Goal: Task Accomplishment & Management: Manage account settings

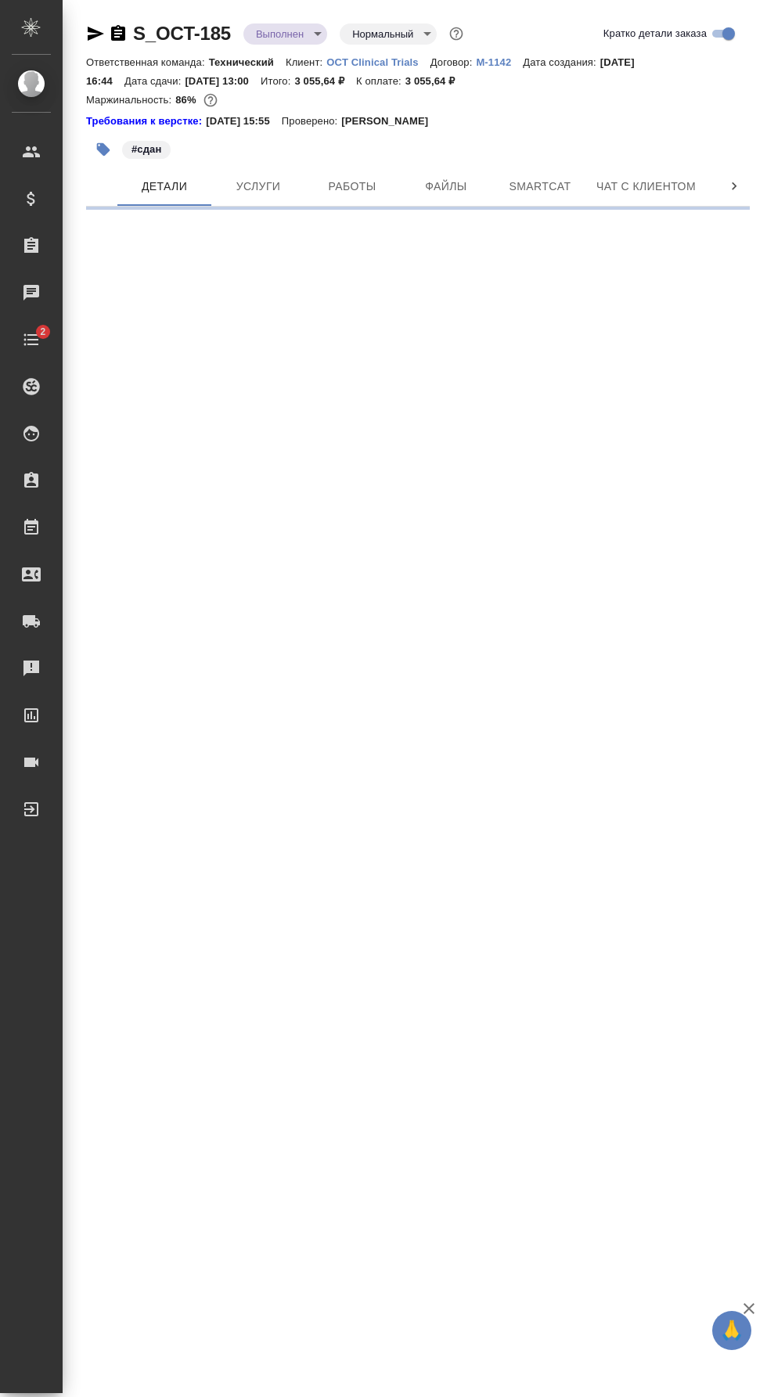
select select "RU"
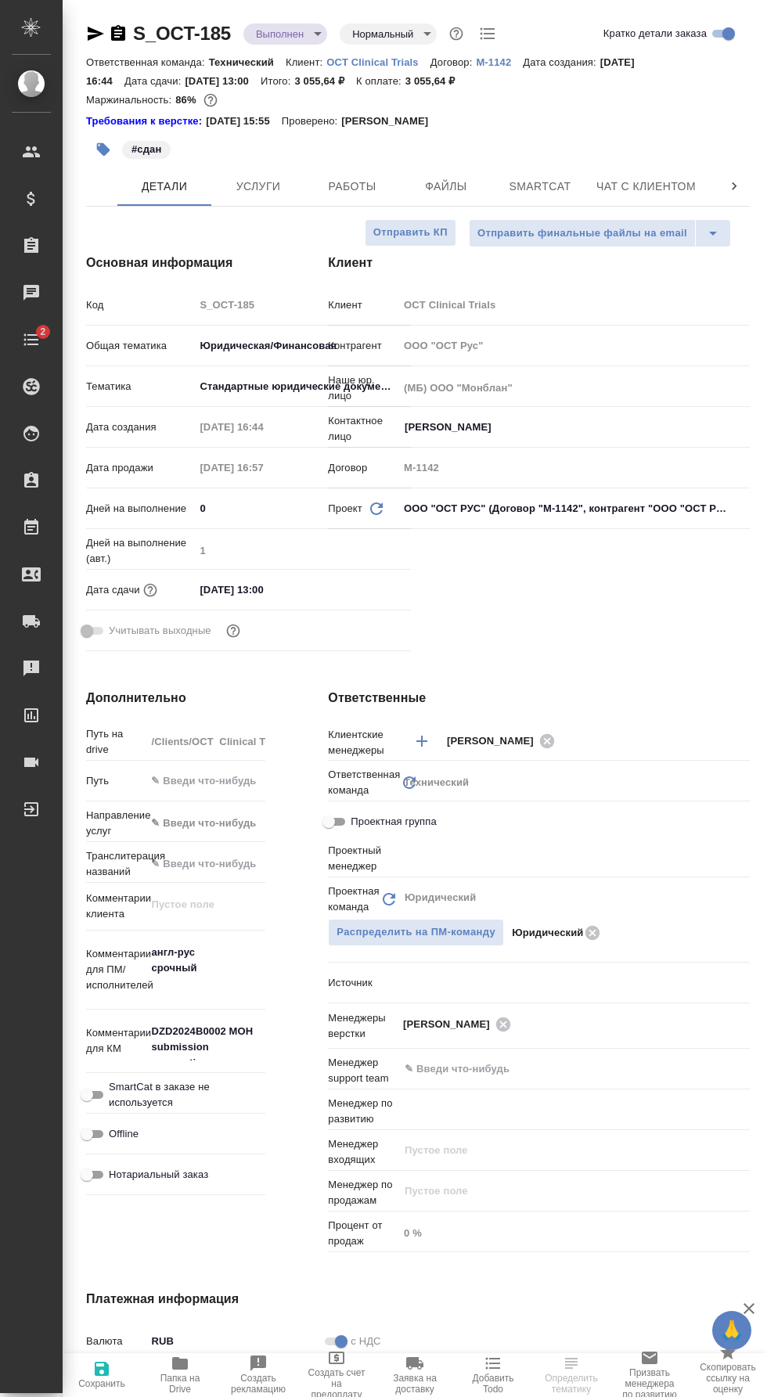
type textarea "x"
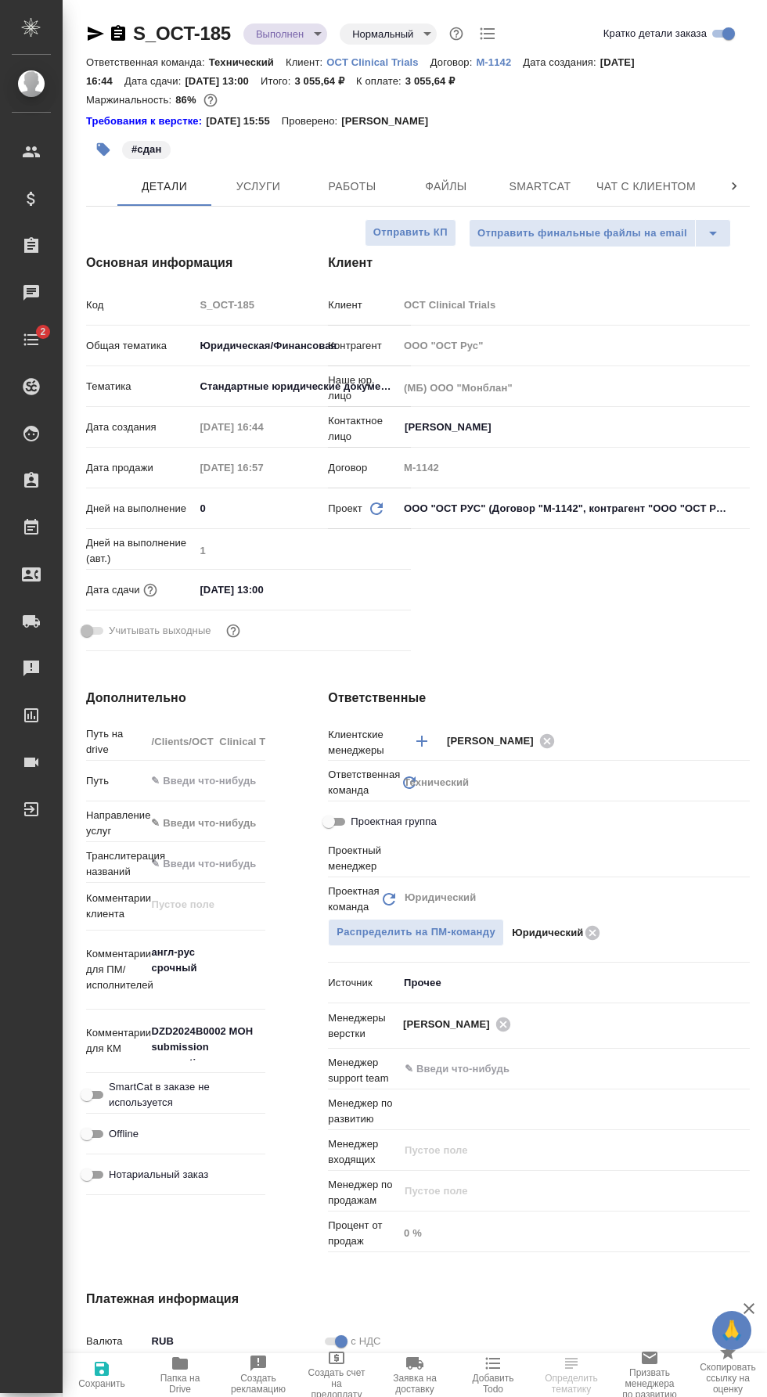
type textarea "x"
type input "[PERSON_NAME]"
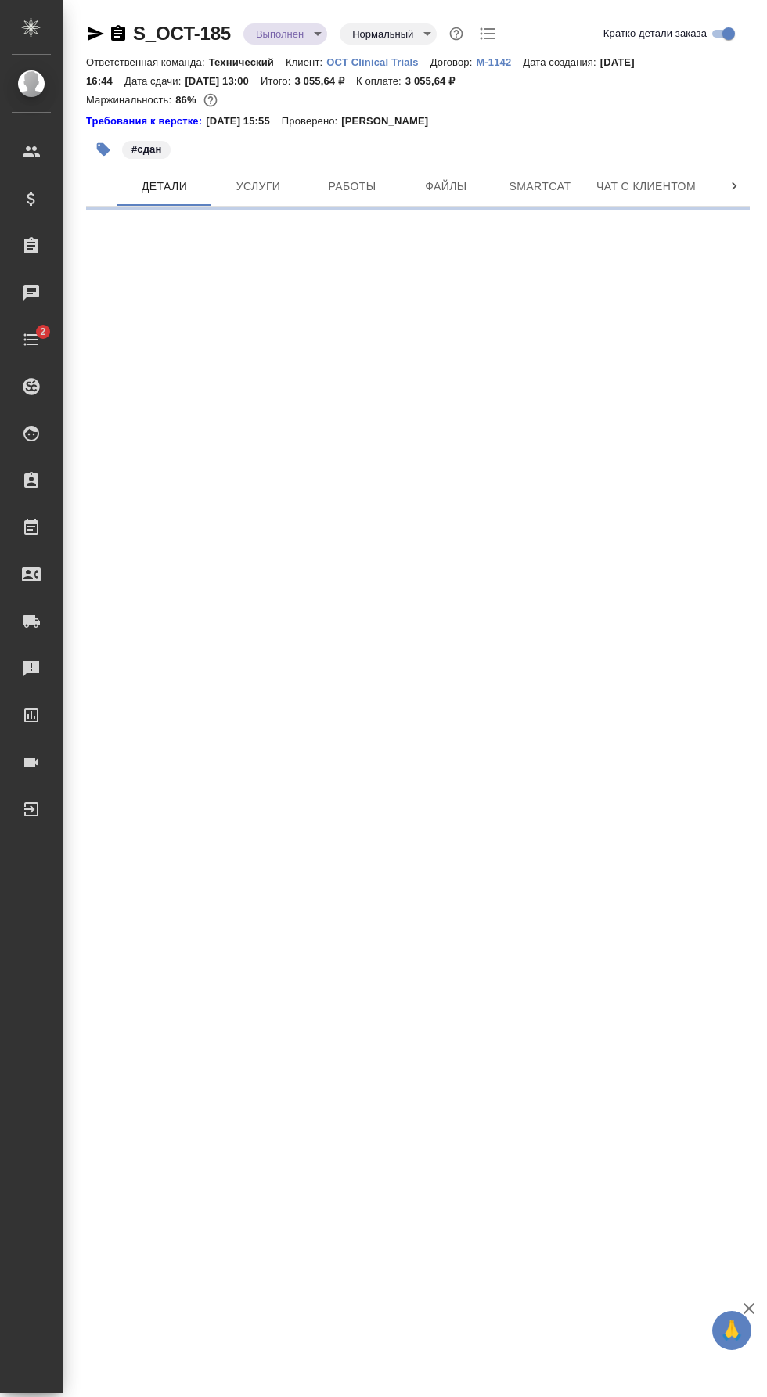
select select "RU"
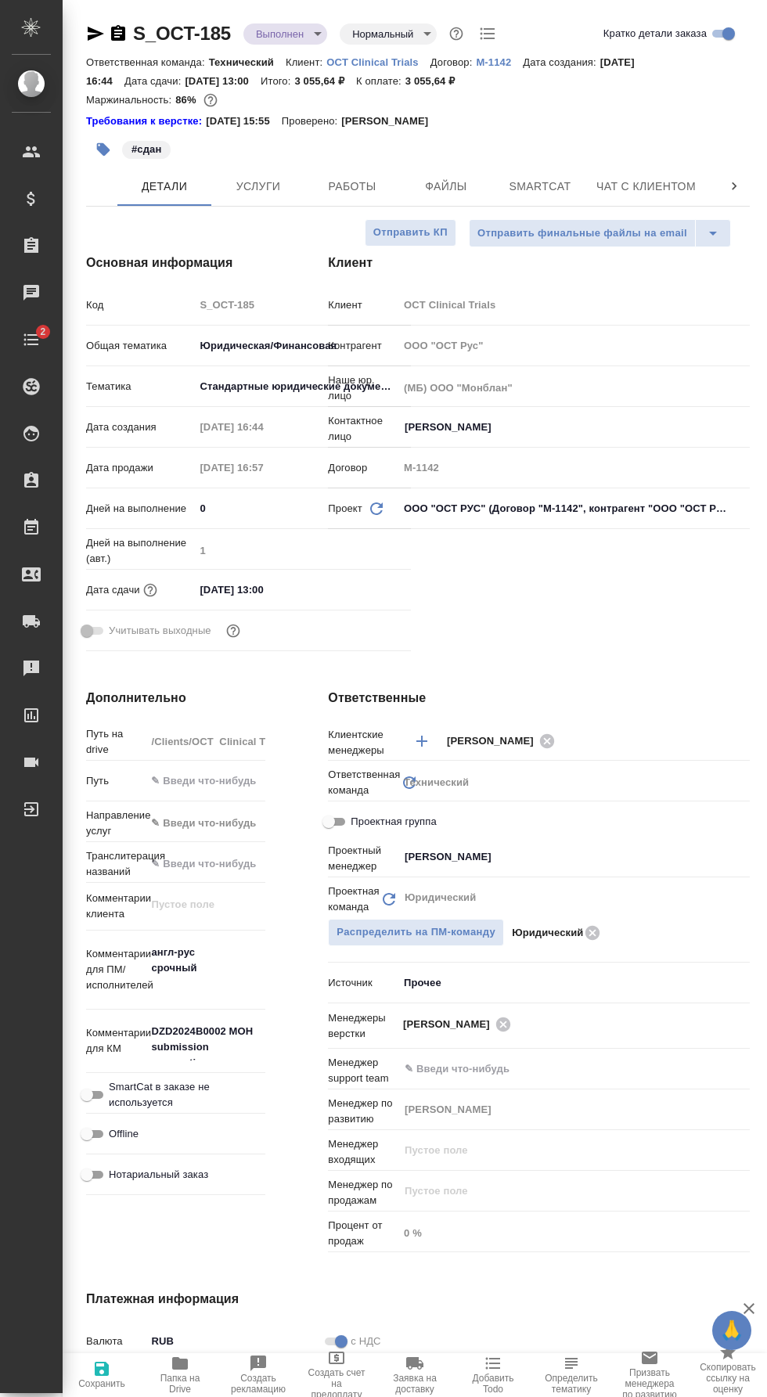
type textarea "x"
click at [357, 182] on span "Работы" at bounding box center [352, 187] width 75 height 20
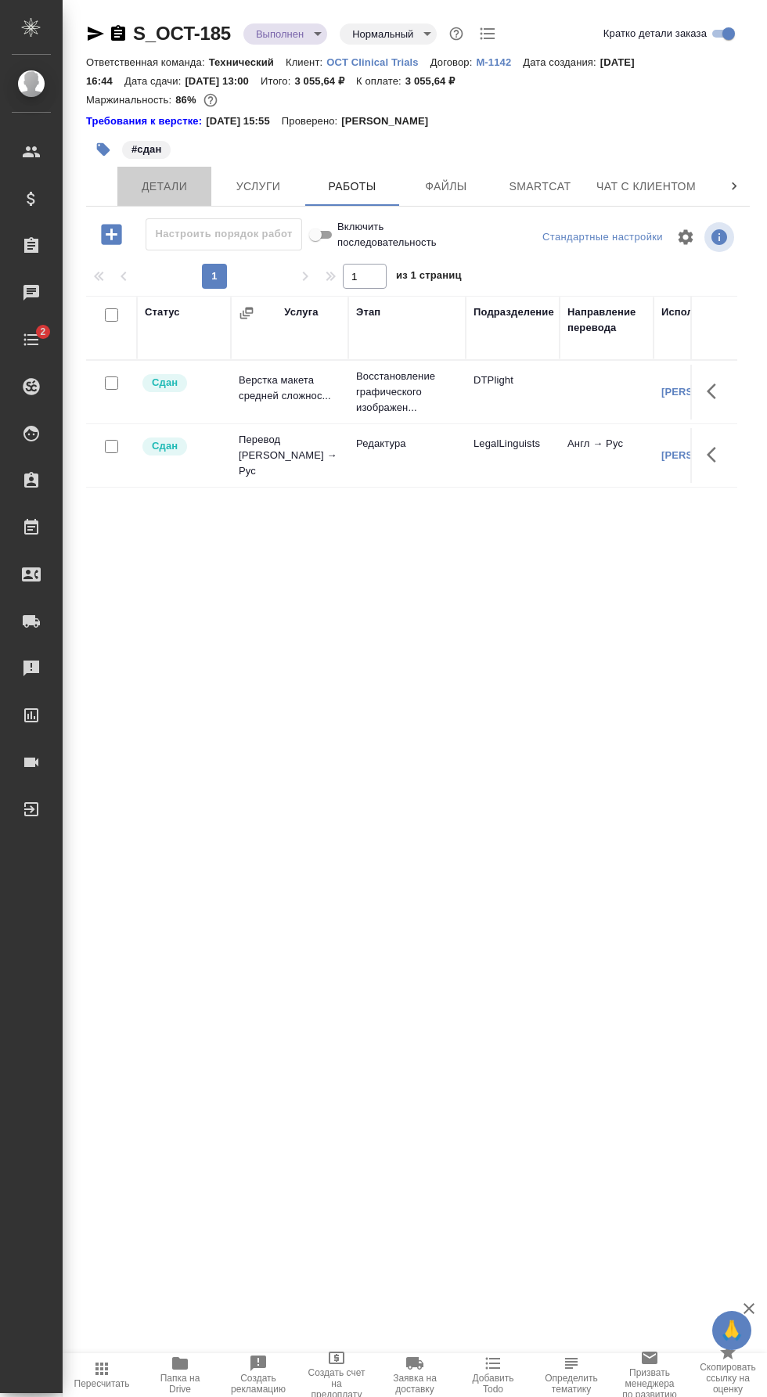
click at [174, 184] on span "Детали" at bounding box center [164, 187] width 75 height 20
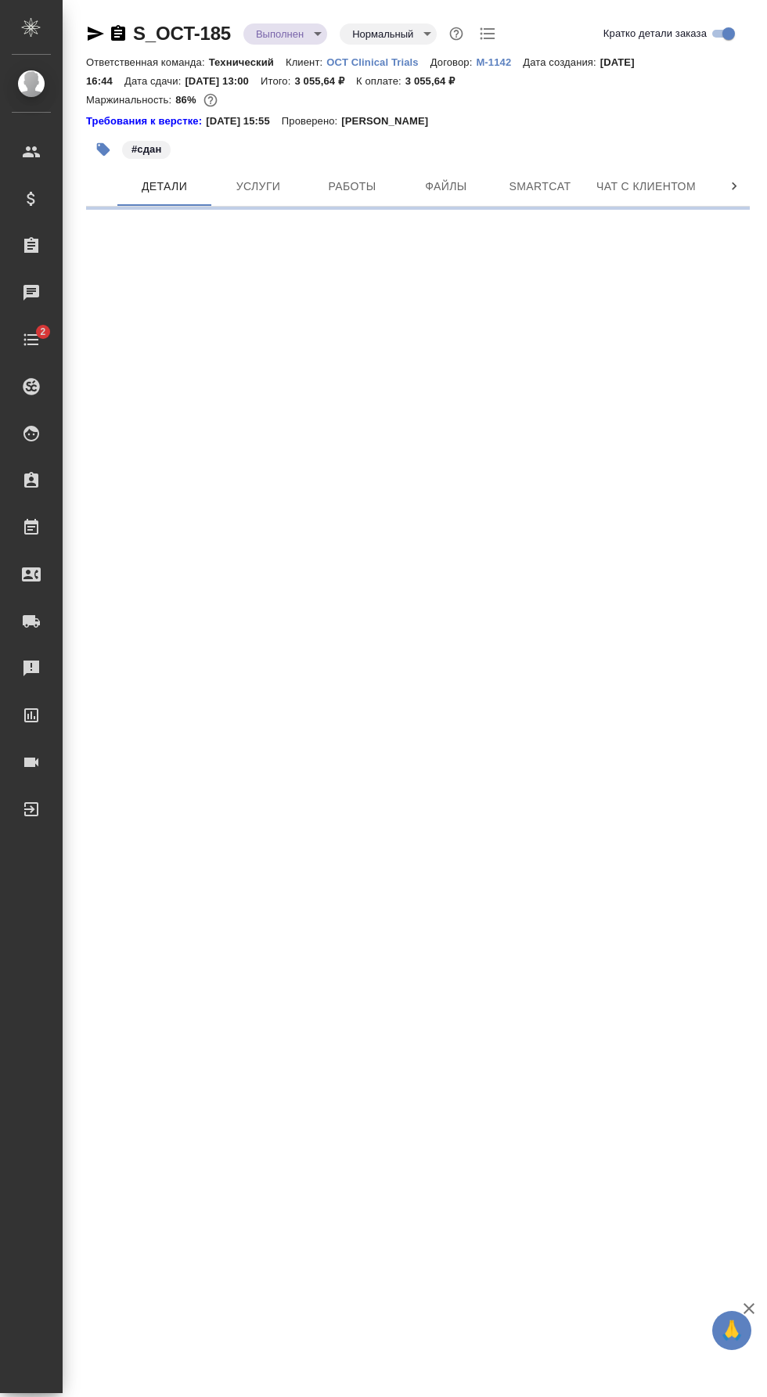
select select "RU"
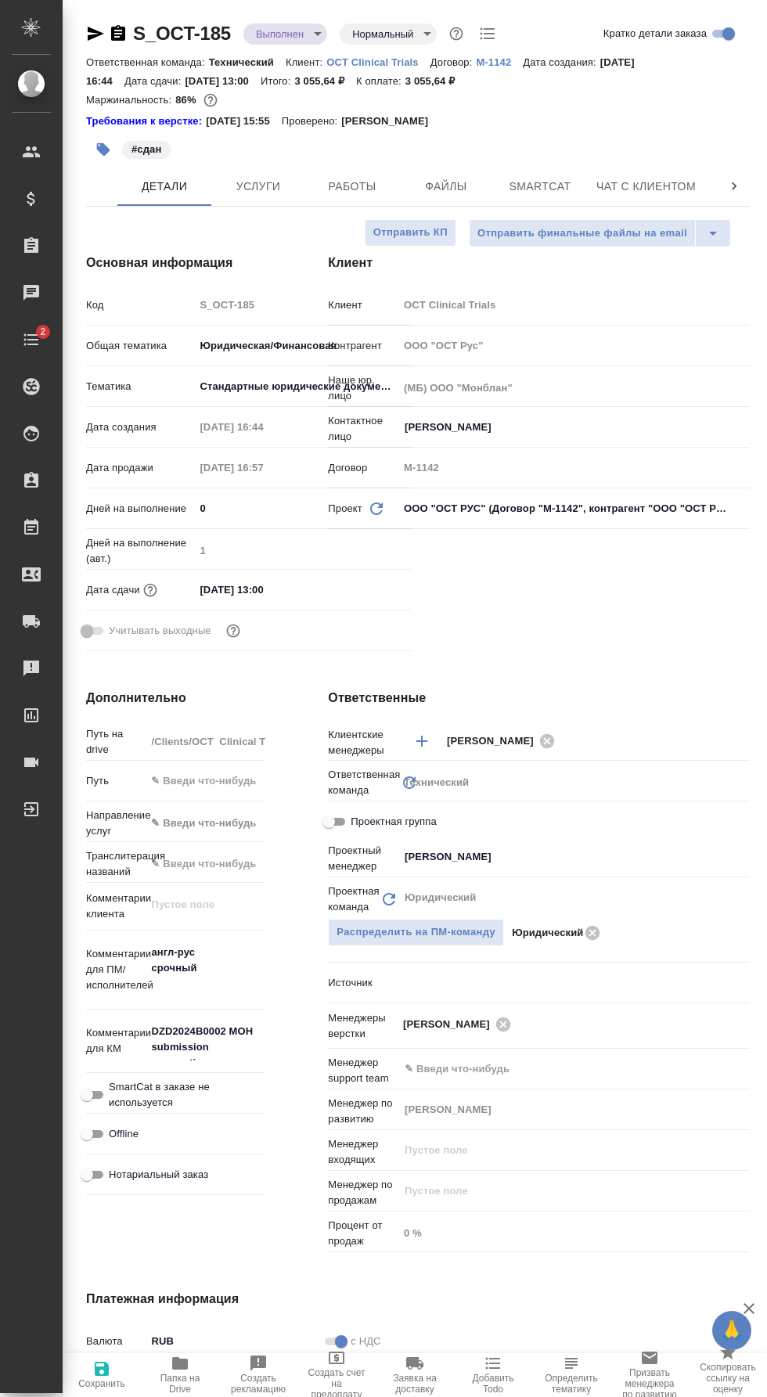
type textarea "x"
click at [182, 1378] on span "Папка на Drive" at bounding box center [179, 1383] width 59 height 22
type textarea "x"
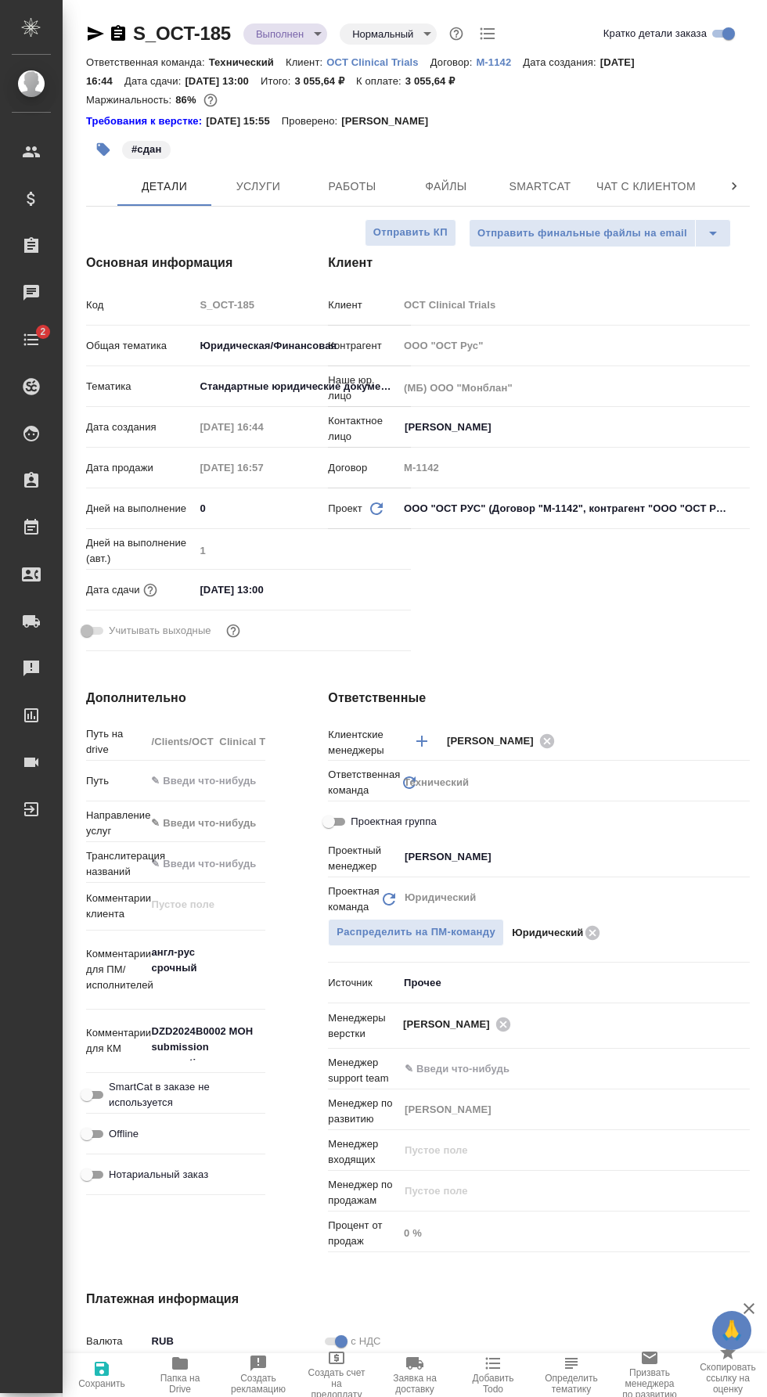
type textarea "x"
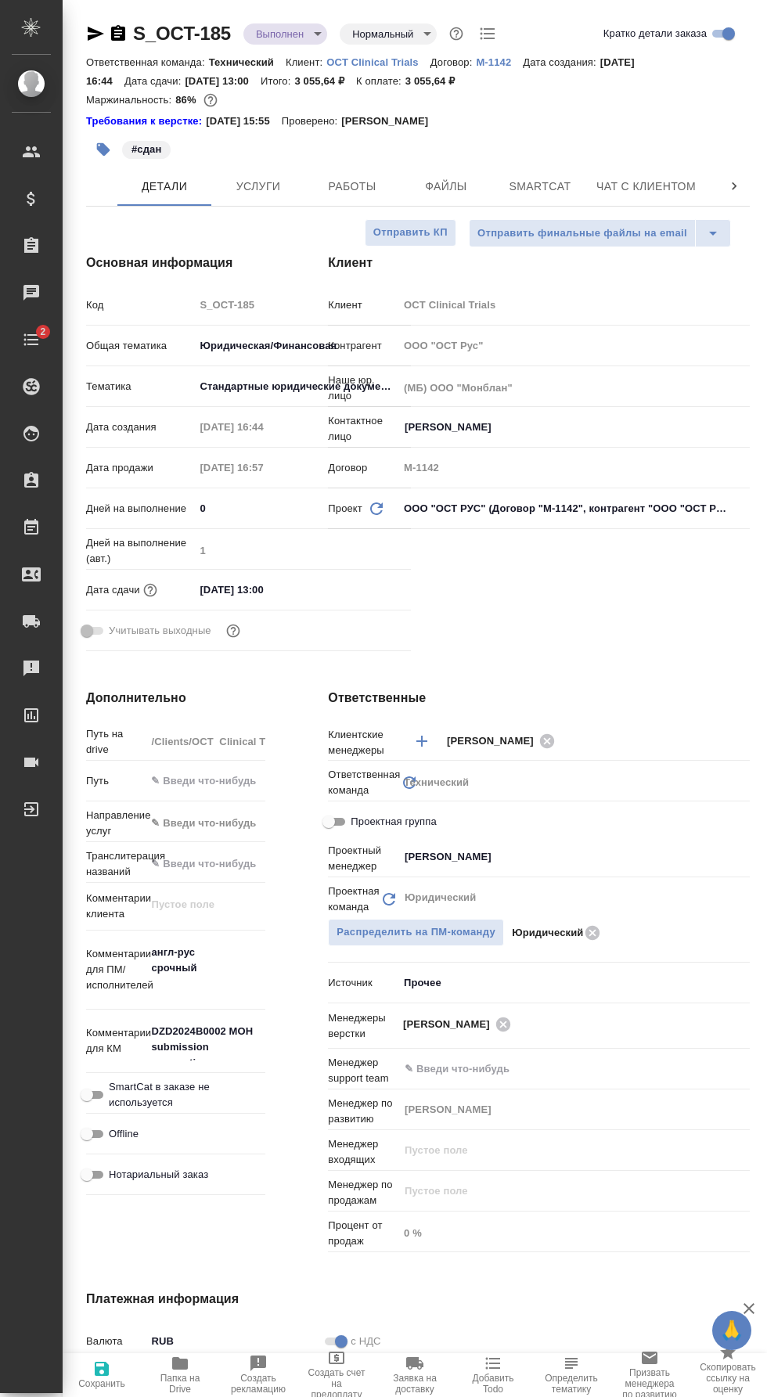
click at [218, 587] on input "[DATE] 13:00" at bounding box center [262, 589] width 137 height 23
type textarea "x"
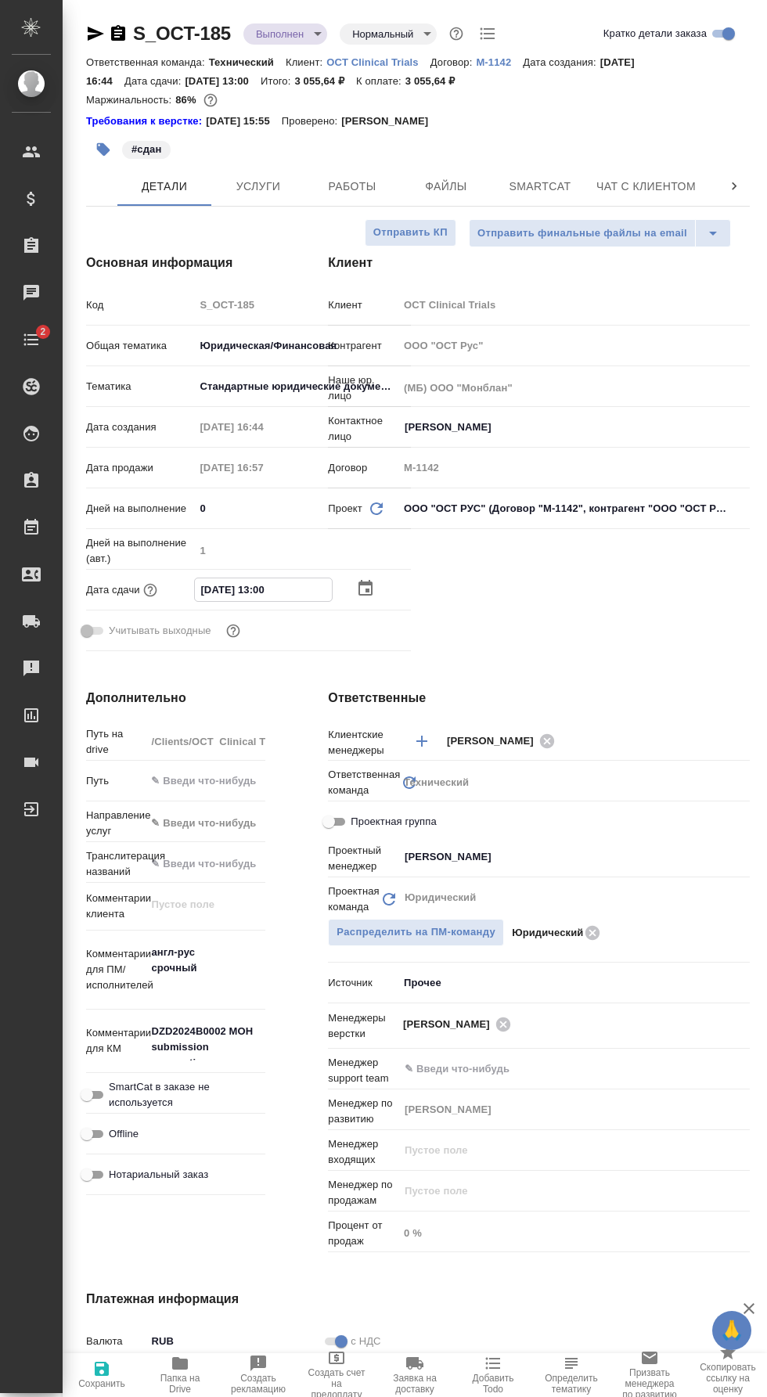
type textarea "x"
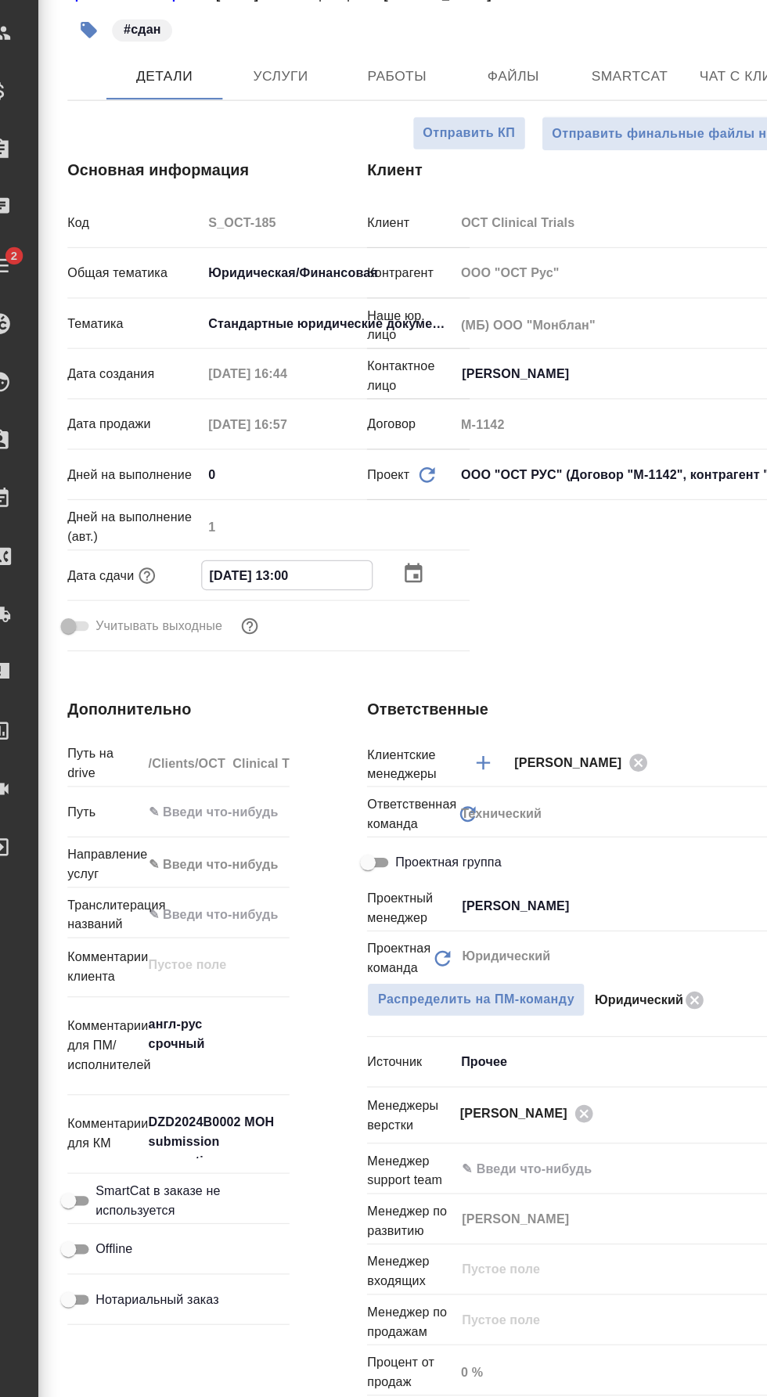
type textarea "x"
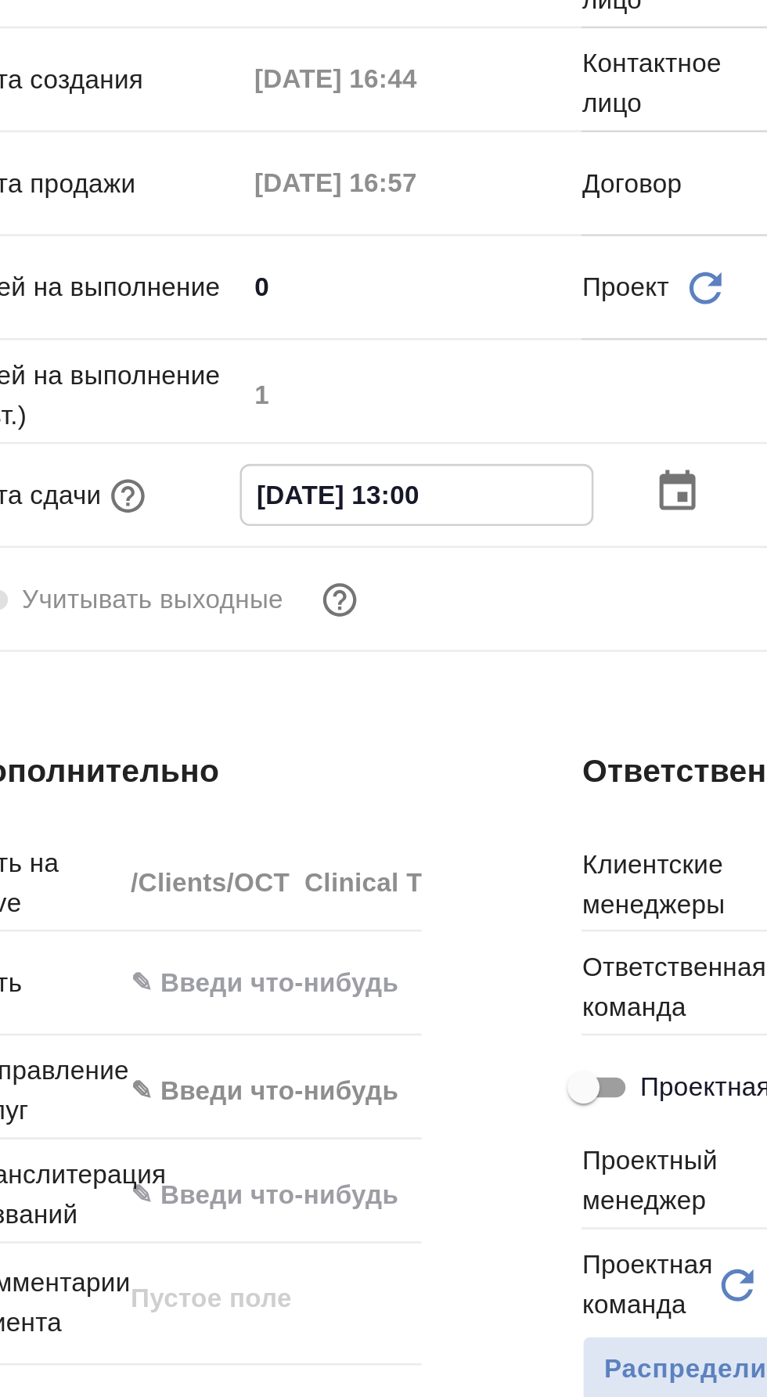
click at [210, 587] on input "[DATE] 13:00" at bounding box center [263, 589] width 137 height 23
click at [205, 592] on input "[DATE] 13:00" at bounding box center [263, 589] width 137 height 23
type input "10.92.0251 30:0_"
type textarea "x"
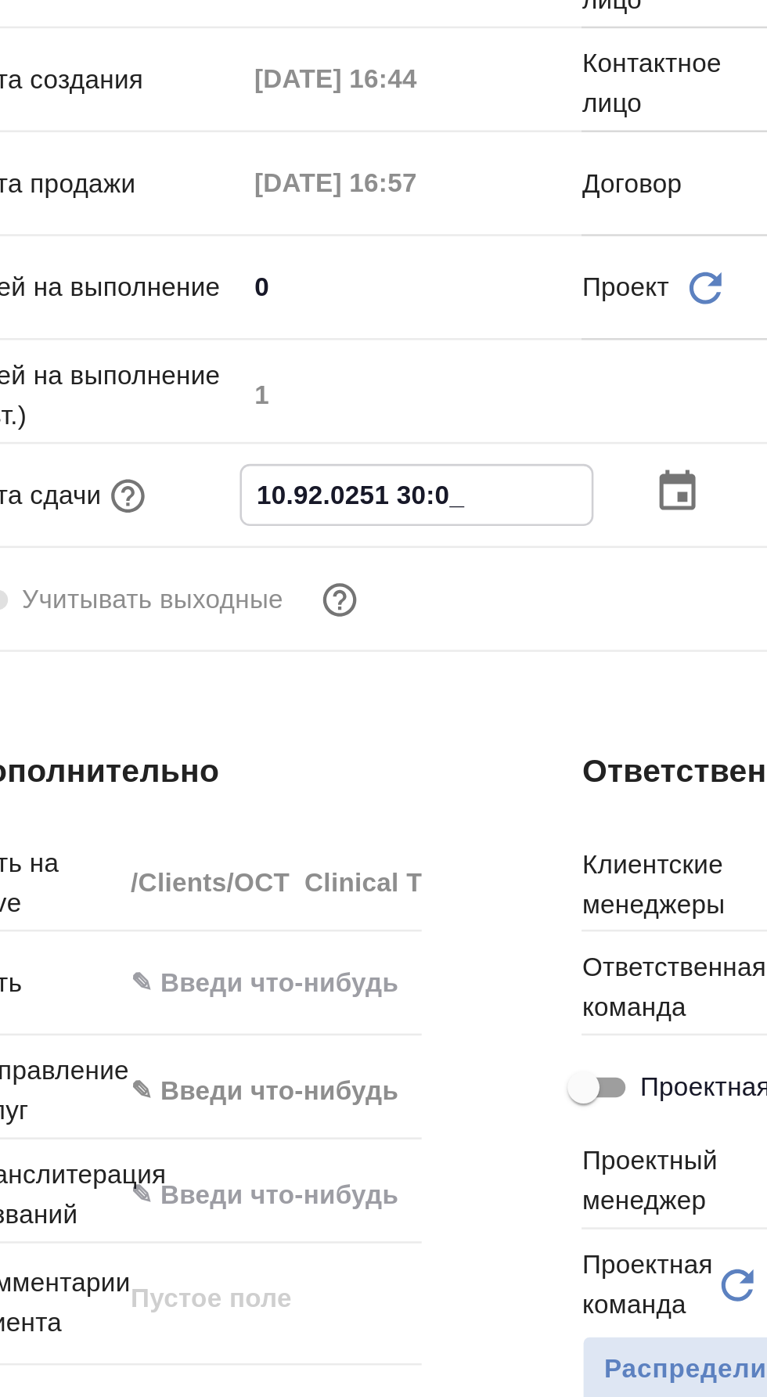
type textarea "x"
type input "[DATE] 13:00"
type textarea "x"
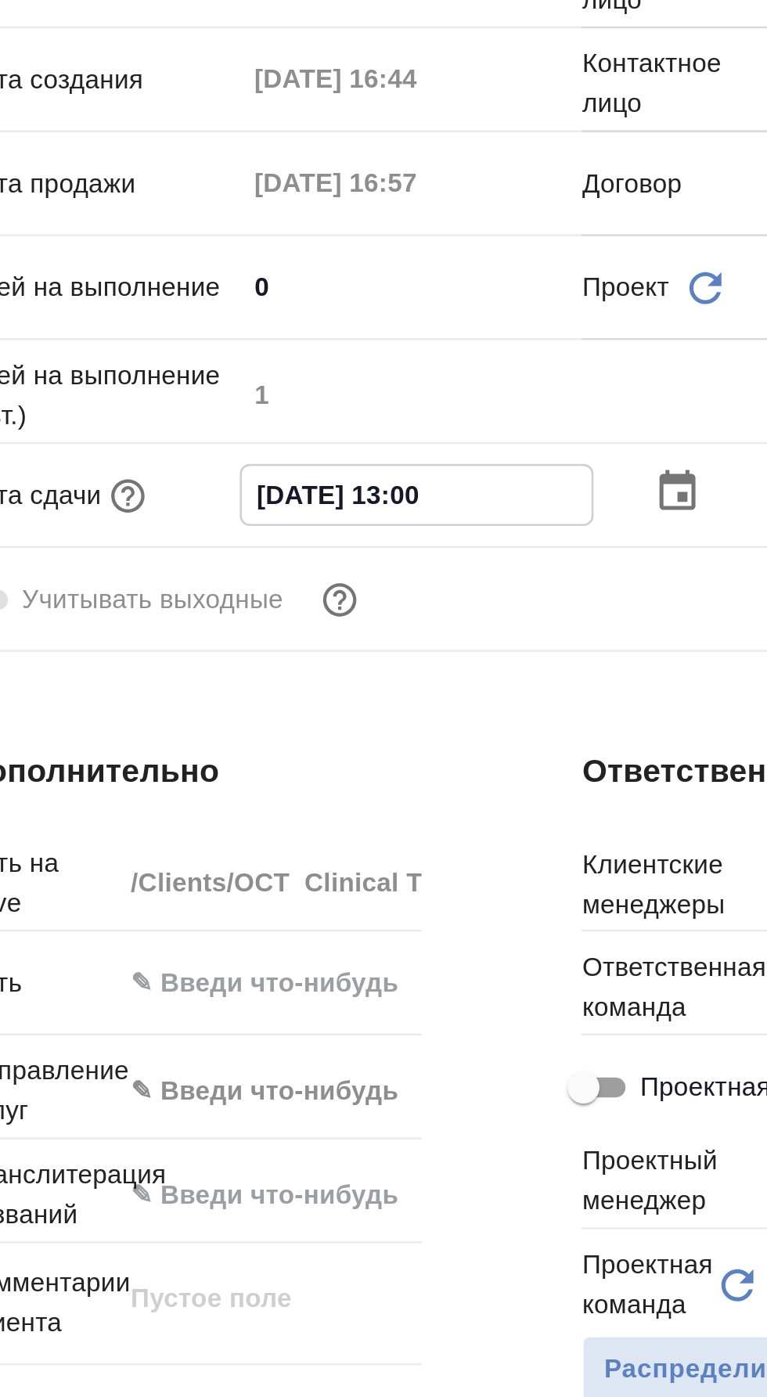
click at [290, 587] on input "[DATE] 13:00" at bounding box center [263, 589] width 137 height 23
click at [264, 589] on input "[DATE] 13:00" at bounding box center [263, 589] width 137 height 23
type input "[DATE] 10:0_"
type textarea "x"
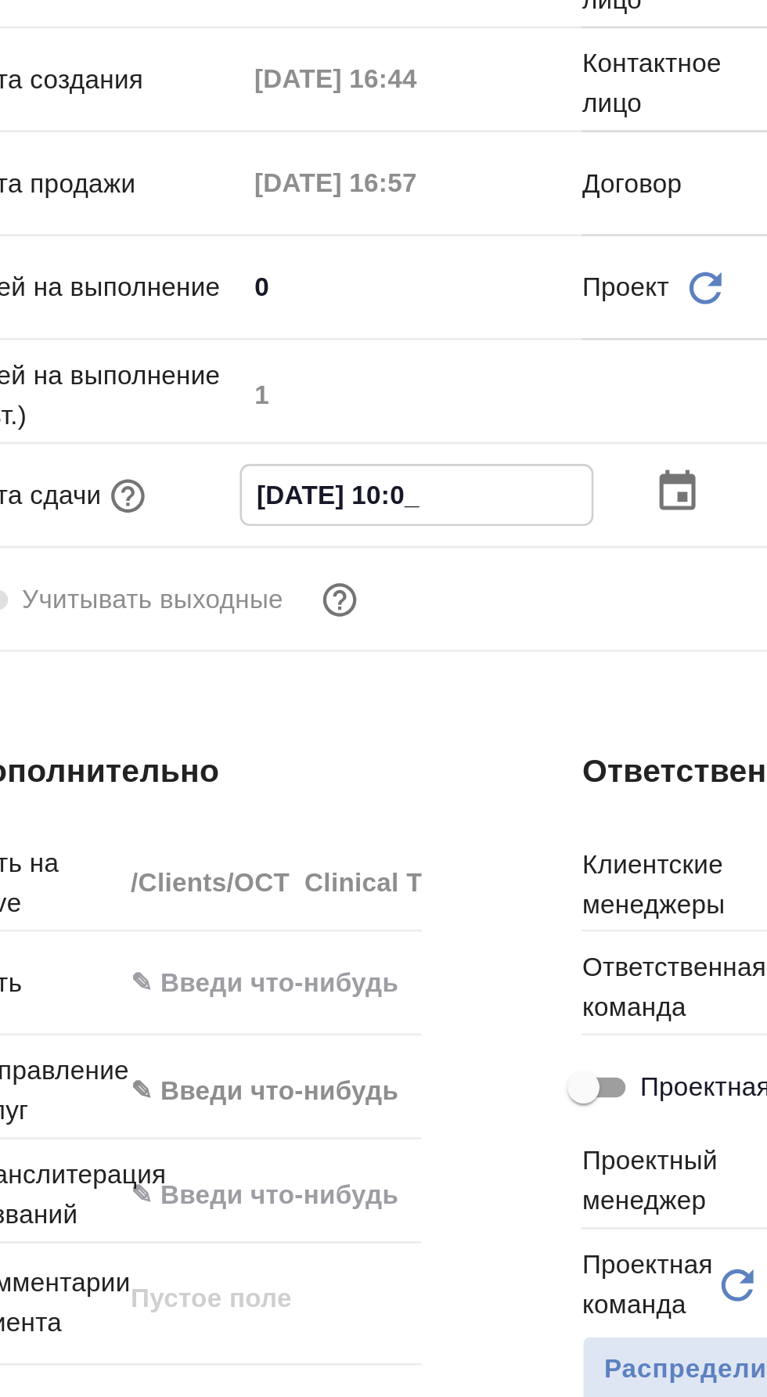
type textarea "x"
type input "[DATE] 15:00"
type textarea "x"
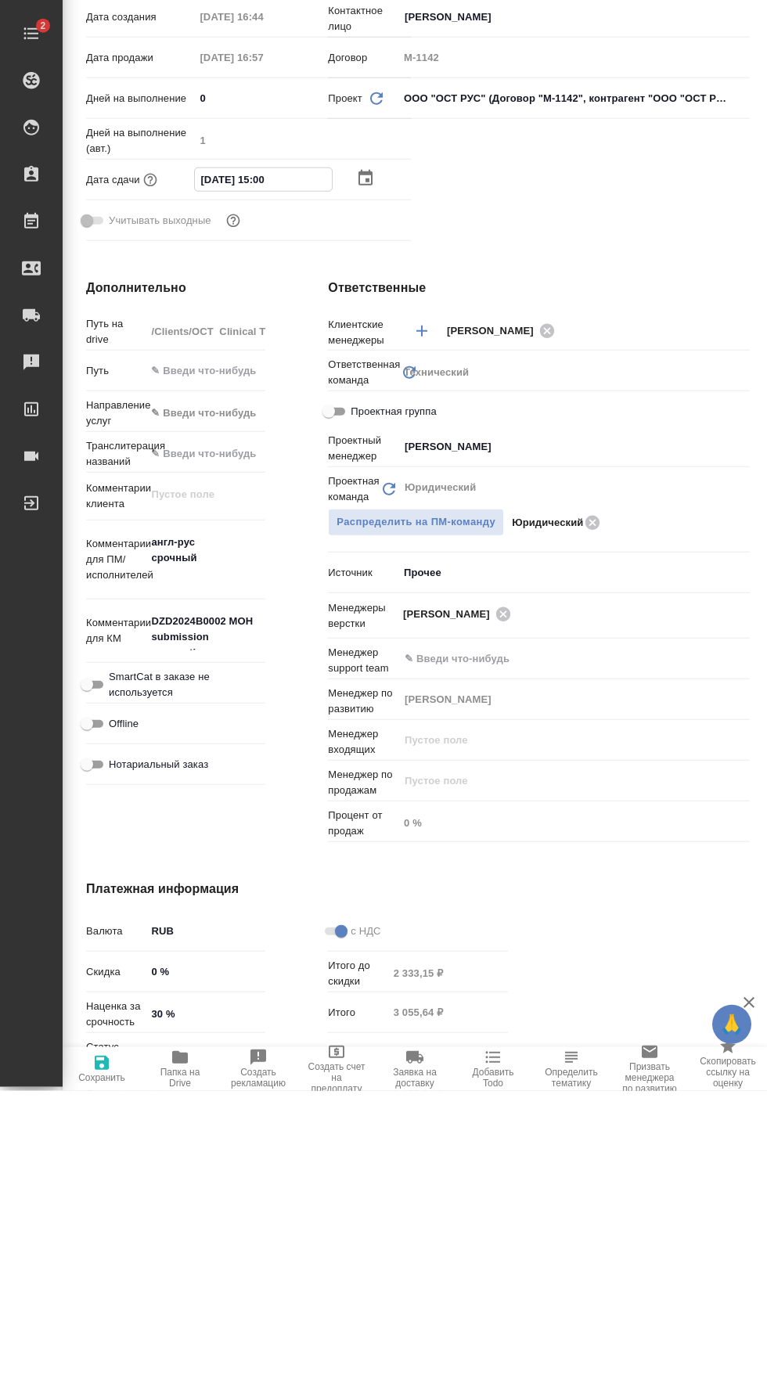
scroll to position [109, 0]
type textarea "x"
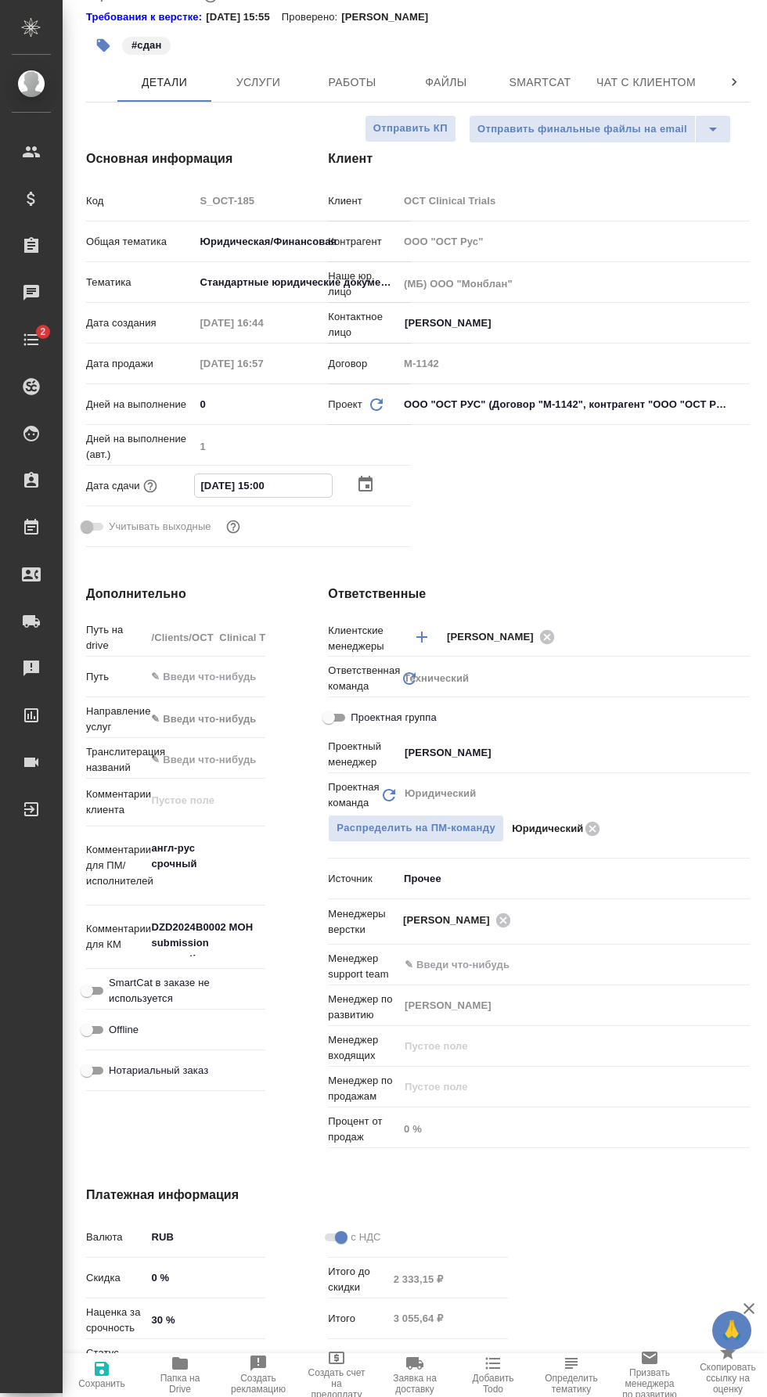
type textarea "x"
type input "[DATE] 15:00"
click at [117, 1380] on span "Сохранить" at bounding box center [101, 1383] width 47 height 11
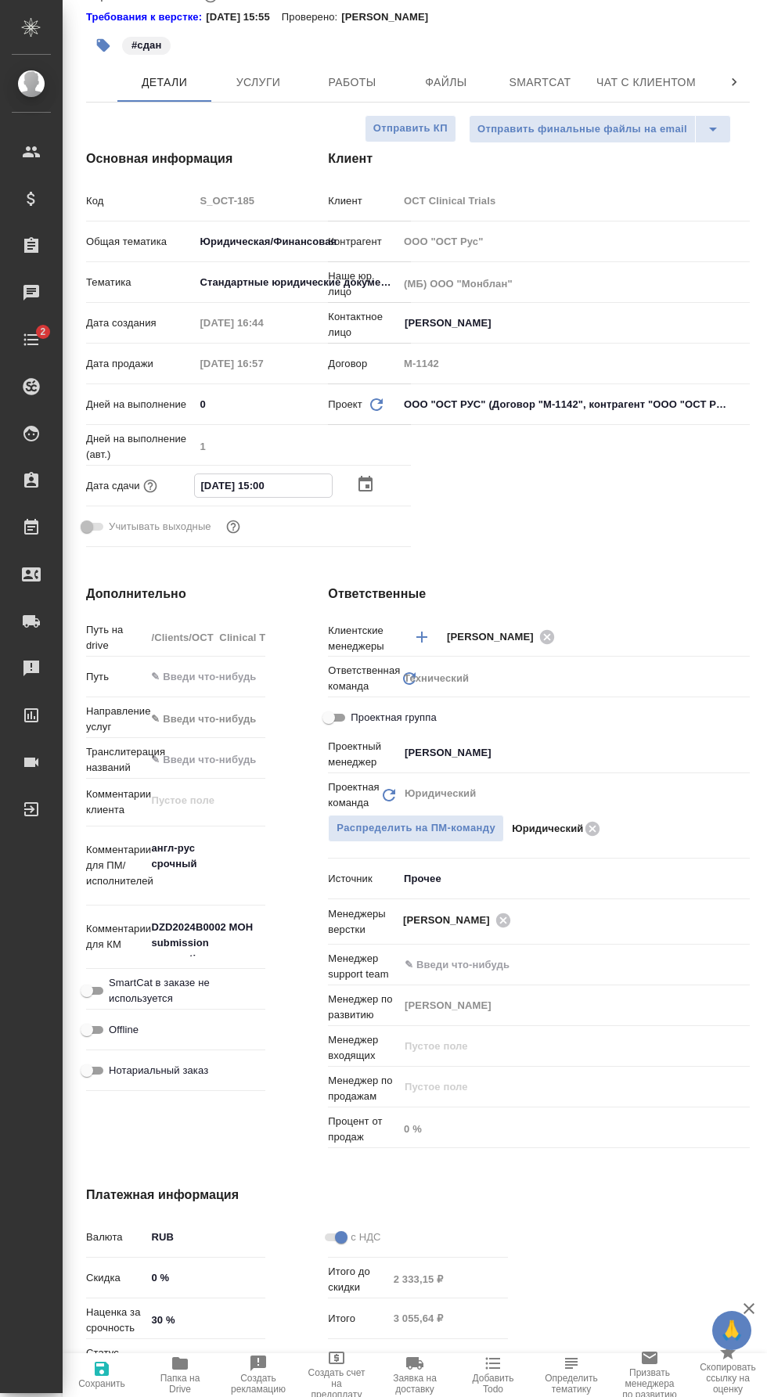
type textarea "x"
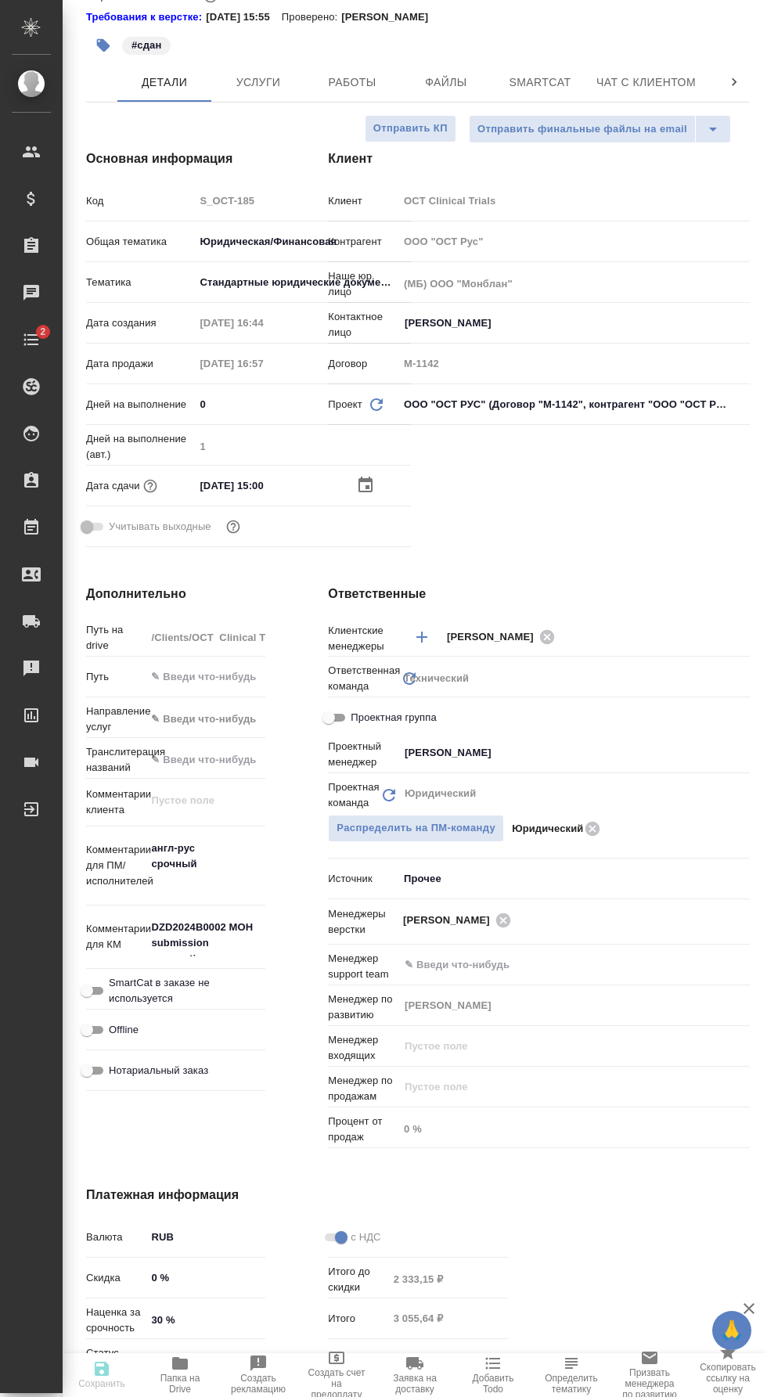
type textarea "x"
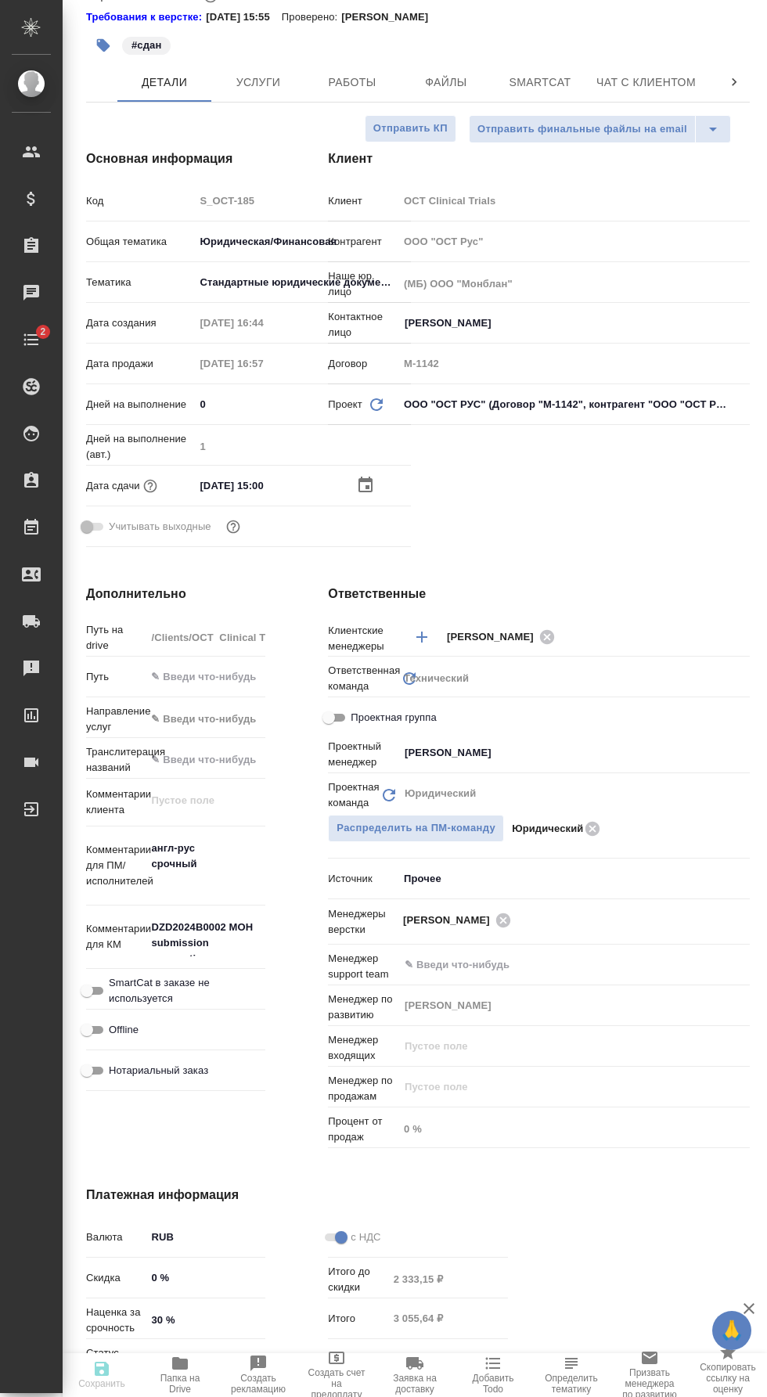
type textarea "x"
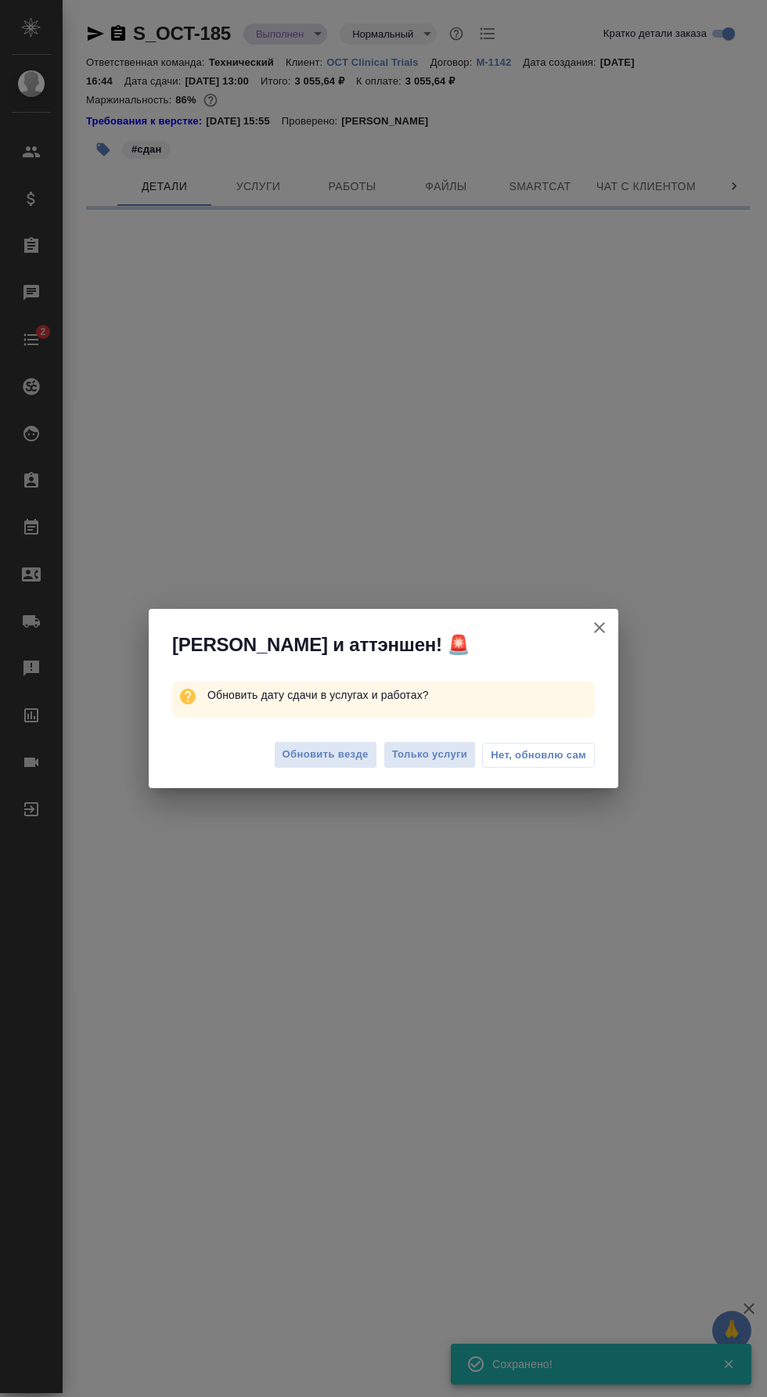
scroll to position [0, 0]
select select "RU"
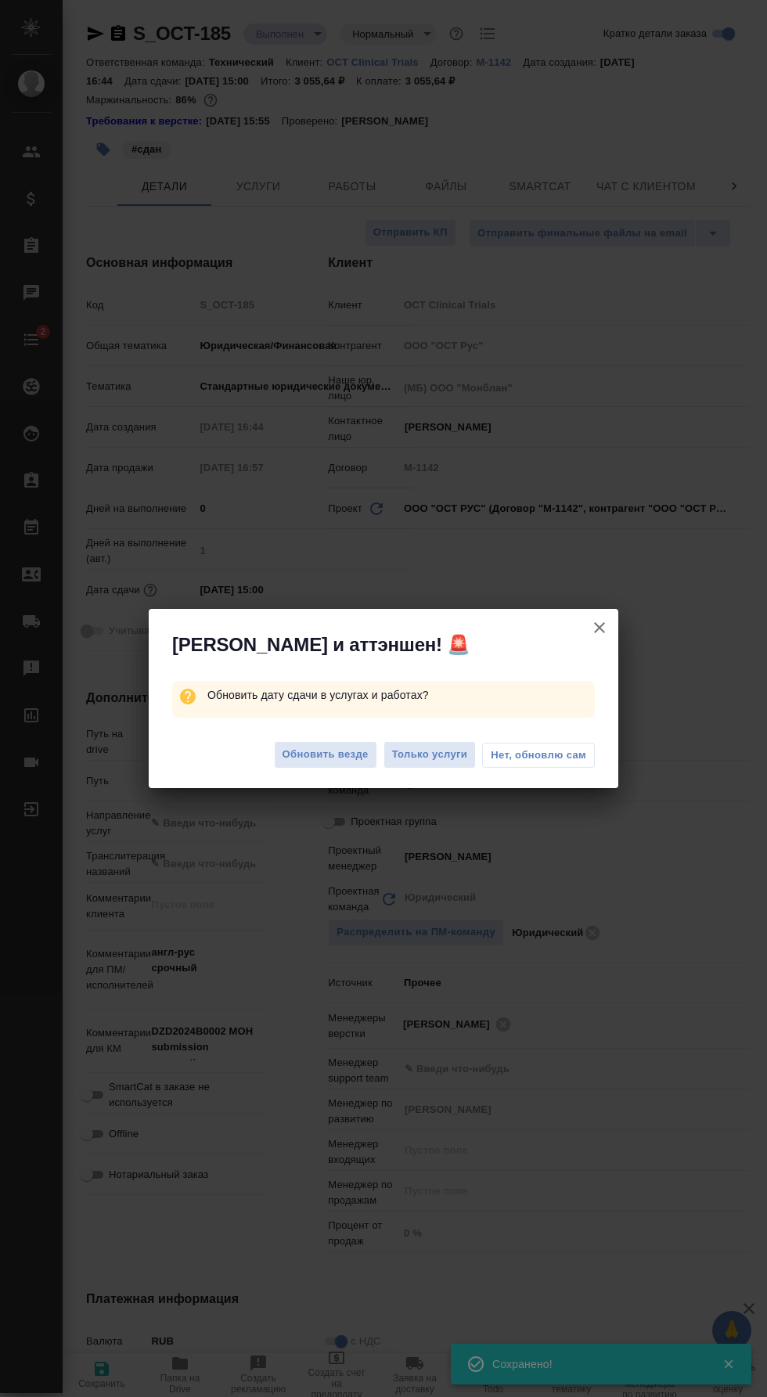
type textarea "x"
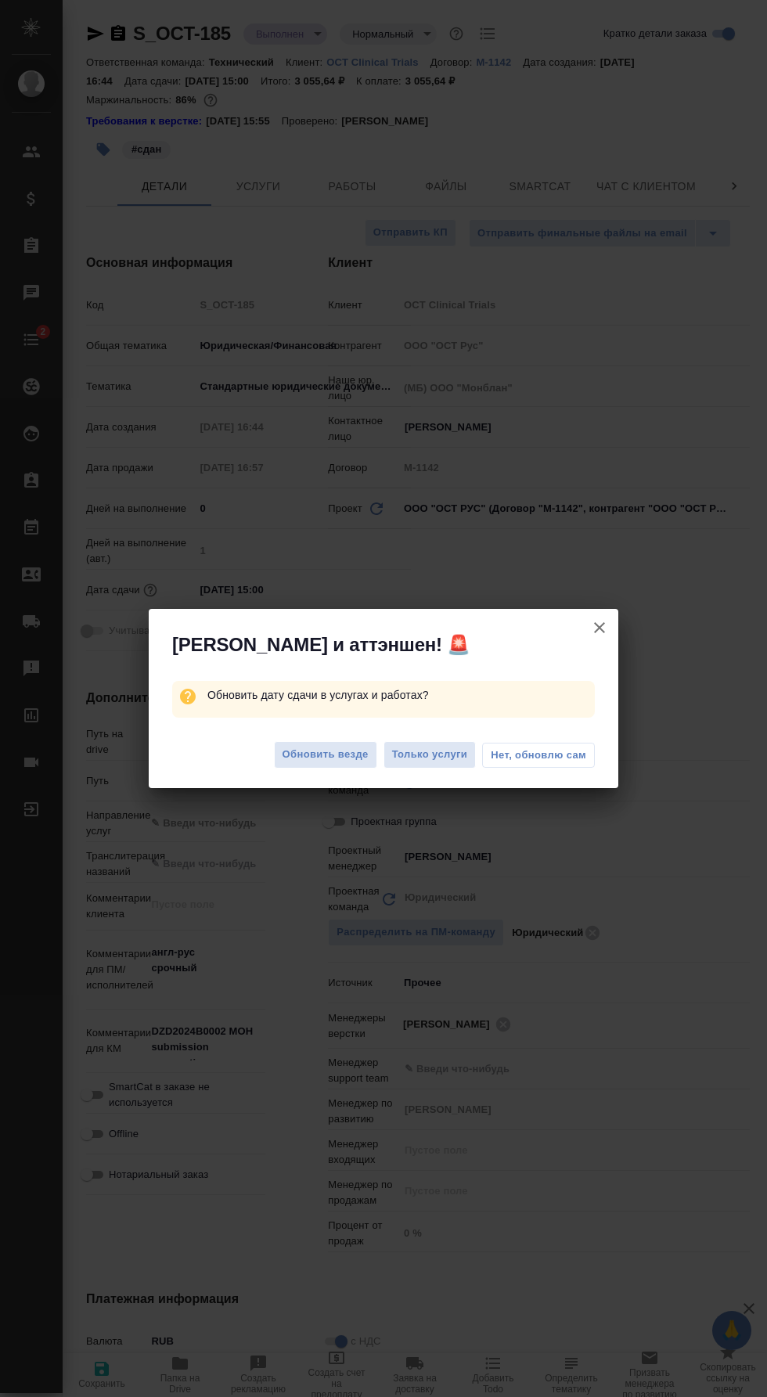
click at [454, 754] on span "Только услуги" at bounding box center [430, 755] width 76 height 18
type textarea "x"
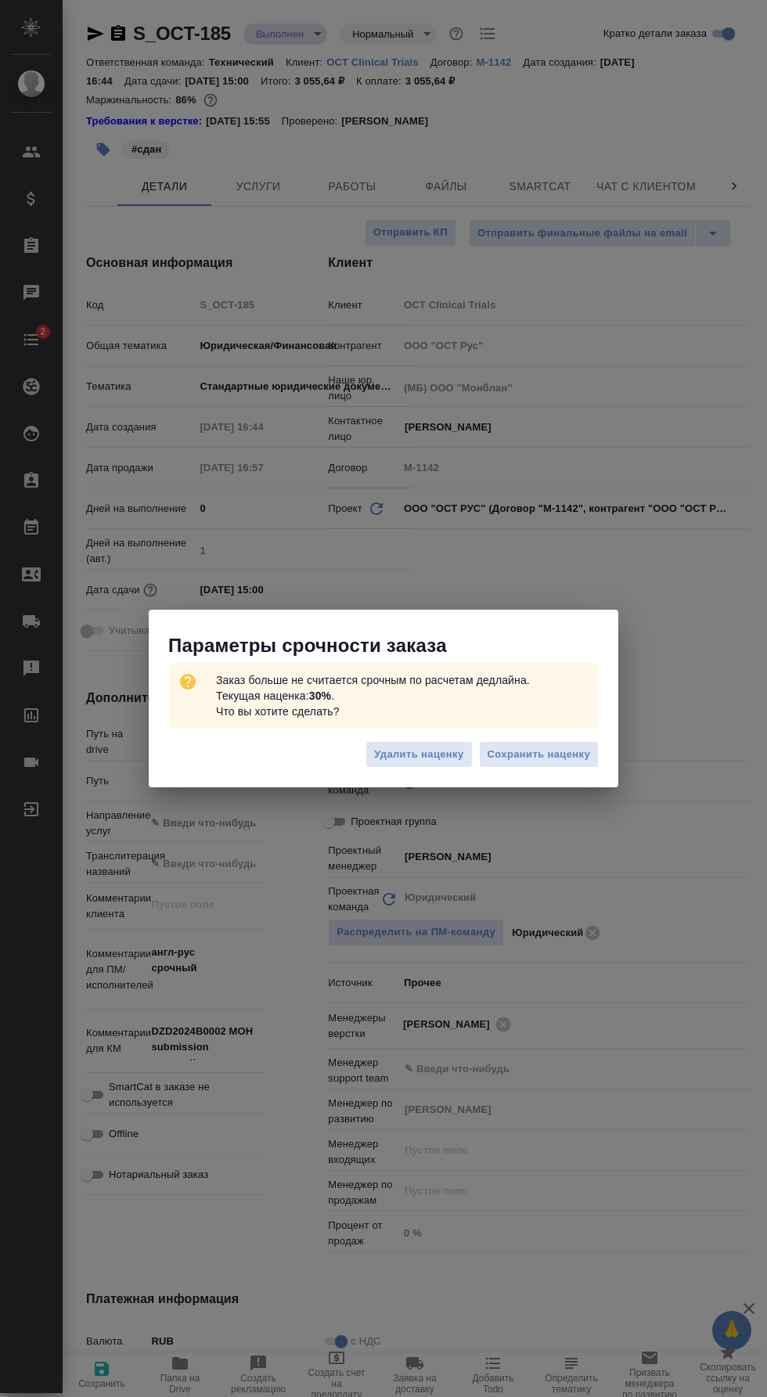
click at [566, 758] on span "Сохранить наценку" at bounding box center [538, 755] width 102 height 18
type textarea "x"
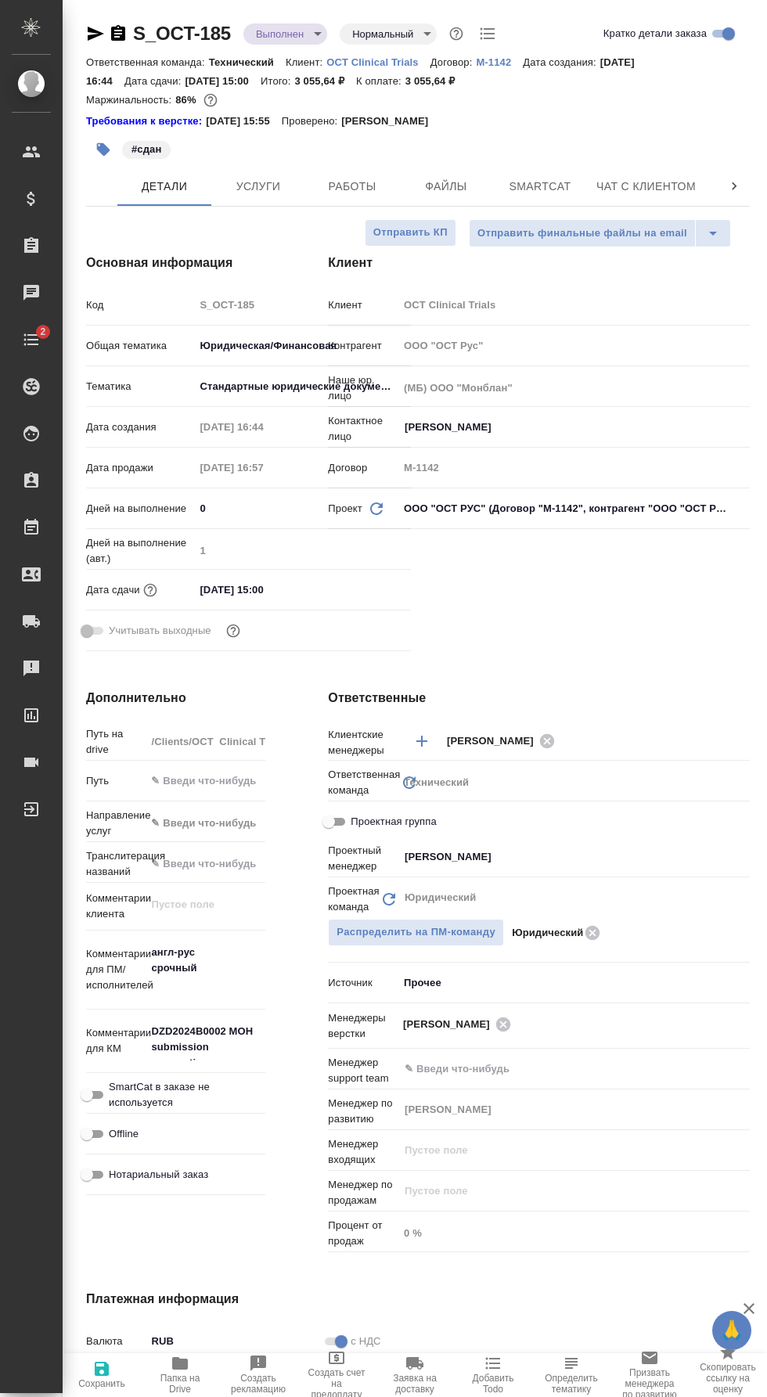
click at [373, 189] on span "Работы" at bounding box center [352, 187] width 75 height 20
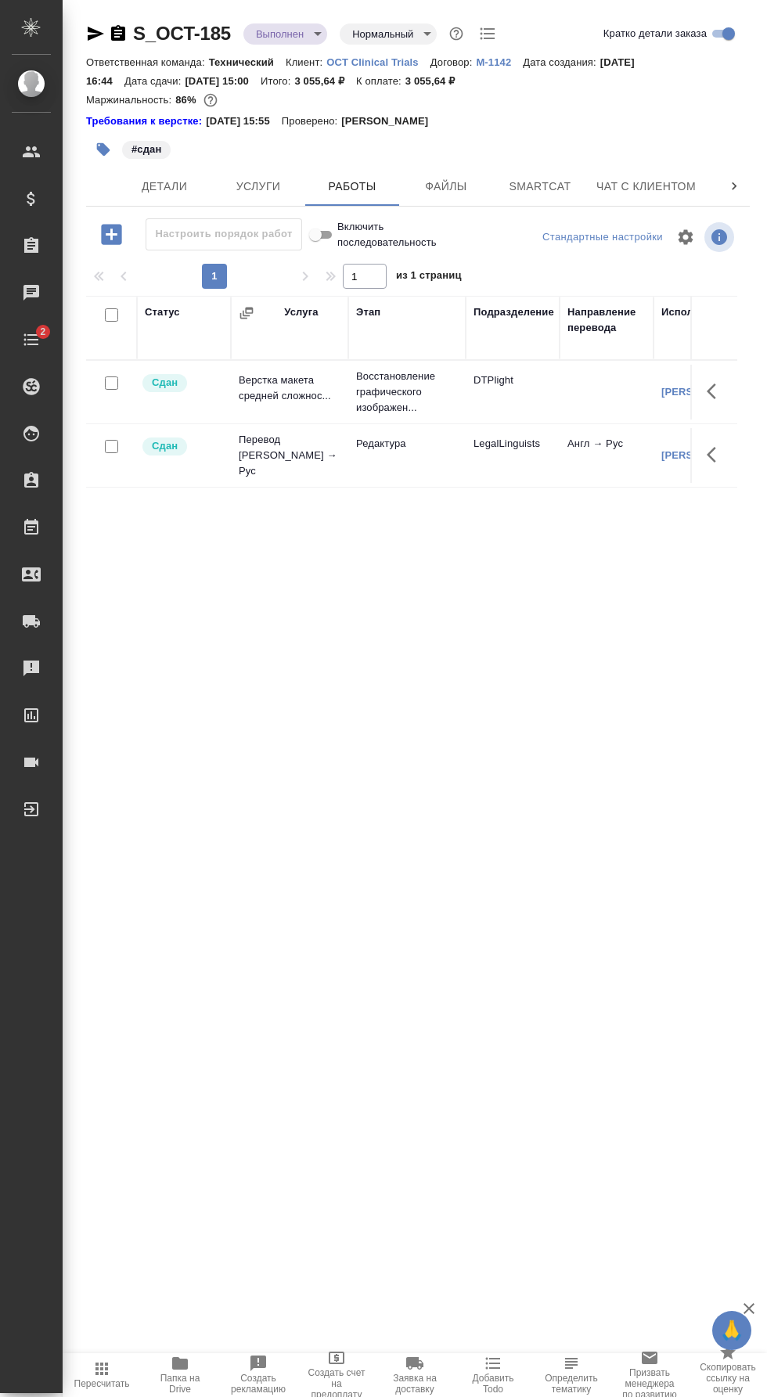
click at [111, 242] on icon "button" at bounding box center [111, 234] width 20 height 20
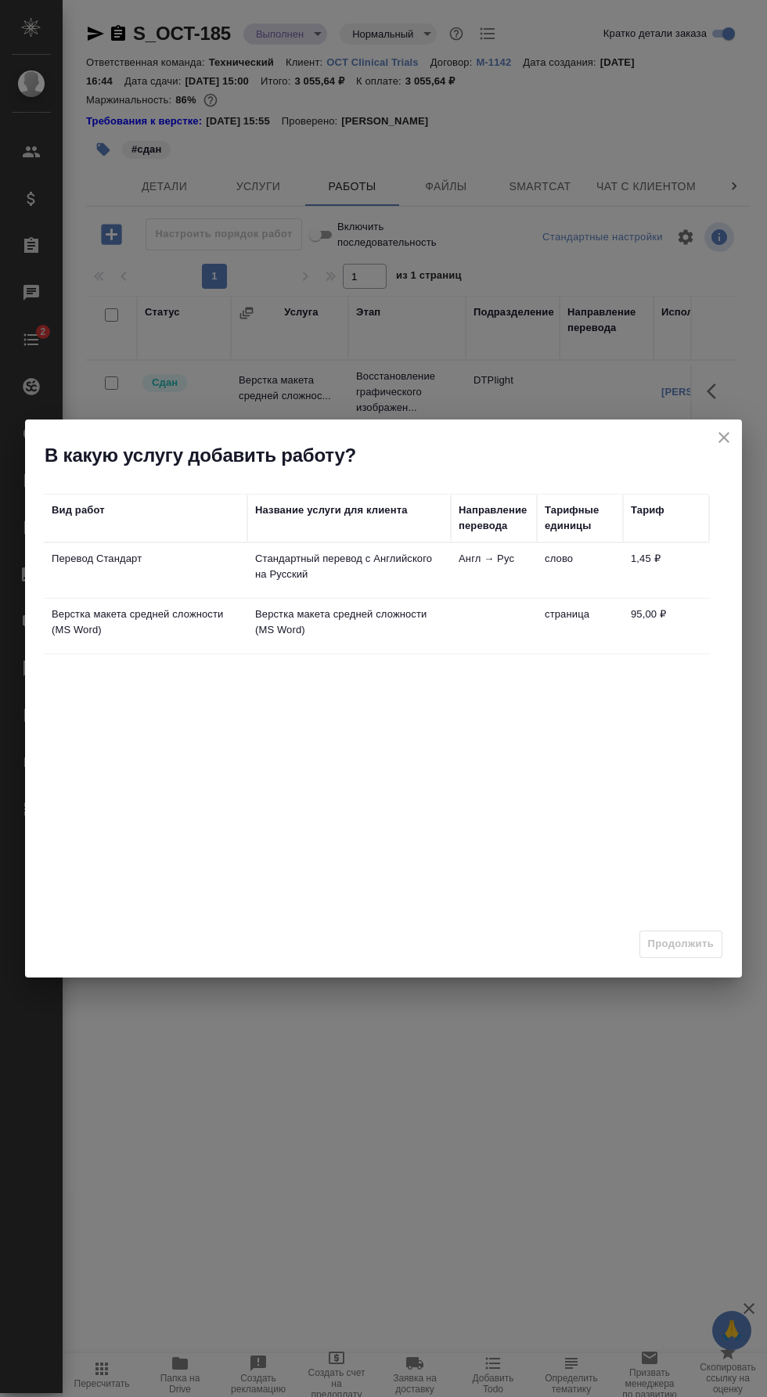
click at [483, 581] on td "Англ → Рус" at bounding box center [494, 570] width 86 height 55
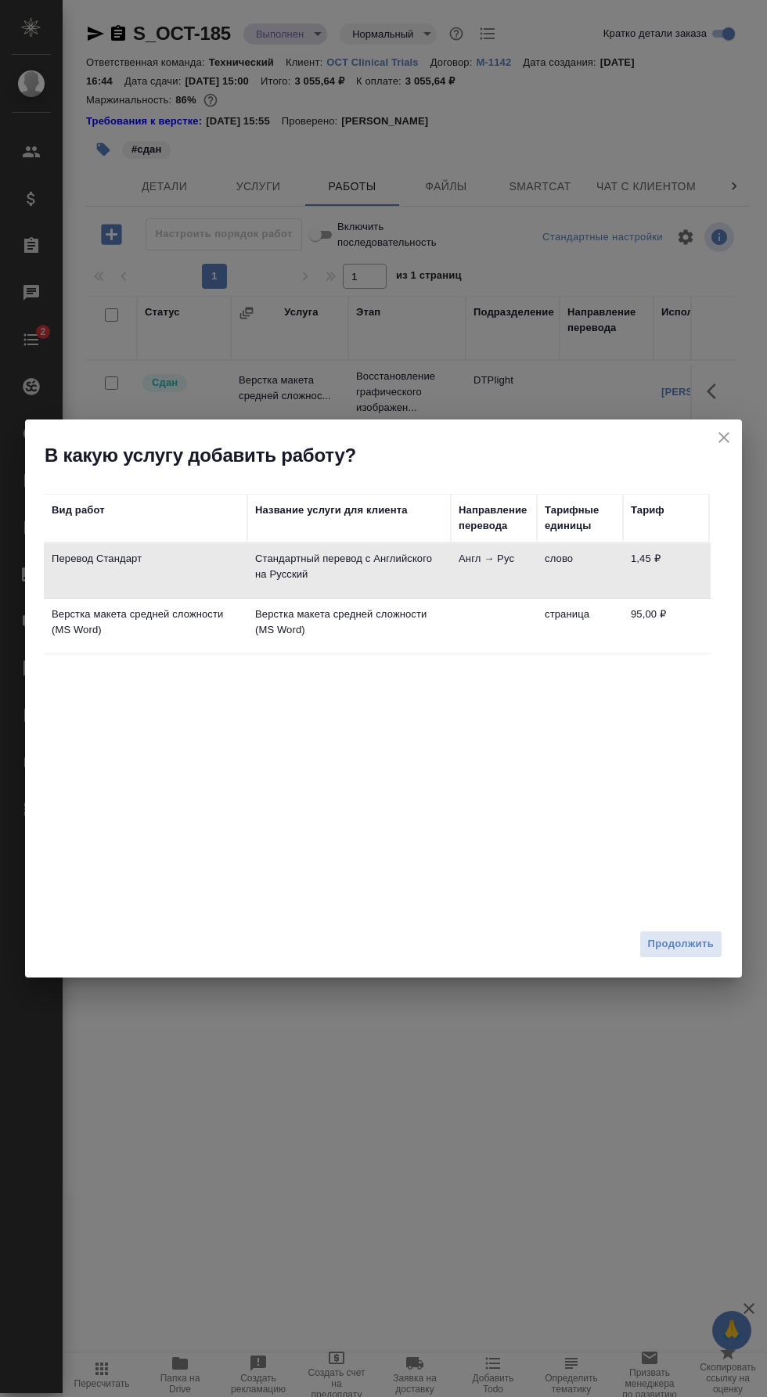
click at [683, 941] on span "Продолжить" at bounding box center [681, 944] width 66 height 18
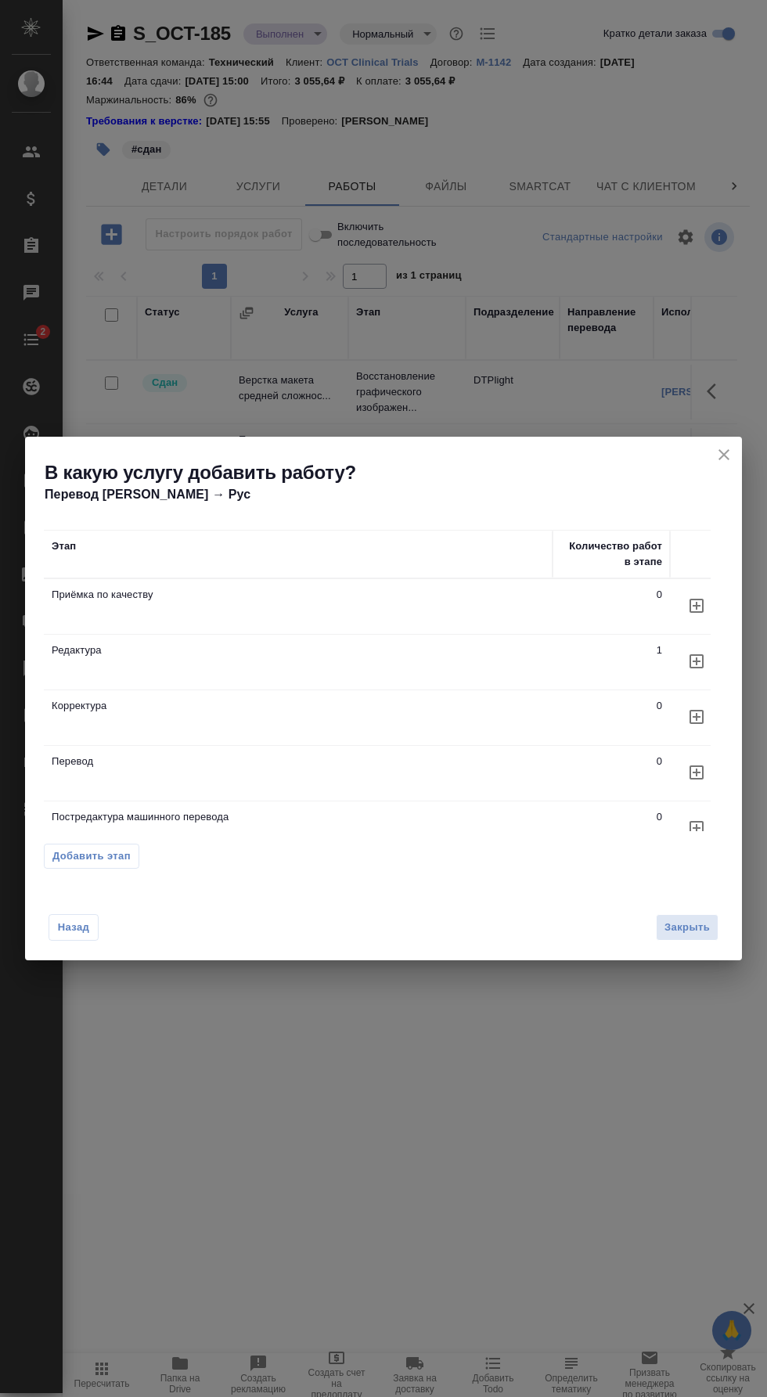
click at [699, 656] on icon "button" at bounding box center [696, 661] width 19 height 19
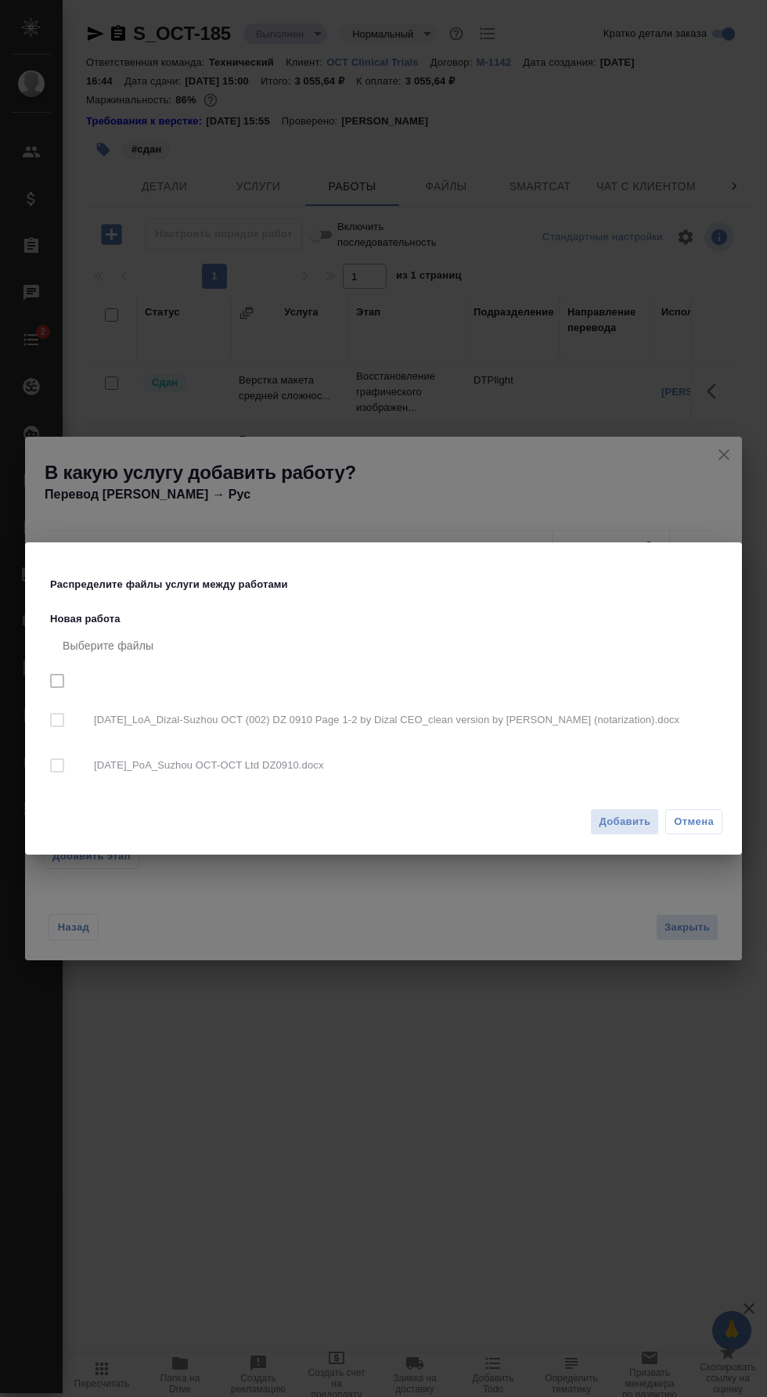
checkbox input "true"
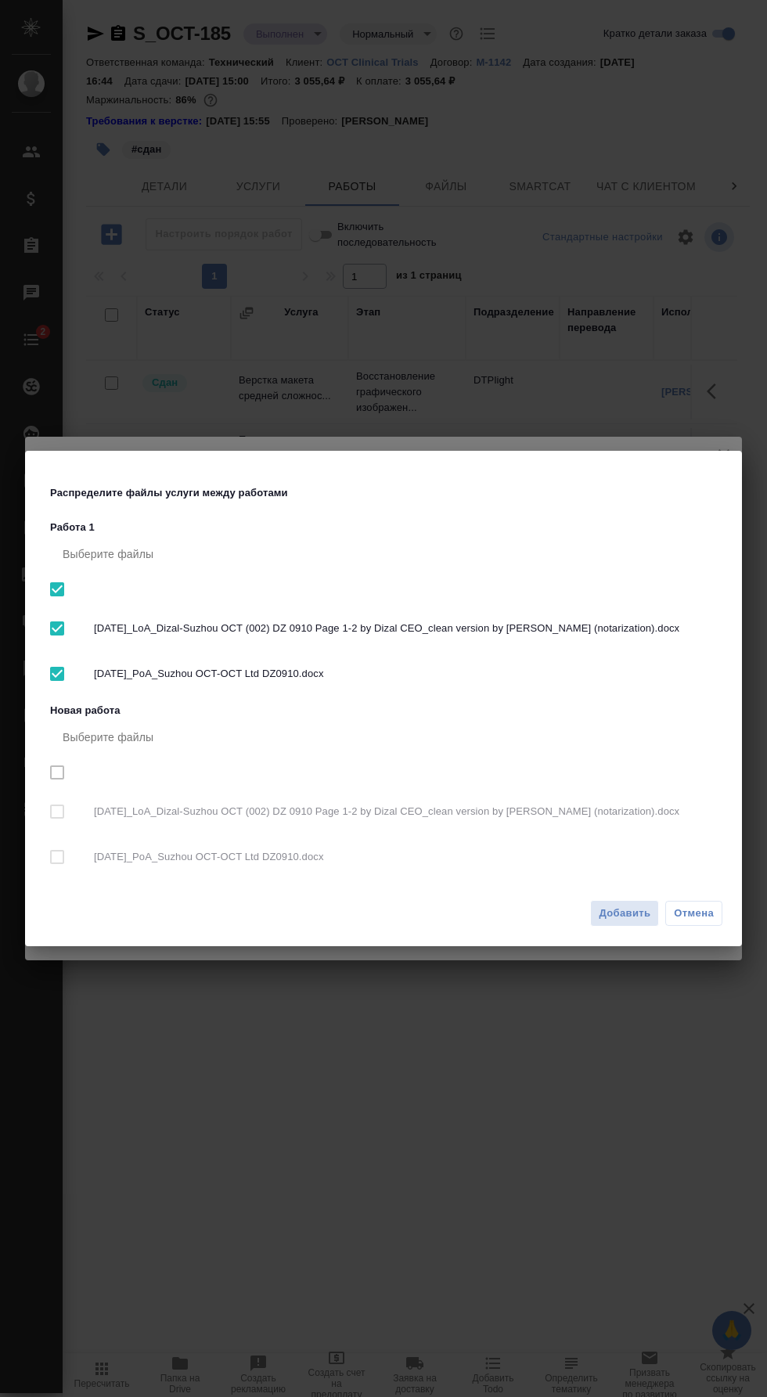
click at [627, 919] on span "Добавить" at bounding box center [625, 913] width 52 height 18
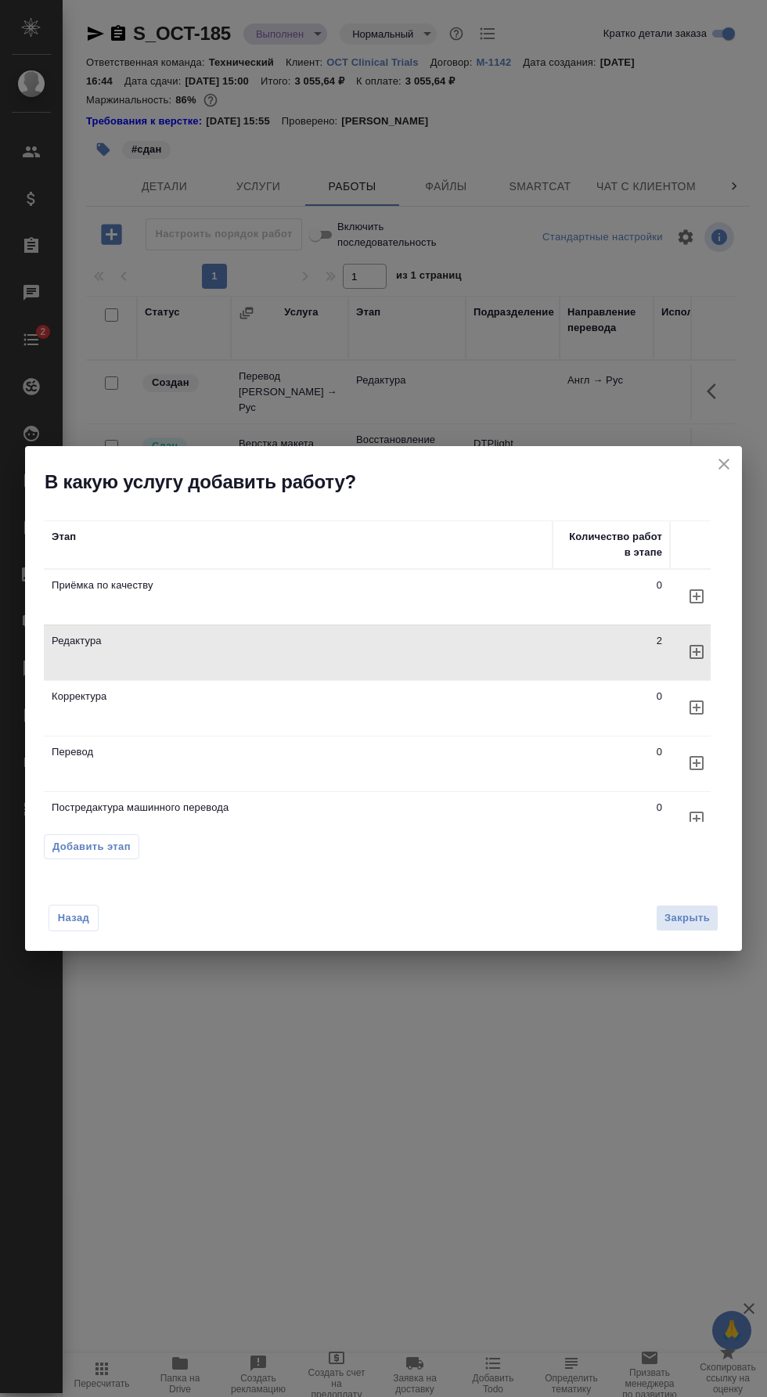
click at [684, 923] on span "Закрыть" at bounding box center [686, 918] width 45 height 18
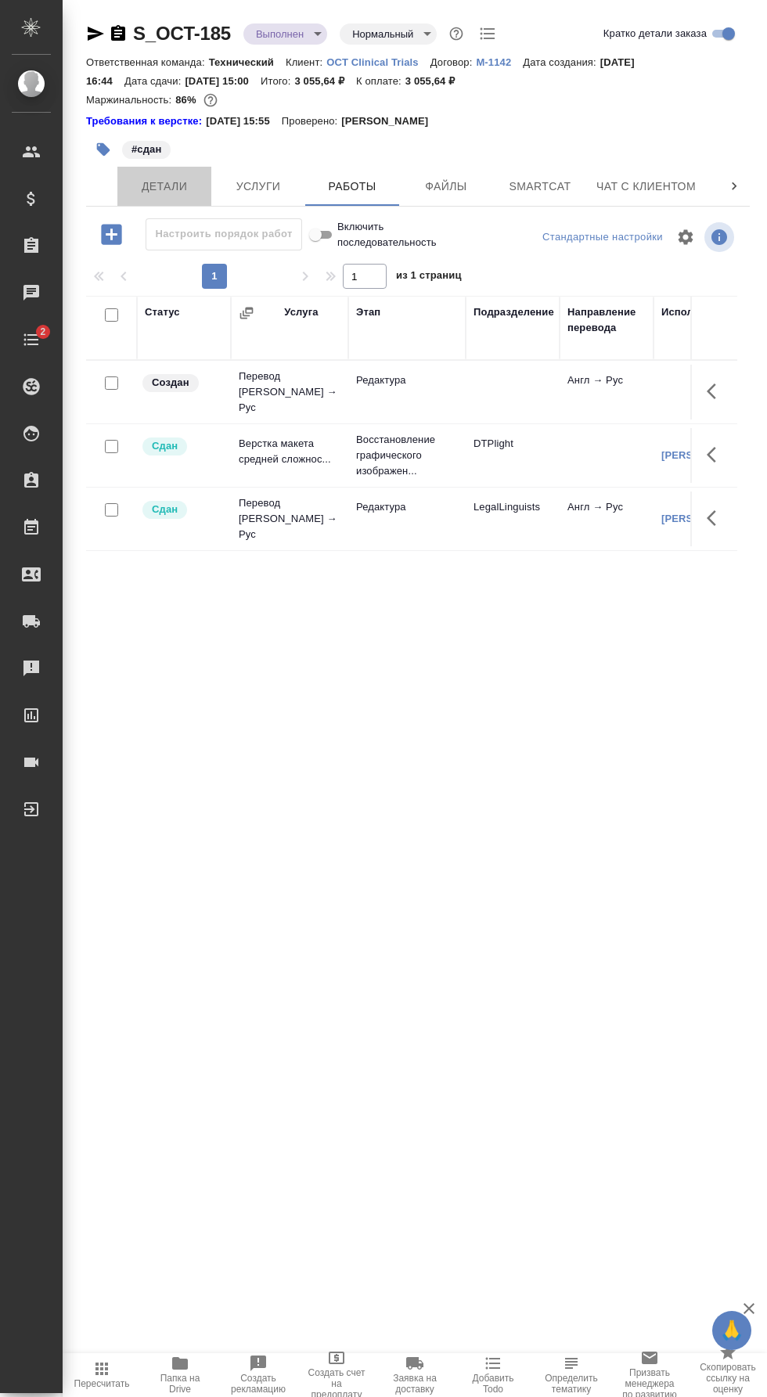
click at [183, 188] on span "Детали" at bounding box center [164, 187] width 75 height 20
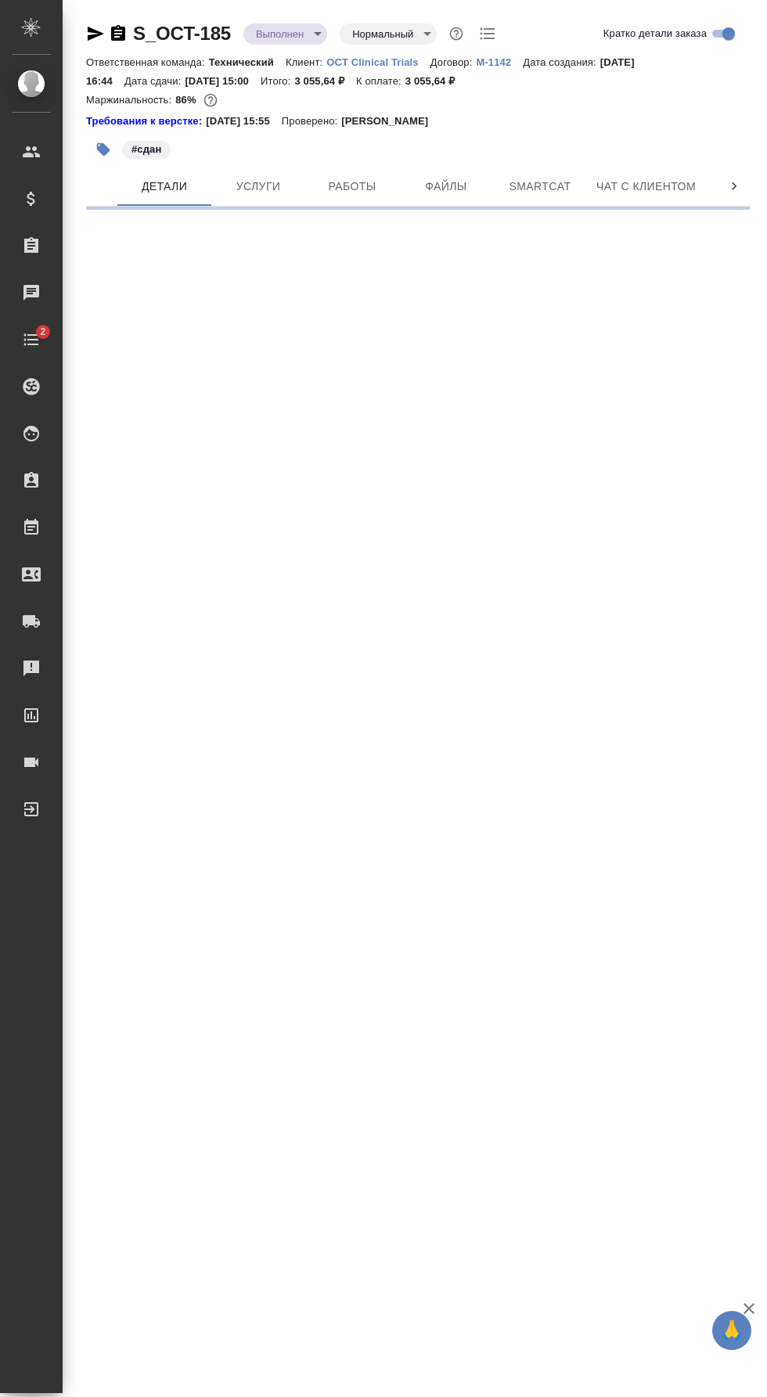
select select "RU"
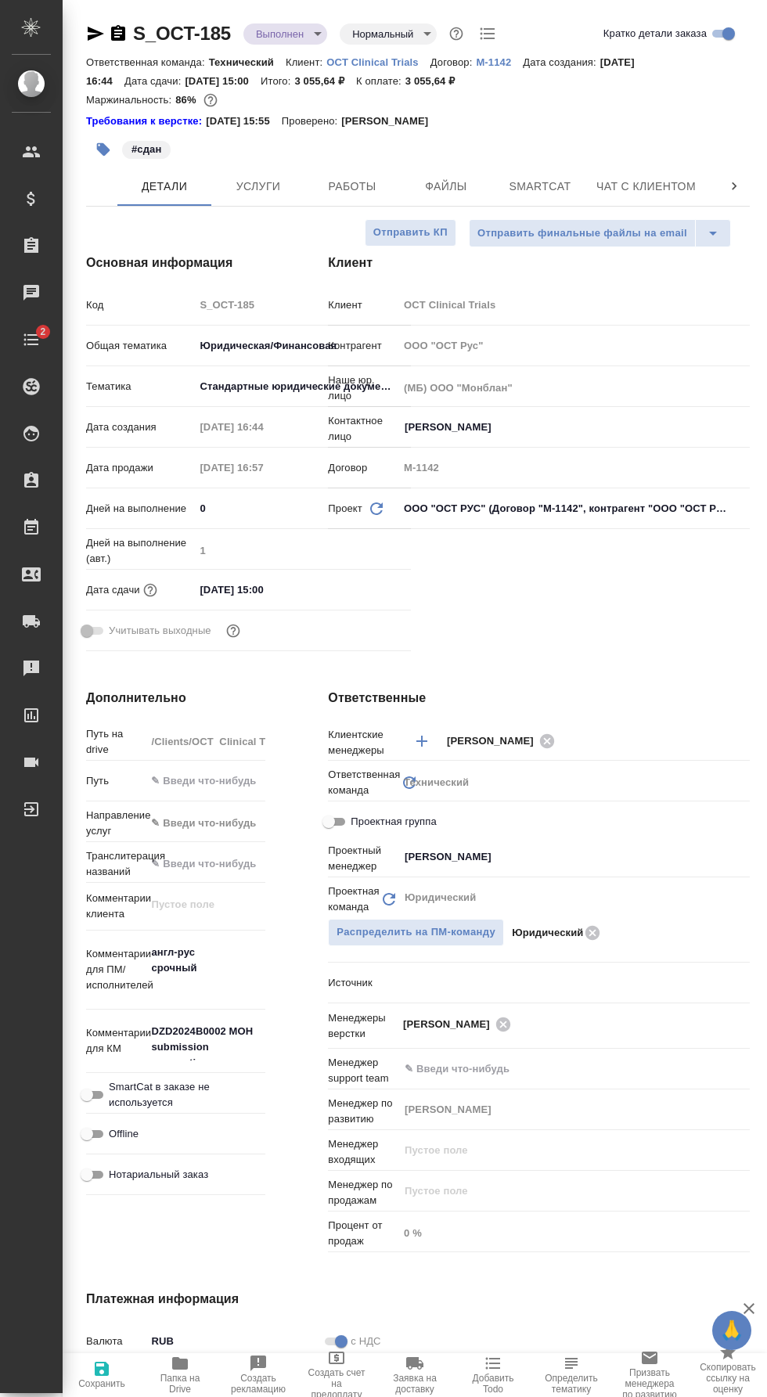
type textarea "x"
click at [274, 340] on body "🙏 .cls-1 fill:#fff; AWATERA [PERSON_NAME] Спецификации Заказы 0 Чаты 2 Todo Про…" at bounding box center [383, 698] width 767 height 1397
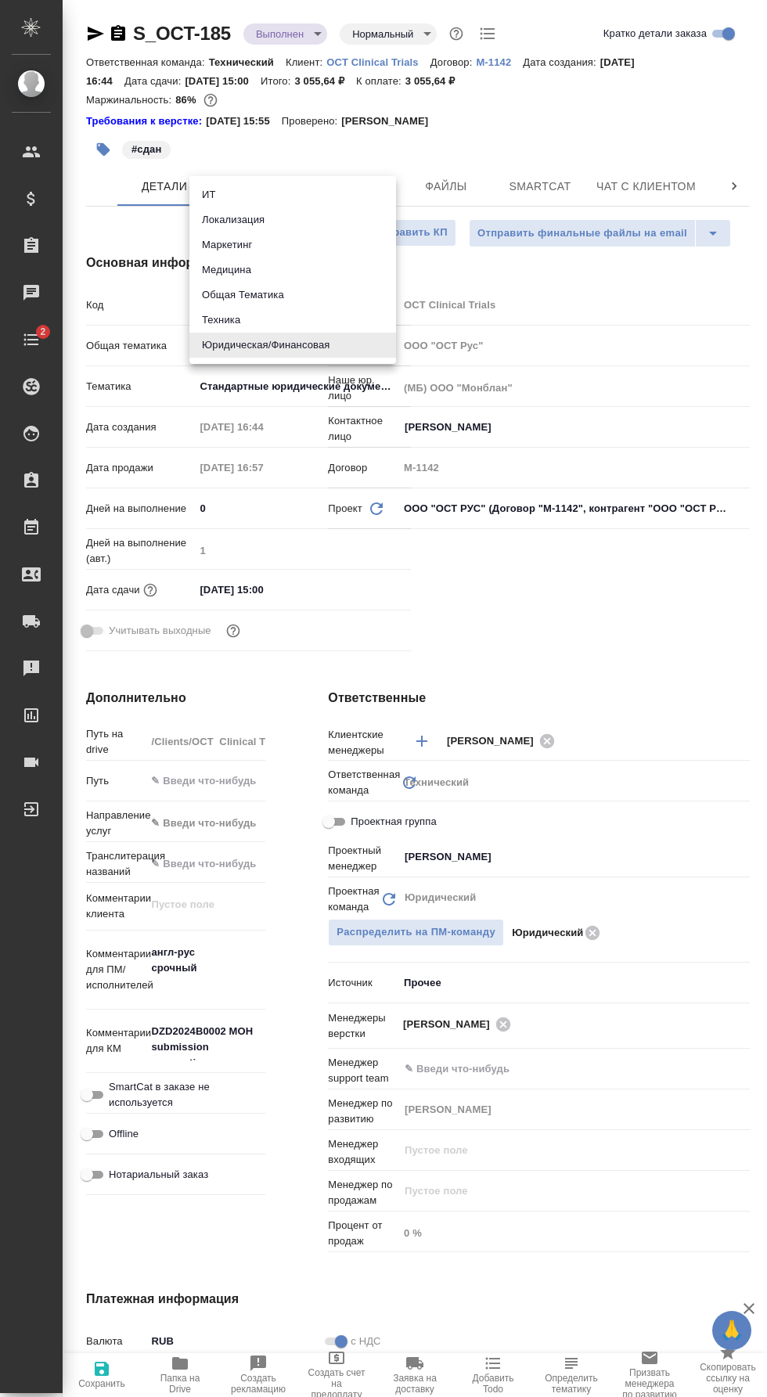
click at [277, 394] on div at bounding box center [383, 698] width 767 height 1397
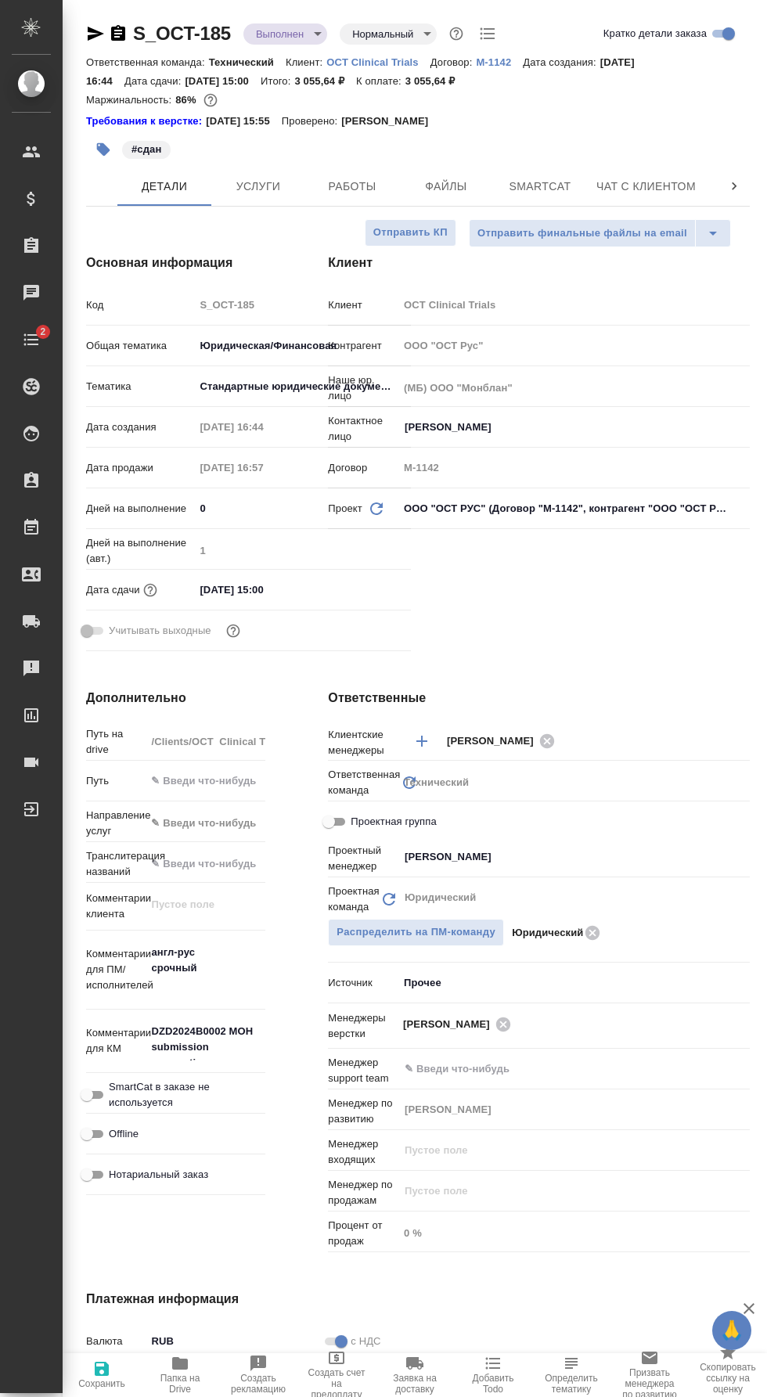
click at [264, 405] on div "Тематика Стандартные юридические документы, договоры, уставы 5f647205b73bc97568…" at bounding box center [248, 392] width 325 height 41
click at [266, 392] on body "🙏 .cls-1 fill:#fff; AWATERA [PERSON_NAME] Спецификации Заказы 0 Чаты 2 Todo Про…" at bounding box center [383, 698] width 767 height 1397
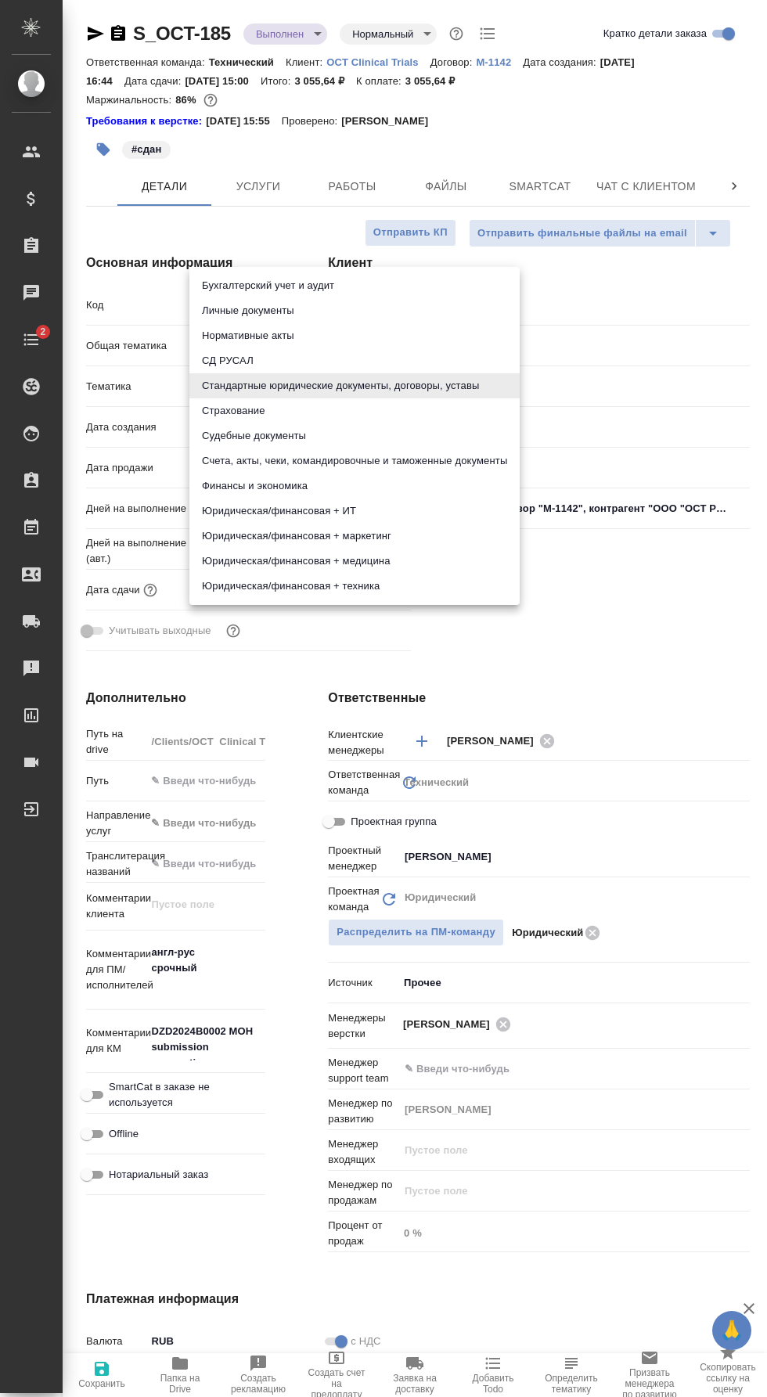
click at [138, 391] on div at bounding box center [383, 698] width 767 height 1397
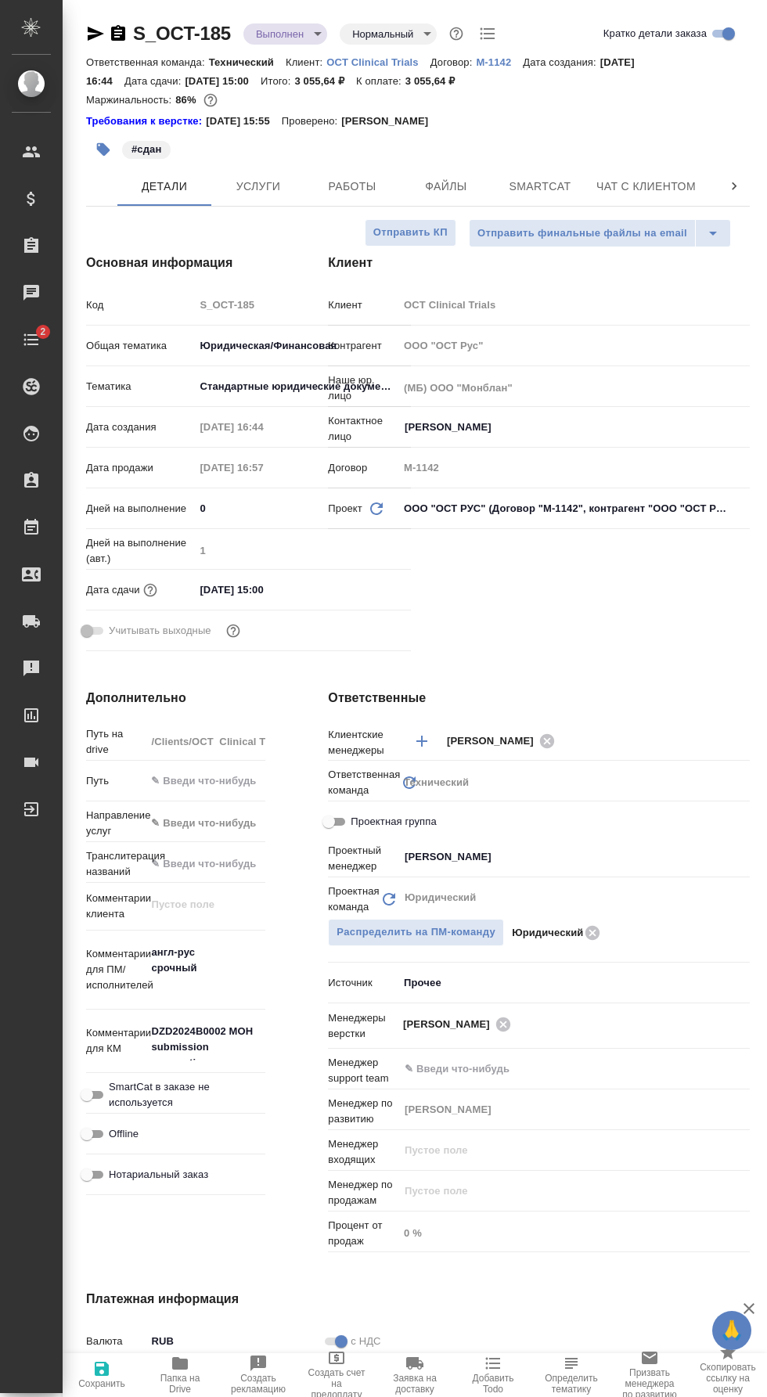
click at [271, 344] on body "🙏 .cls-1 fill:#fff; AWATERA [PERSON_NAME] Спецификации Заказы 0 Чаты 2 Todo Про…" at bounding box center [383, 698] width 767 height 1397
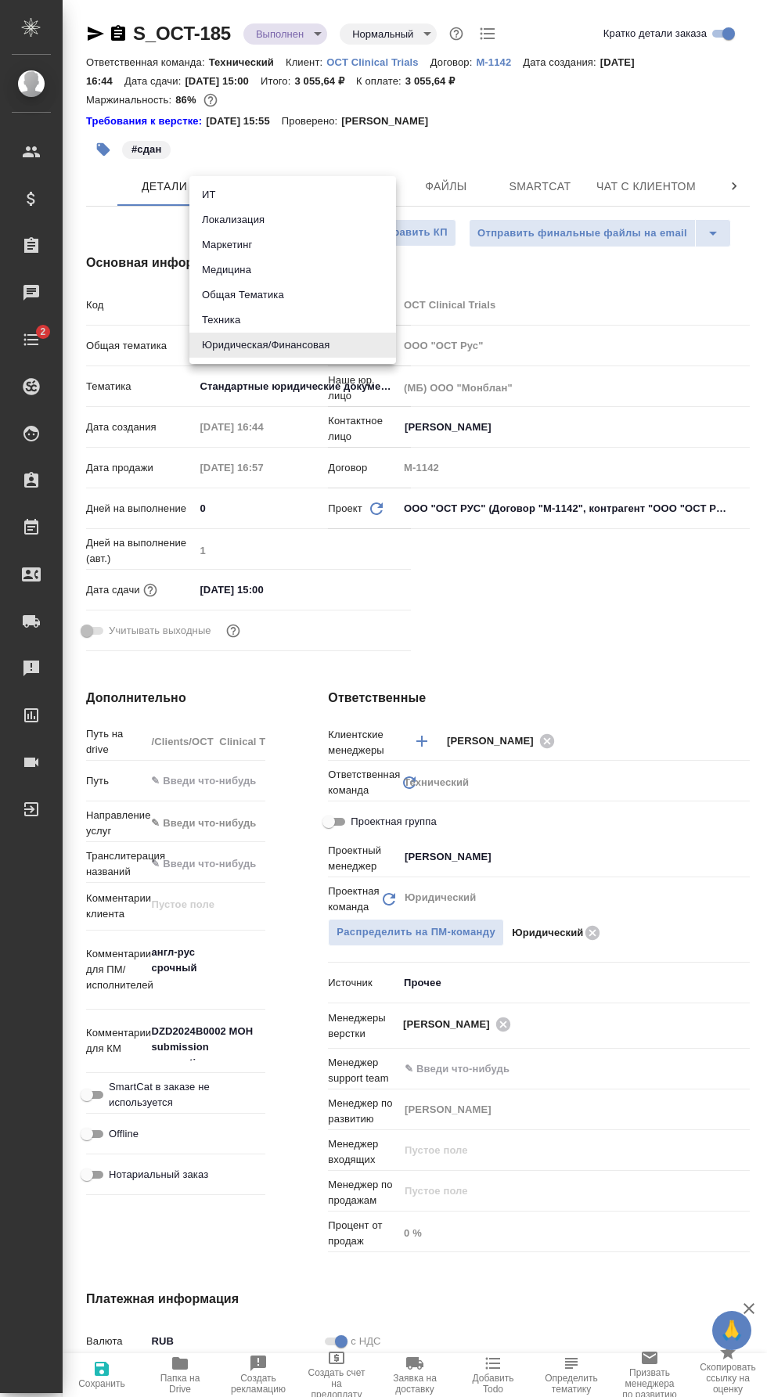
click at [282, 402] on div at bounding box center [383, 698] width 767 height 1397
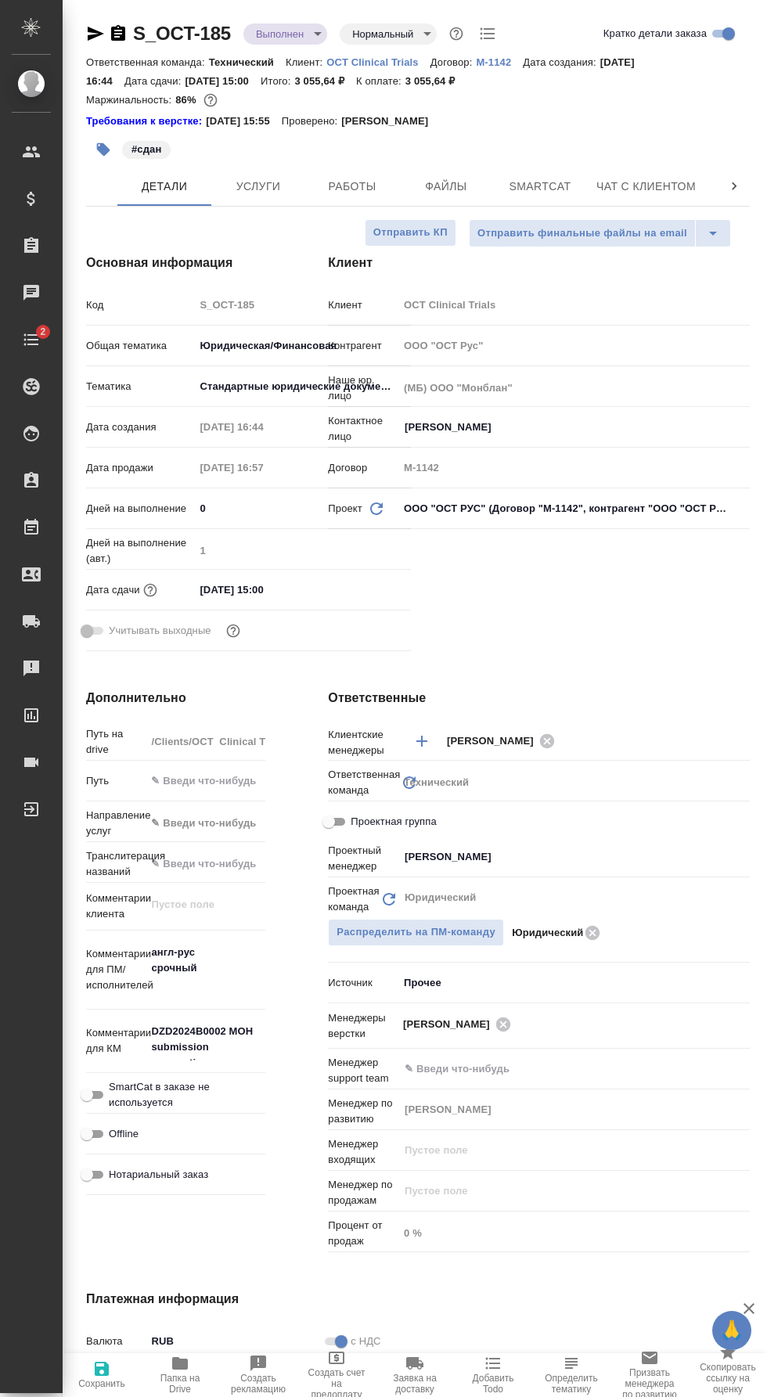
click at [275, 392] on body "🙏 .cls-1 fill:#fff; AWATERA [PERSON_NAME] Спецификации Заказы 0 Чаты 2 Todo Про…" at bounding box center [383, 698] width 767 height 1397
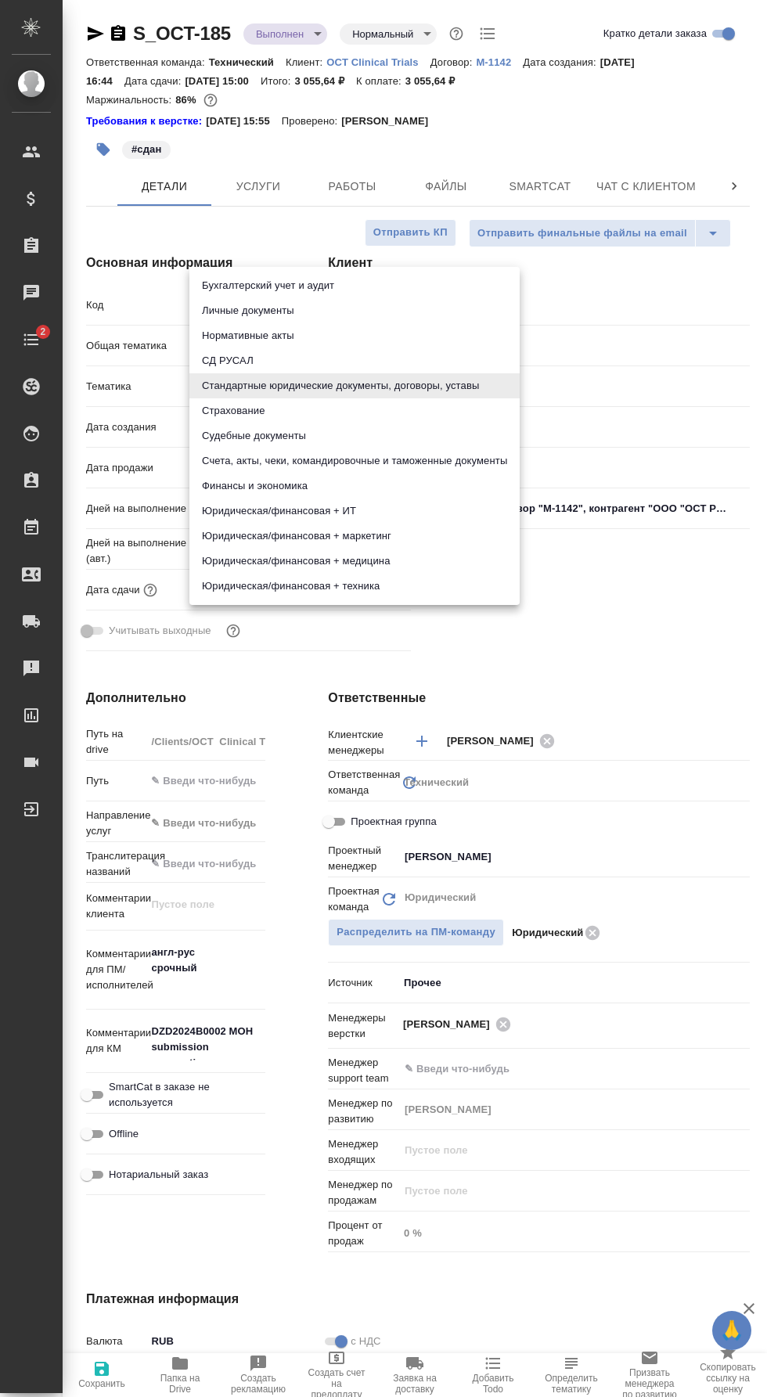
click at [437, 571] on li "Юридическая/финансовая + медицина" at bounding box center [354, 560] width 330 height 25
type input "5f647205b73bc97568ca66c5"
type textarea "x"
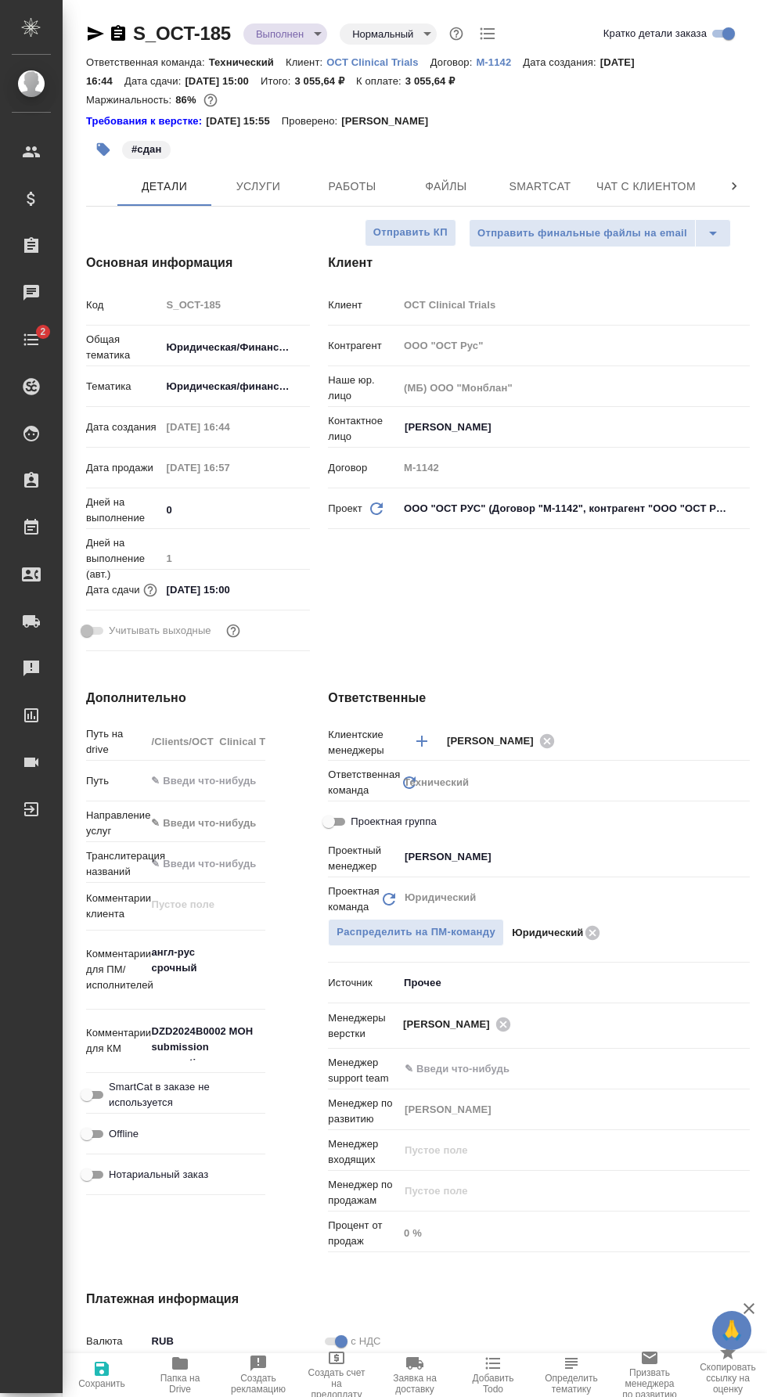
click at [112, 1383] on span "Сохранить" at bounding box center [101, 1383] width 47 height 11
type textarea "x"
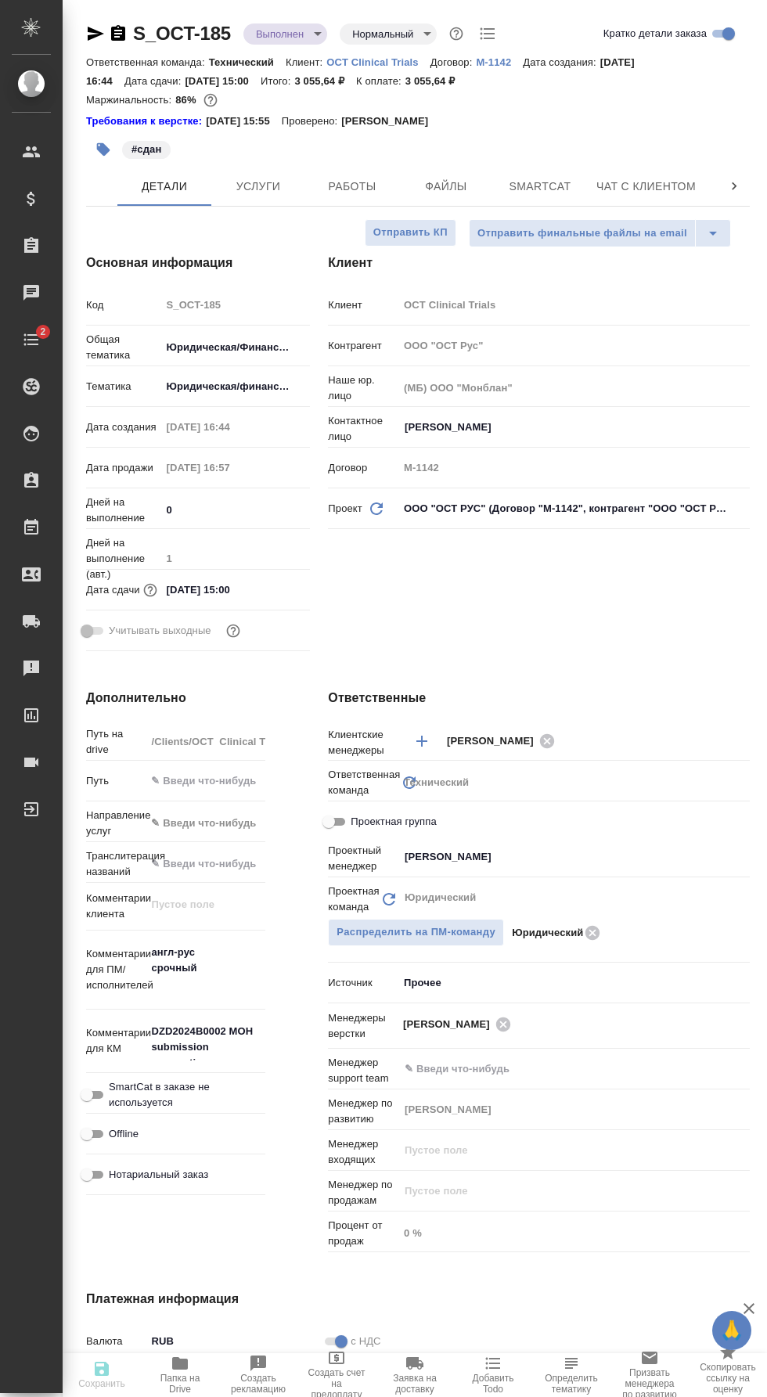
type textarea "x"
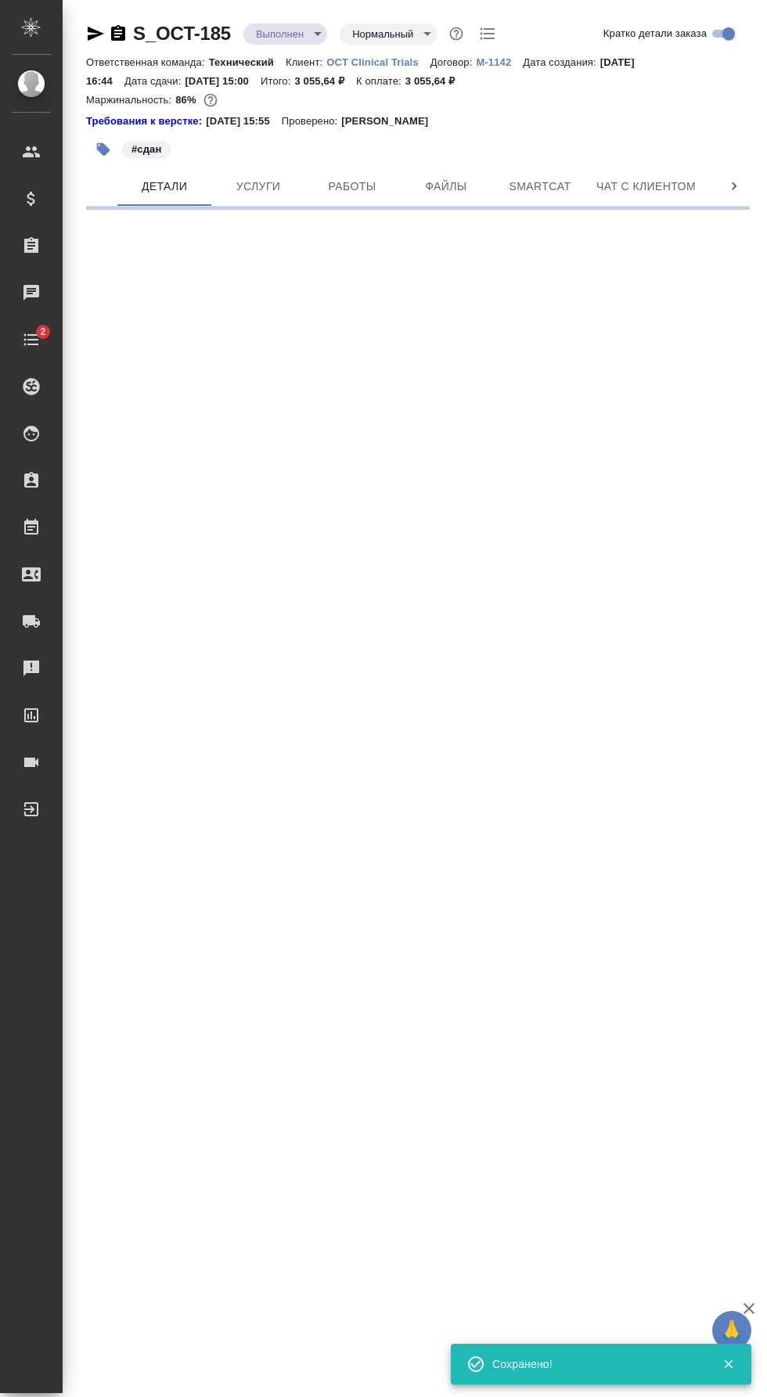
select select "RU"
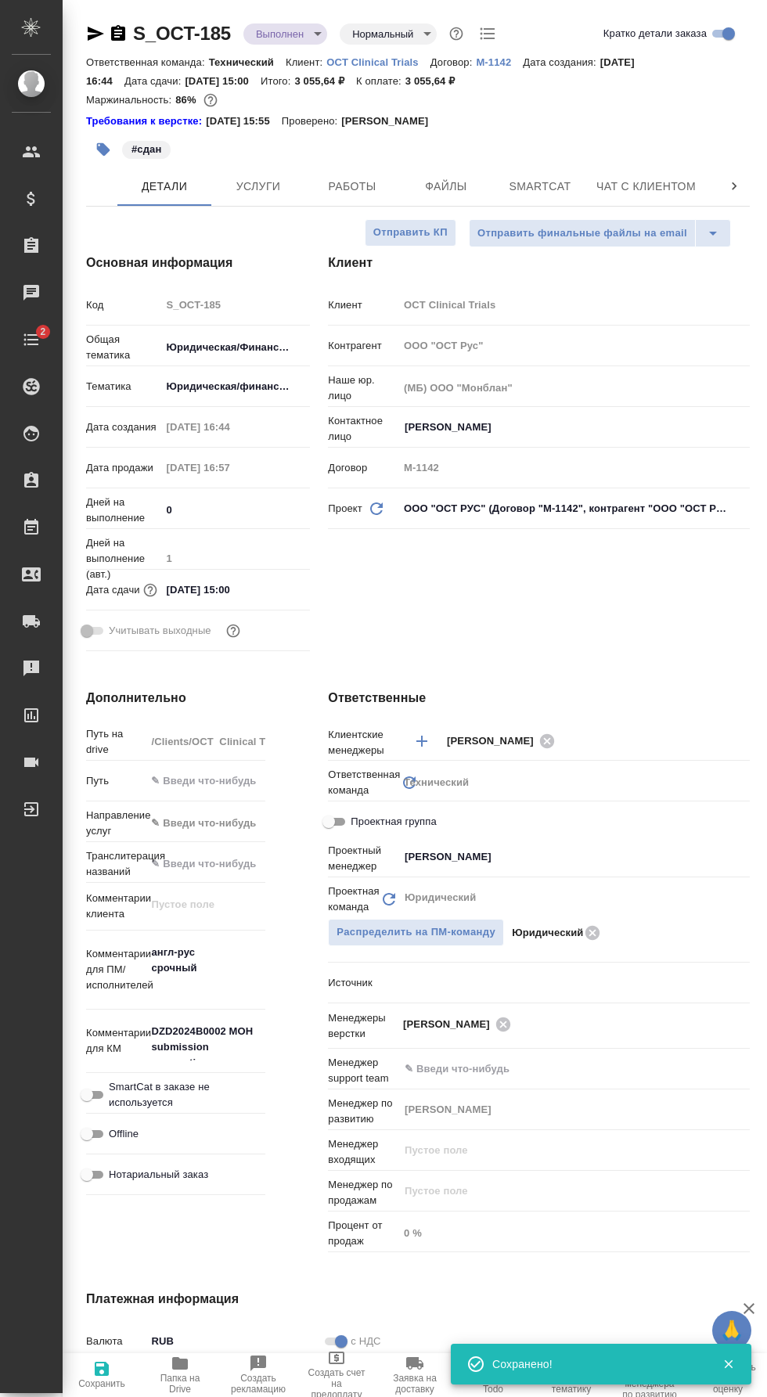
type textarea "x"
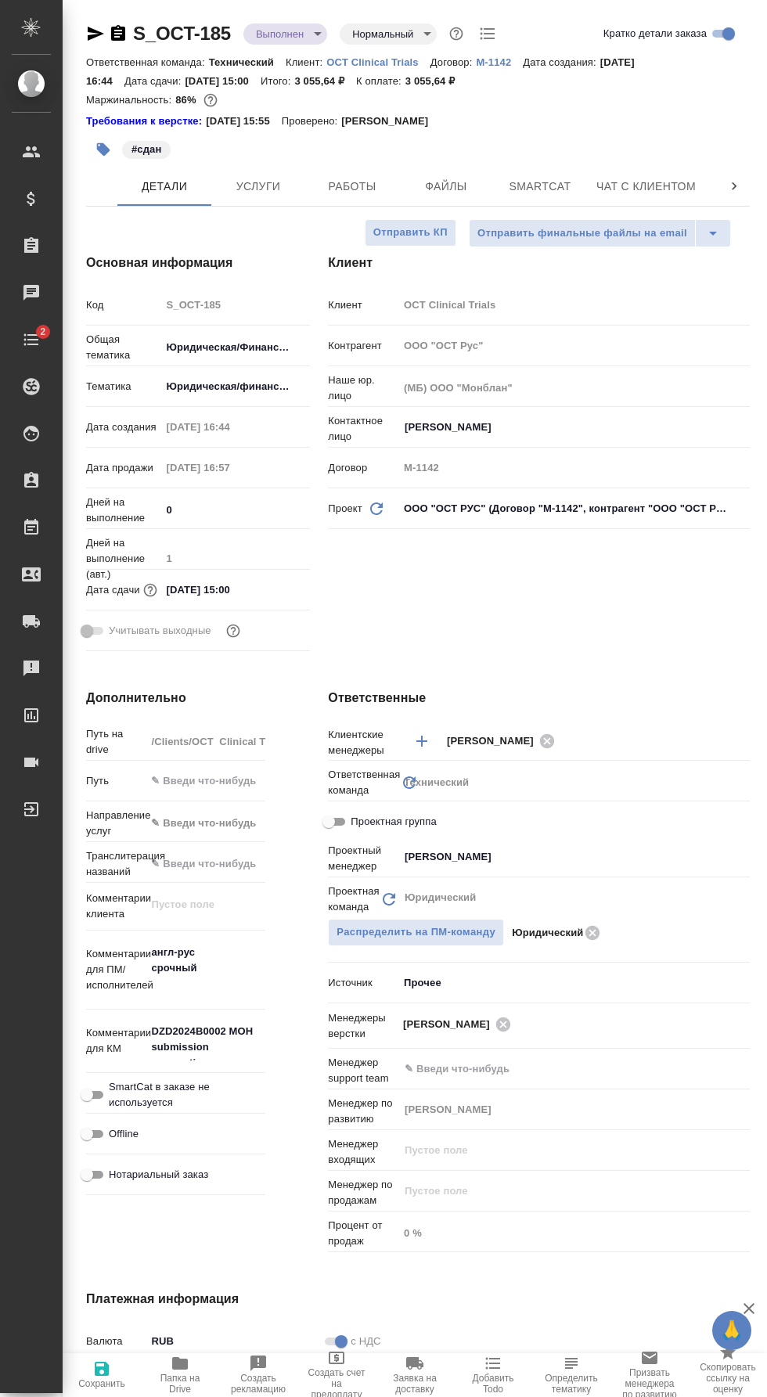
click at [552, 183] on span "Smartcat" at bounding box center [539, 187] width 75 height 20
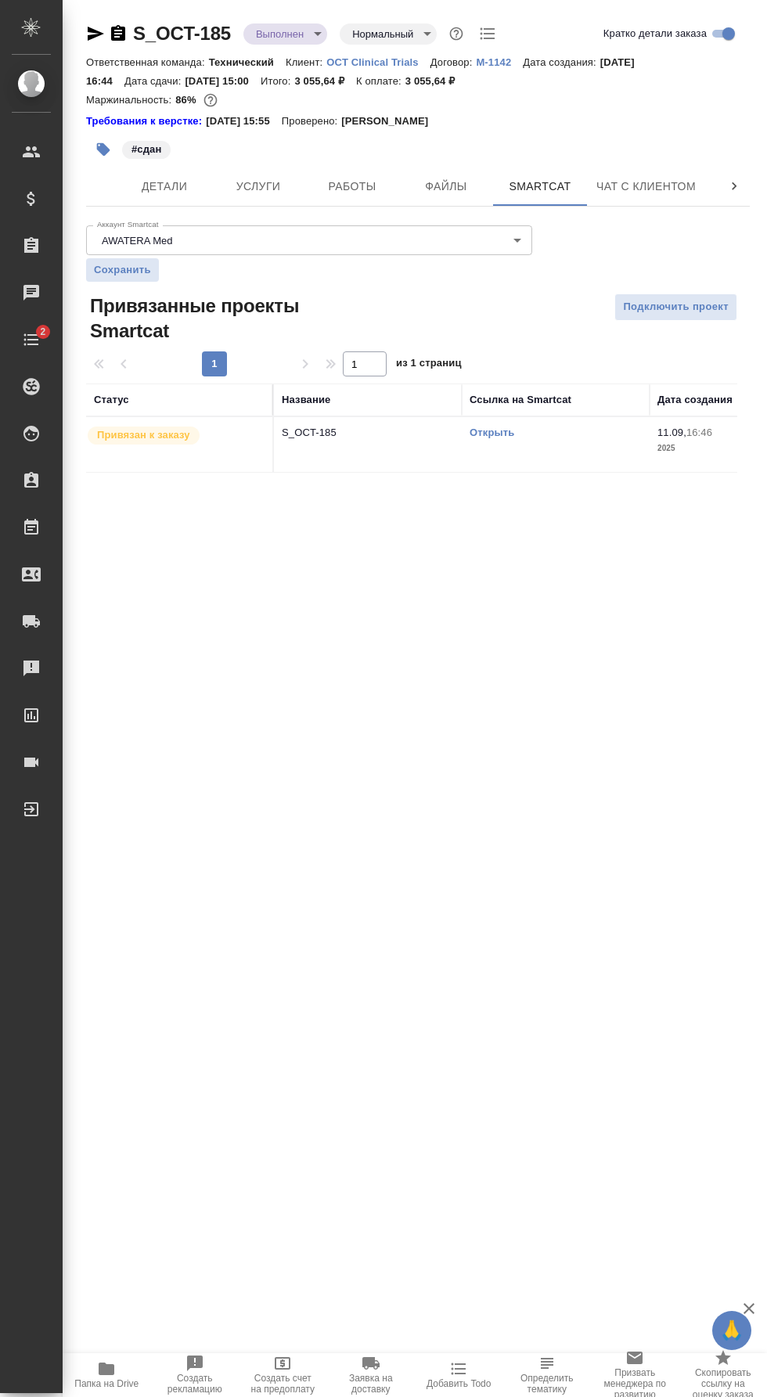
click at [493, 432] on link "Открыть" at bounding box center [491, 432] width 45 height 12
click at [365, 192] on span "Работы" at bounding box center [352, 187] width 75 height 20
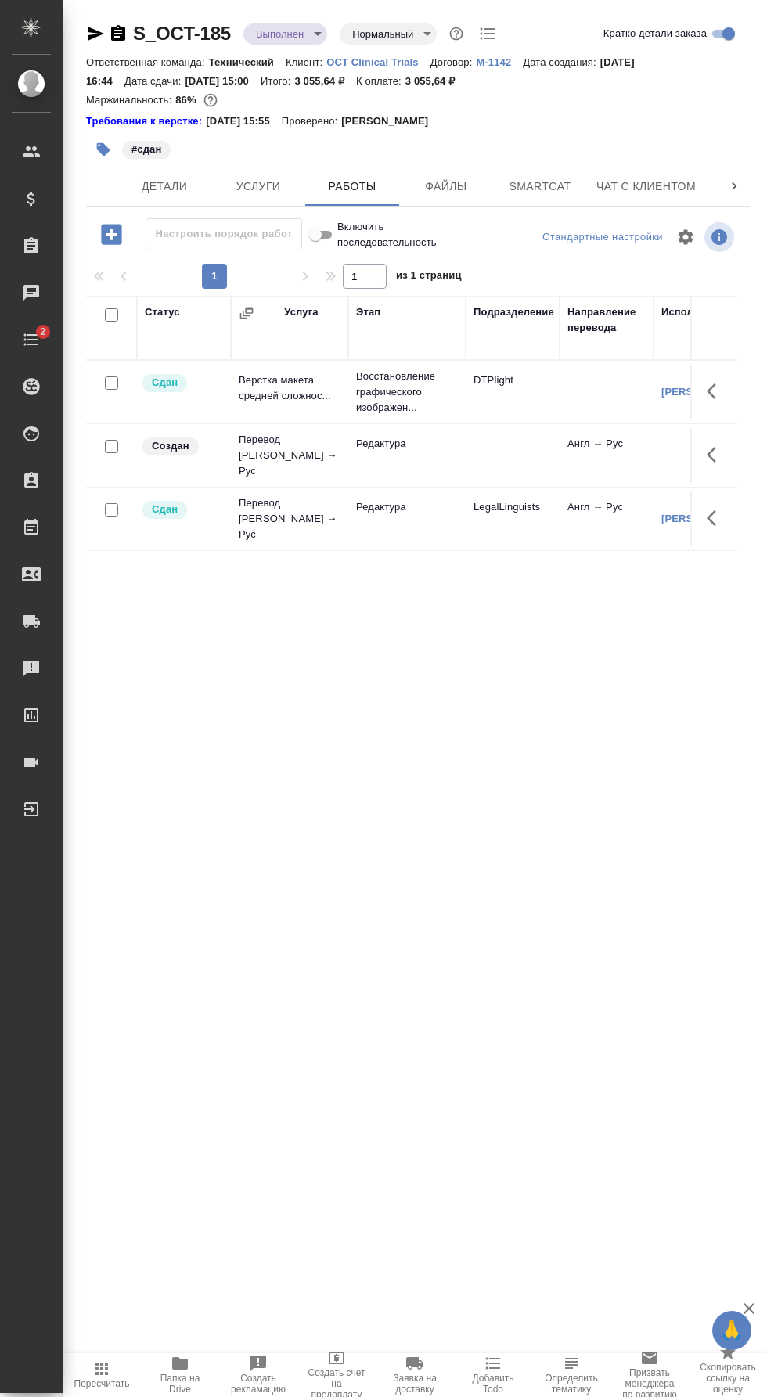
click at [298, 33] on body "🙏 .cls-1 fill:#fff; AWATERA [PERSON_NAME] Спецификации Заказы 0 Чаты 2 Todo Про…" at bounding box center [383, 698] width 767 height 1397
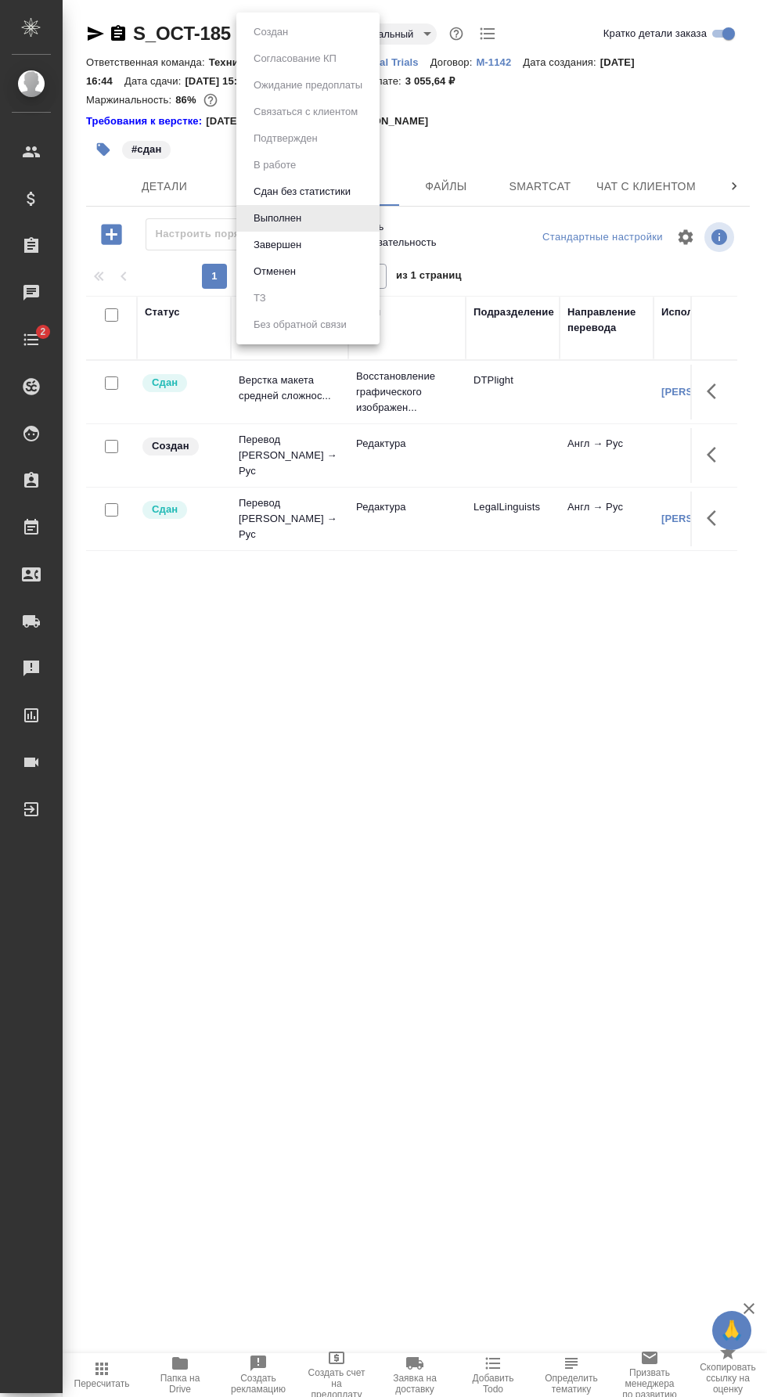
click at [347, 191] on button "Сдан без статистики" at bounding box center [302, 191] width 106 height 17
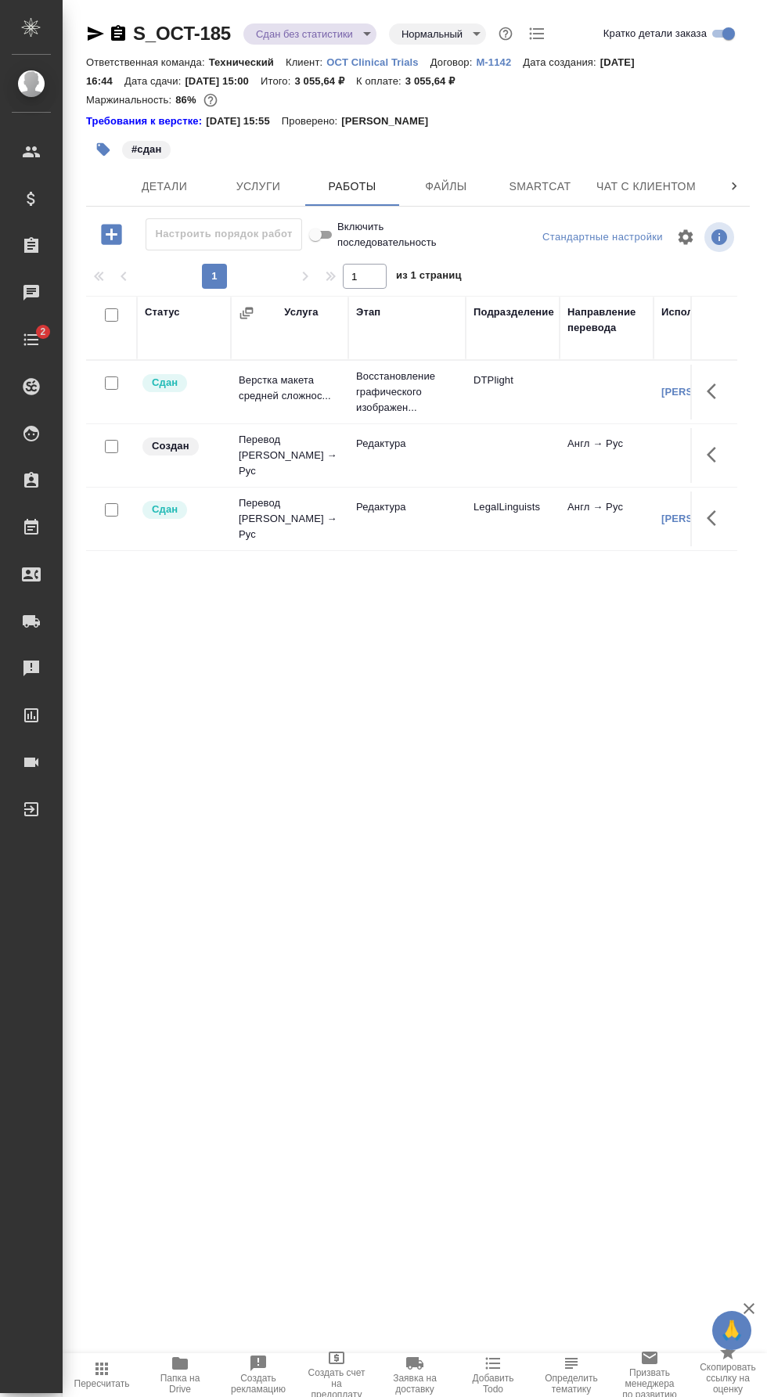
click at [324, 37] on body "🙏 .cls-1 fill:#fff; AWATERA [PERSON_NAME] Спецификации Заказы 0 Чаты 2 Todo Про…" at bounding box center [383, 698] width 767 height 1397
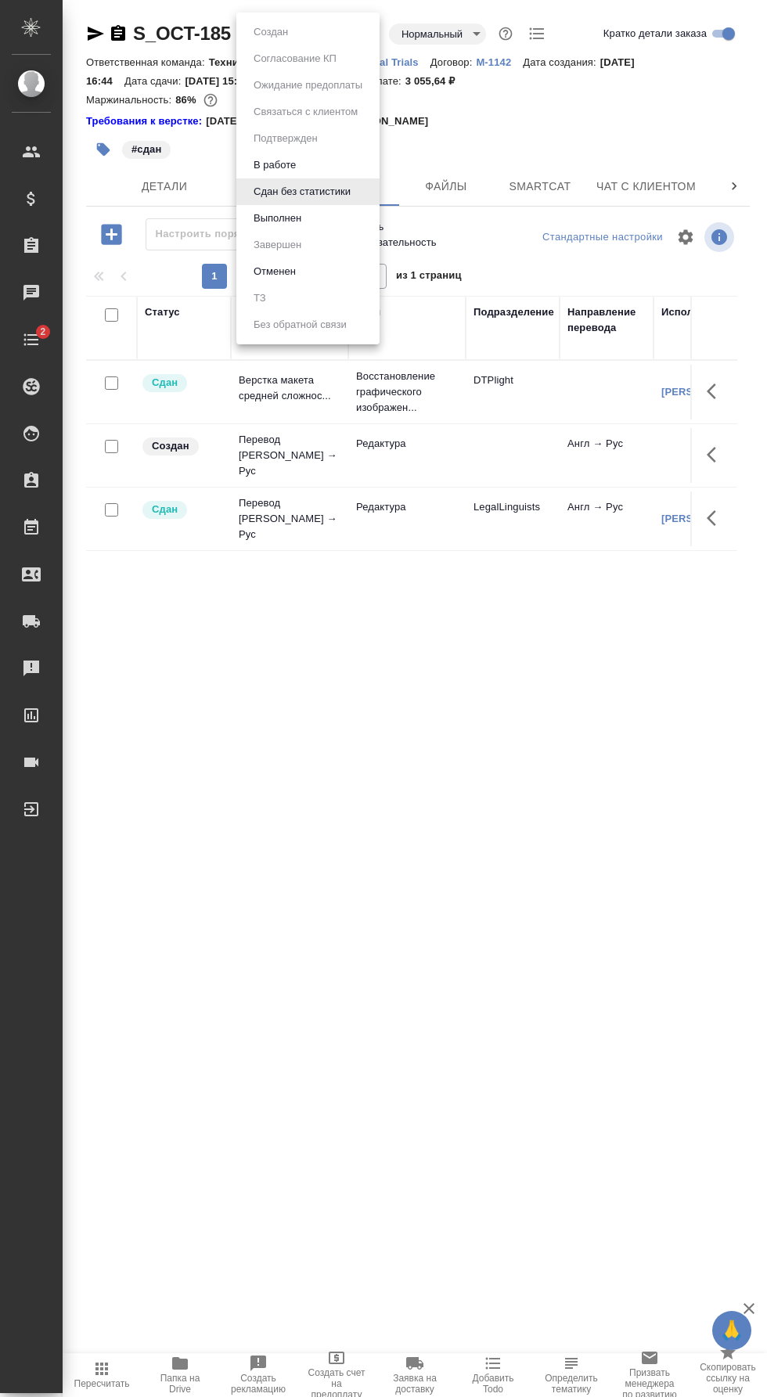
click at [334, 160] on li "В работе" at bounding box center [307, 165] width 143 height 27
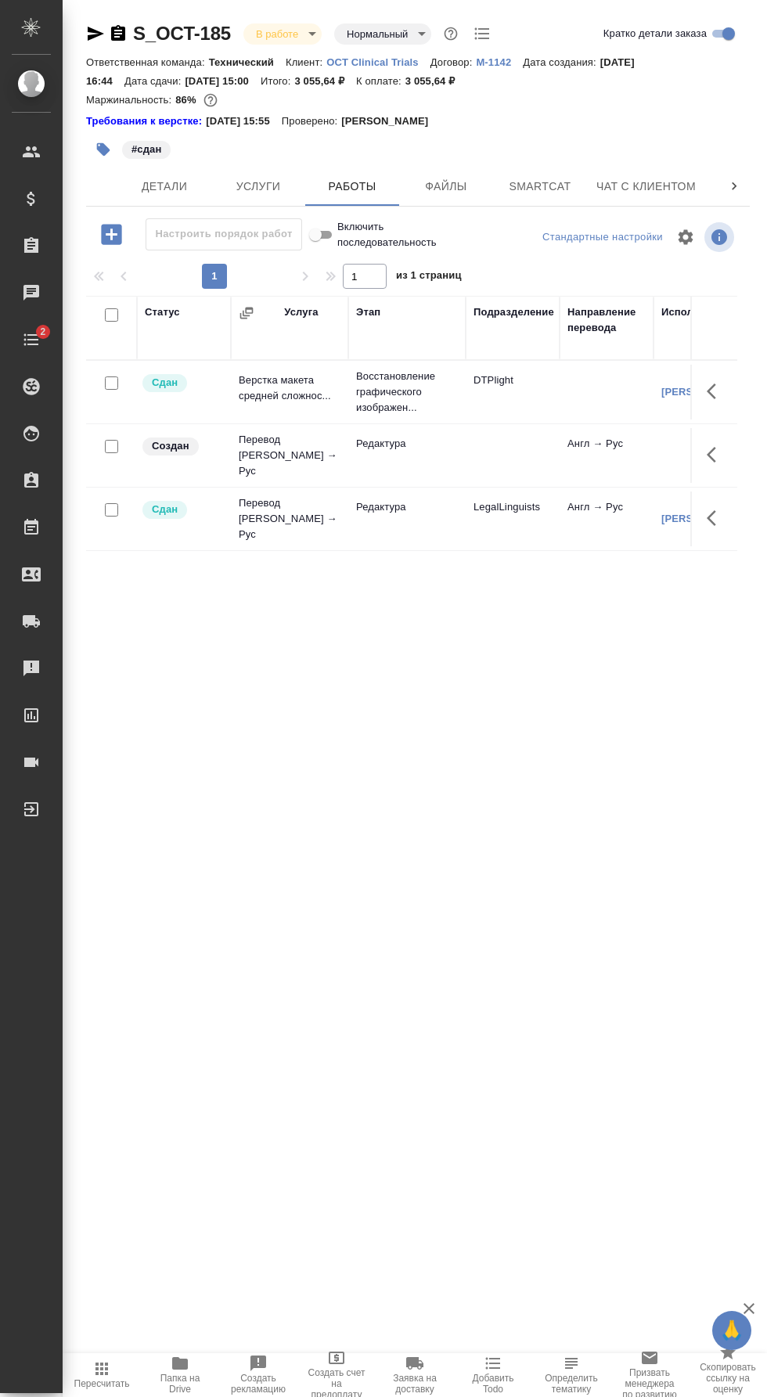
click at [719, 447] on icon "button" at bounding box center [716, 454] width 19 height 19
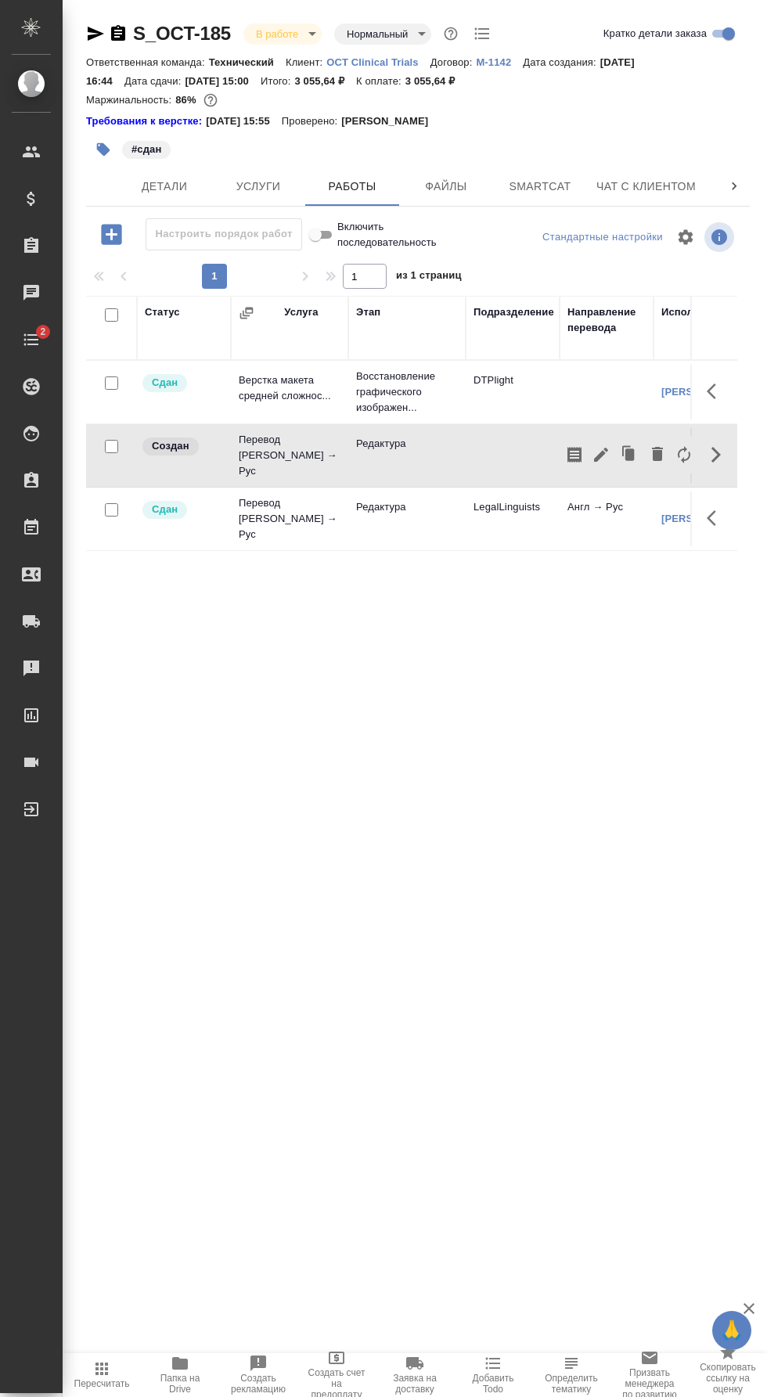
click at [601, 451] on icon "button" at bounding box center [601, 455] width 14 height 14
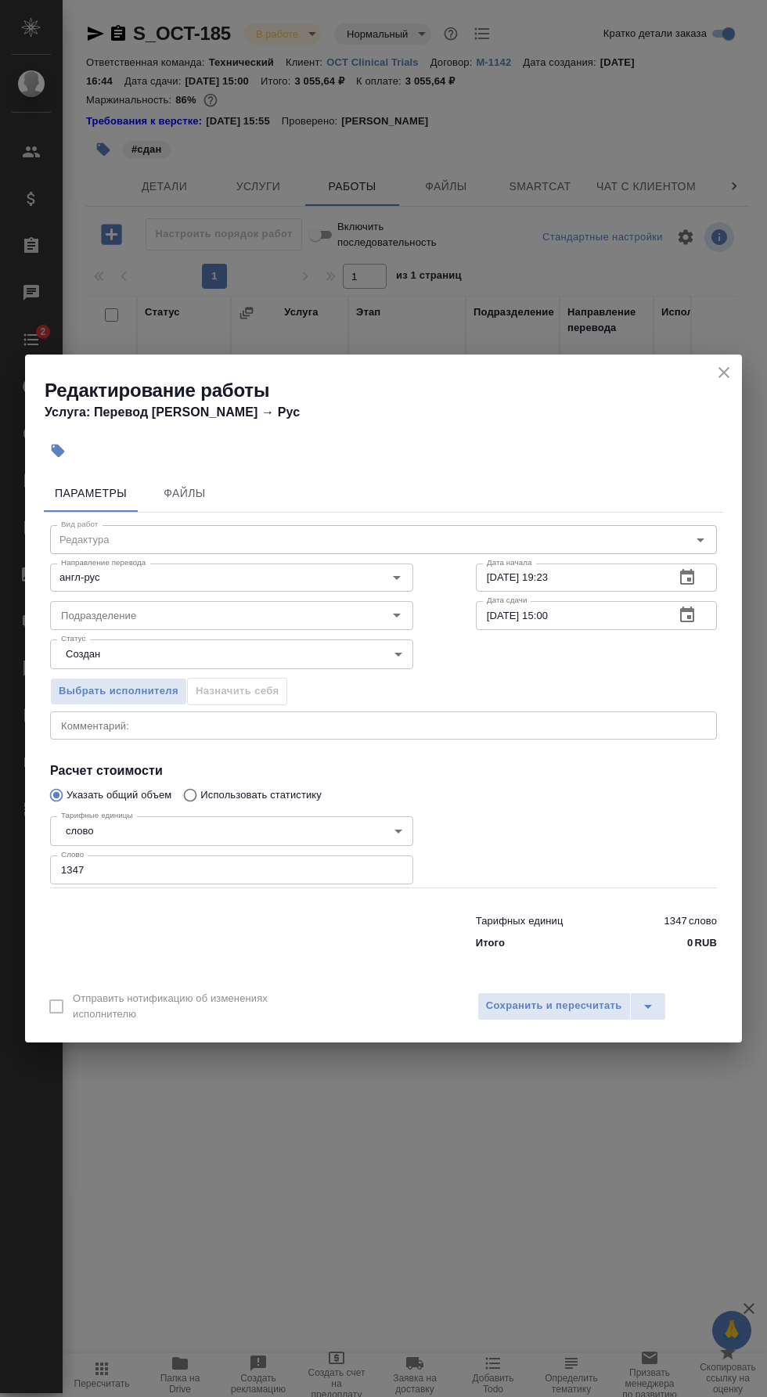
click at [351, 725] on textarea at bounding box center [383, 725] width 645 height 12
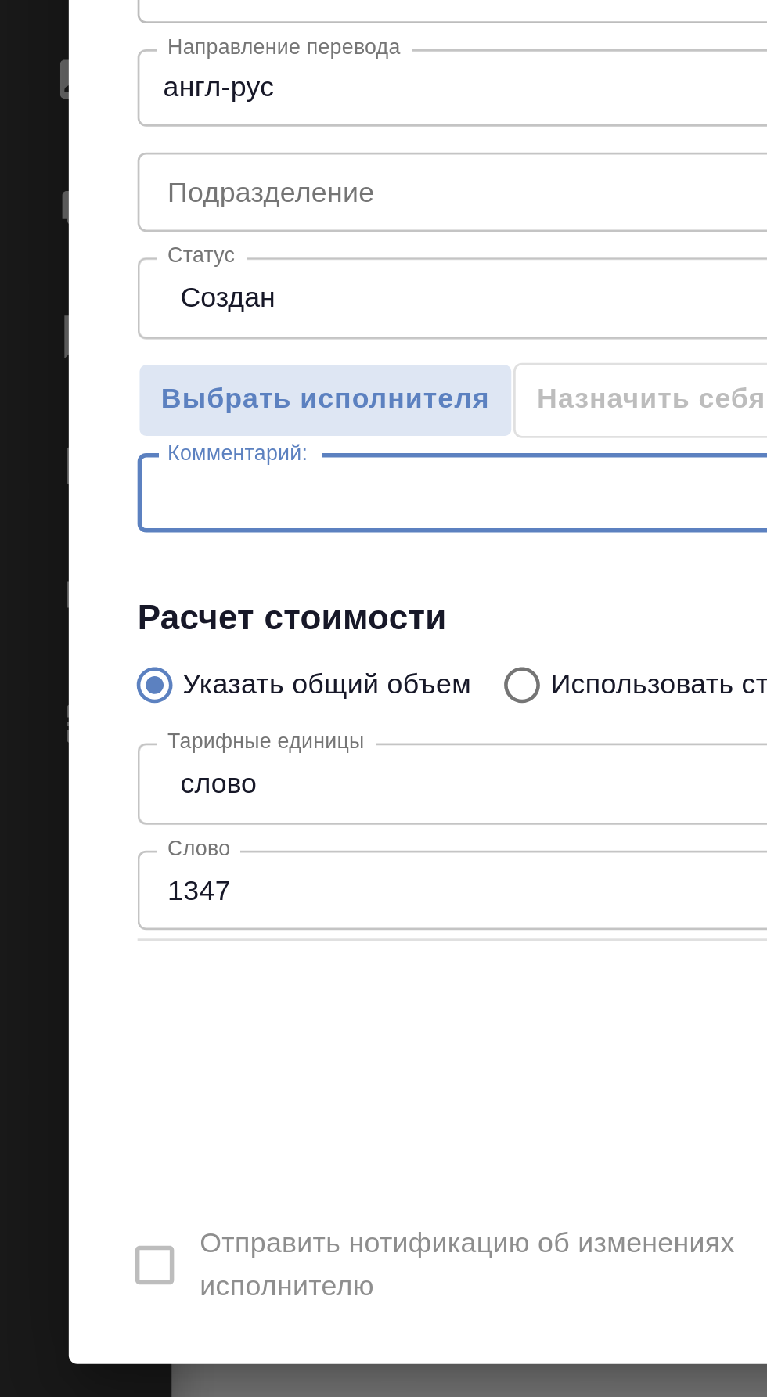
type textarea "[PERSON_NAME]"
type textarea "Требуется"
click at [139, 865] on input "1347" at bounding box center [231, 869] width 363 height 28
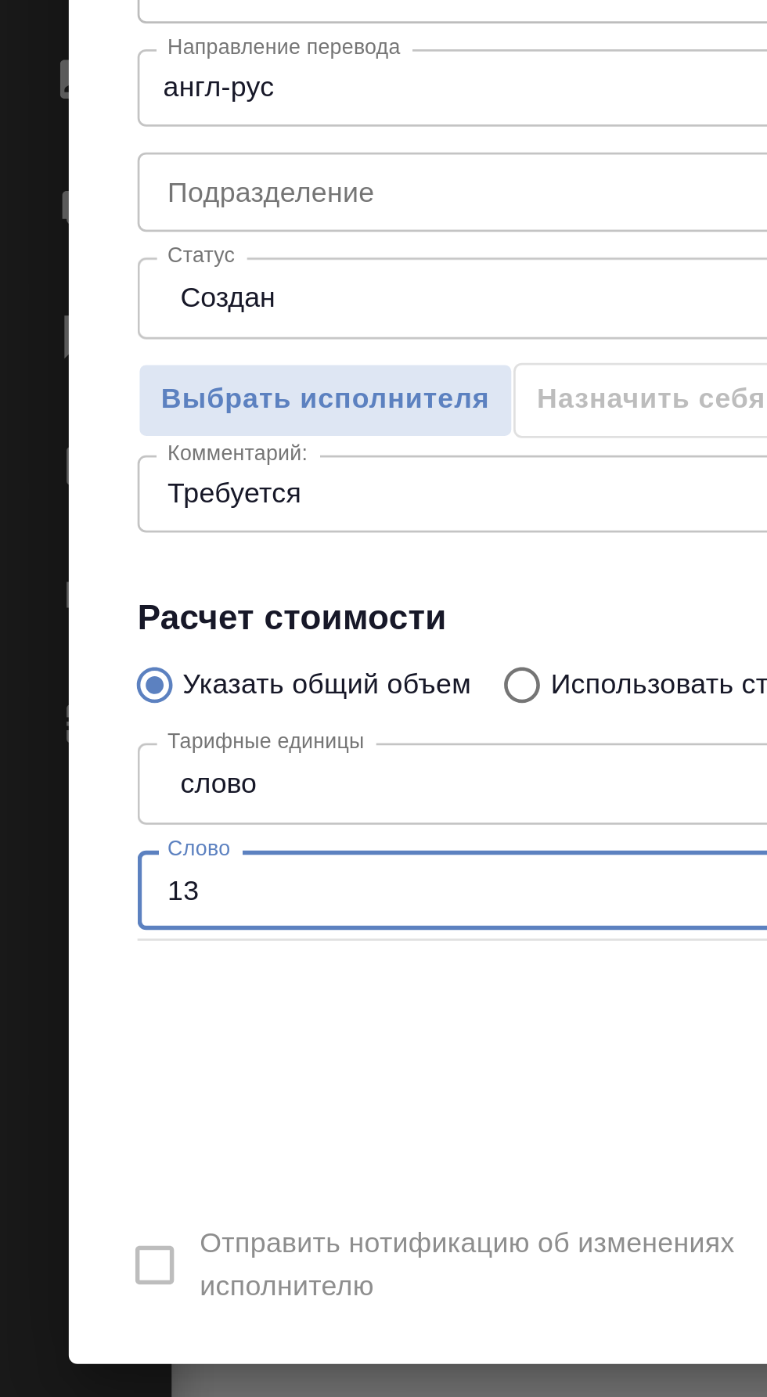
type input "1"
type input "1100"
click at [174, 728] on textarea "Требуется" at bounding box center [383, 725] width 645 height 12
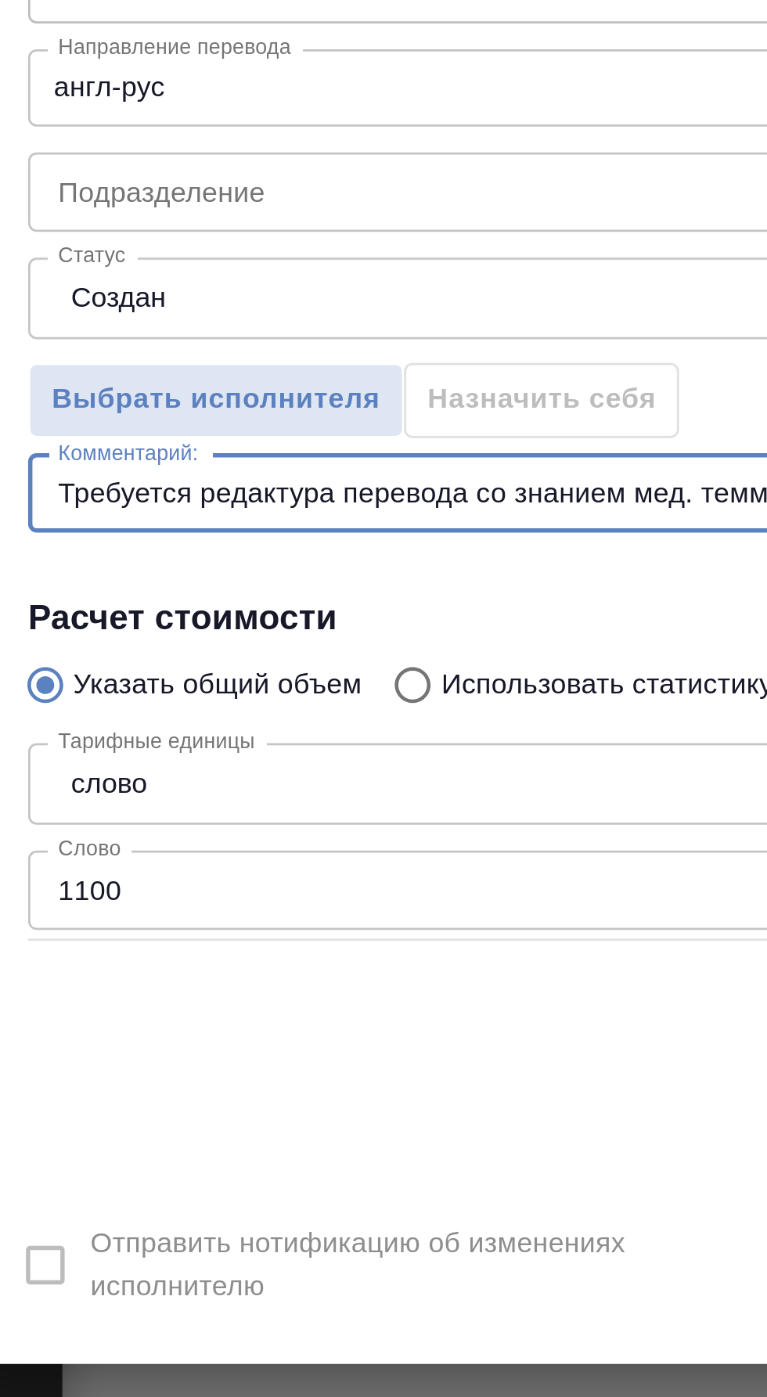
click at [166, 724] on textarea "Требуется редактура перевода со знанием мед. темм" at bounding box center [383, 725] width 645 height 12
click at [164, 724] on textarea "Требуется редактура перевода со знанием мед. темм" at bounding box center [383, 725] width 645 height 12
click at [154, 724] on textarea "Требуется редактура перевода со знанием мед. темм" at bounding box center [383, 725] width 645 height 12
click at [159, 723] on textarea "Требуется редактура перевода со знанием мед. темм" at bounding box center [383, 725] width 645 height 12
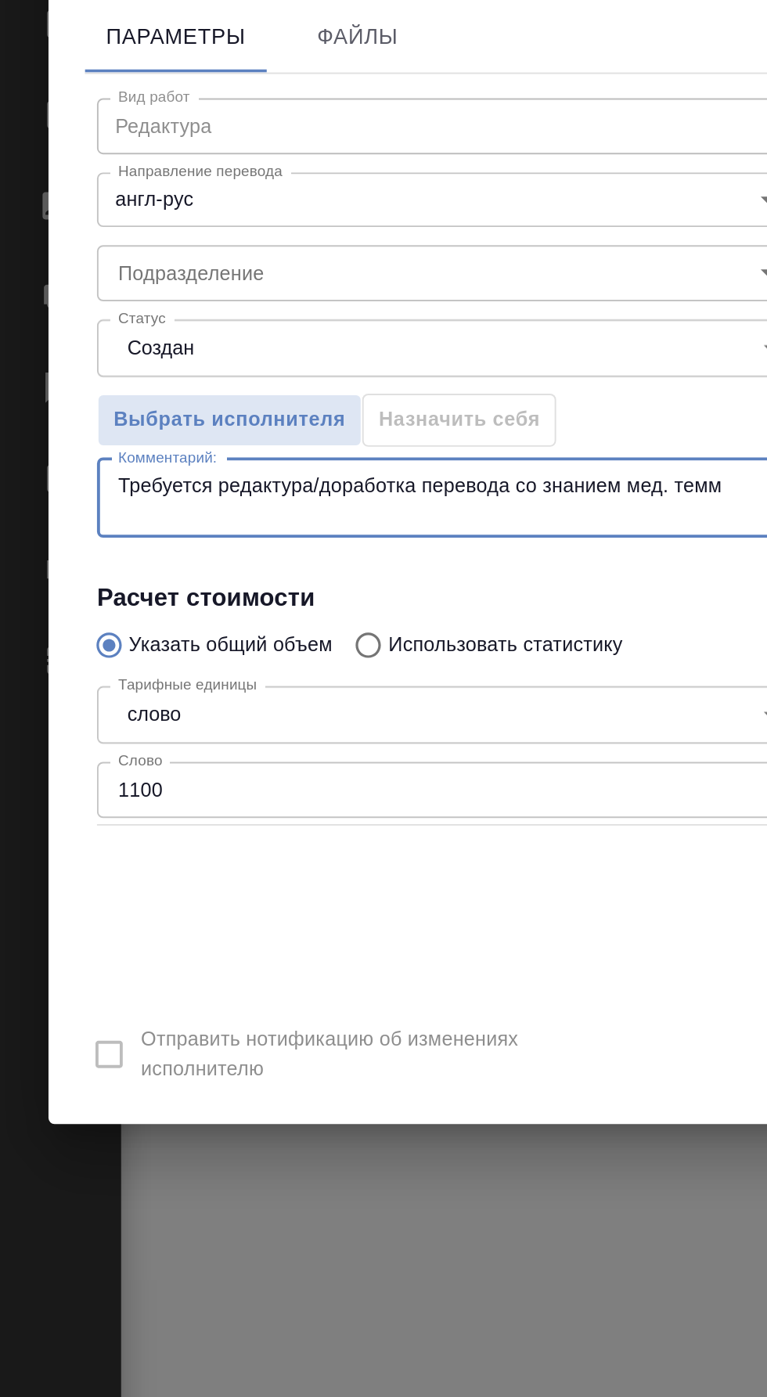
click at [368, 717] on textarea "Требуется редактура/доработка перевода со знанием мед. темм" at bounding box center [383, 725] width 645 height 24
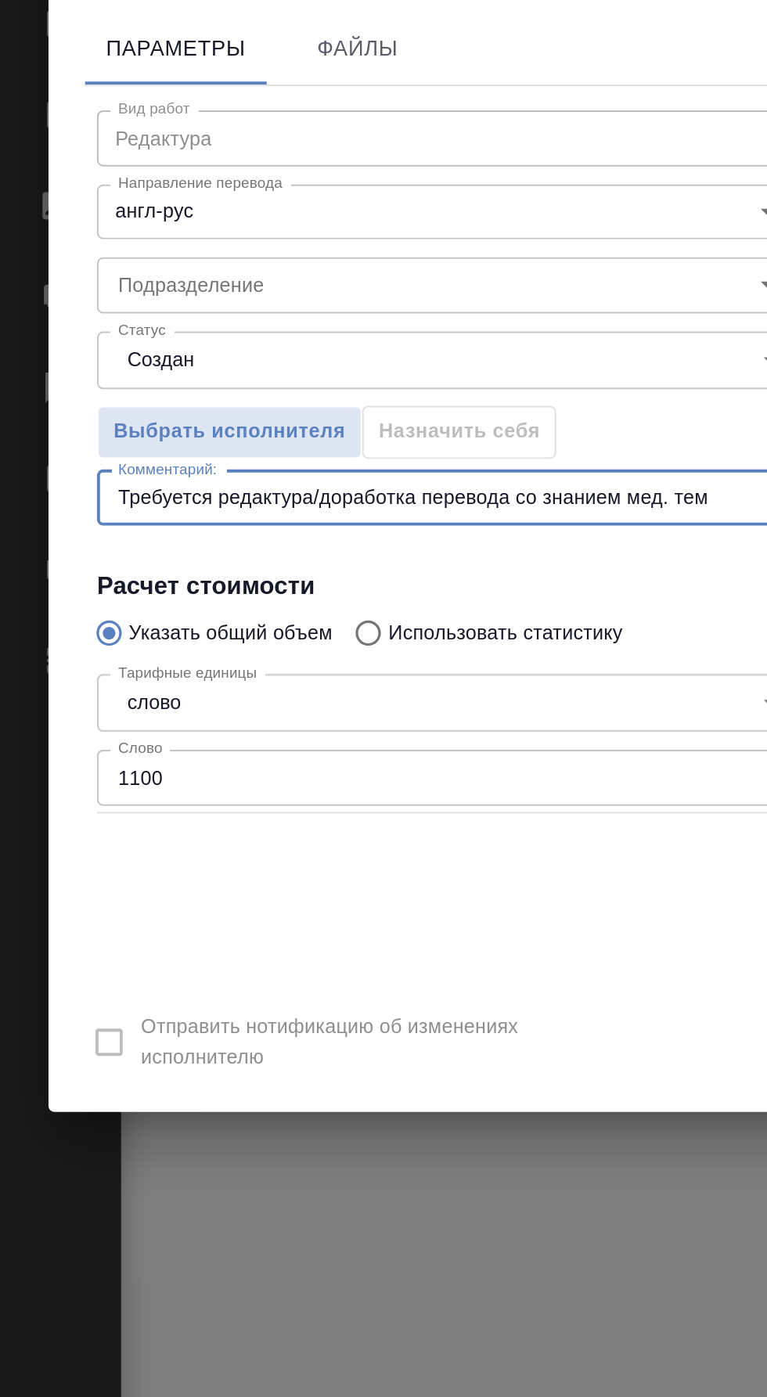
click at [366, 723] on textarea "Требуется редактура/доработка перевода со знанием мед. тем" at bounding box center [383, 725] width 645 height 12
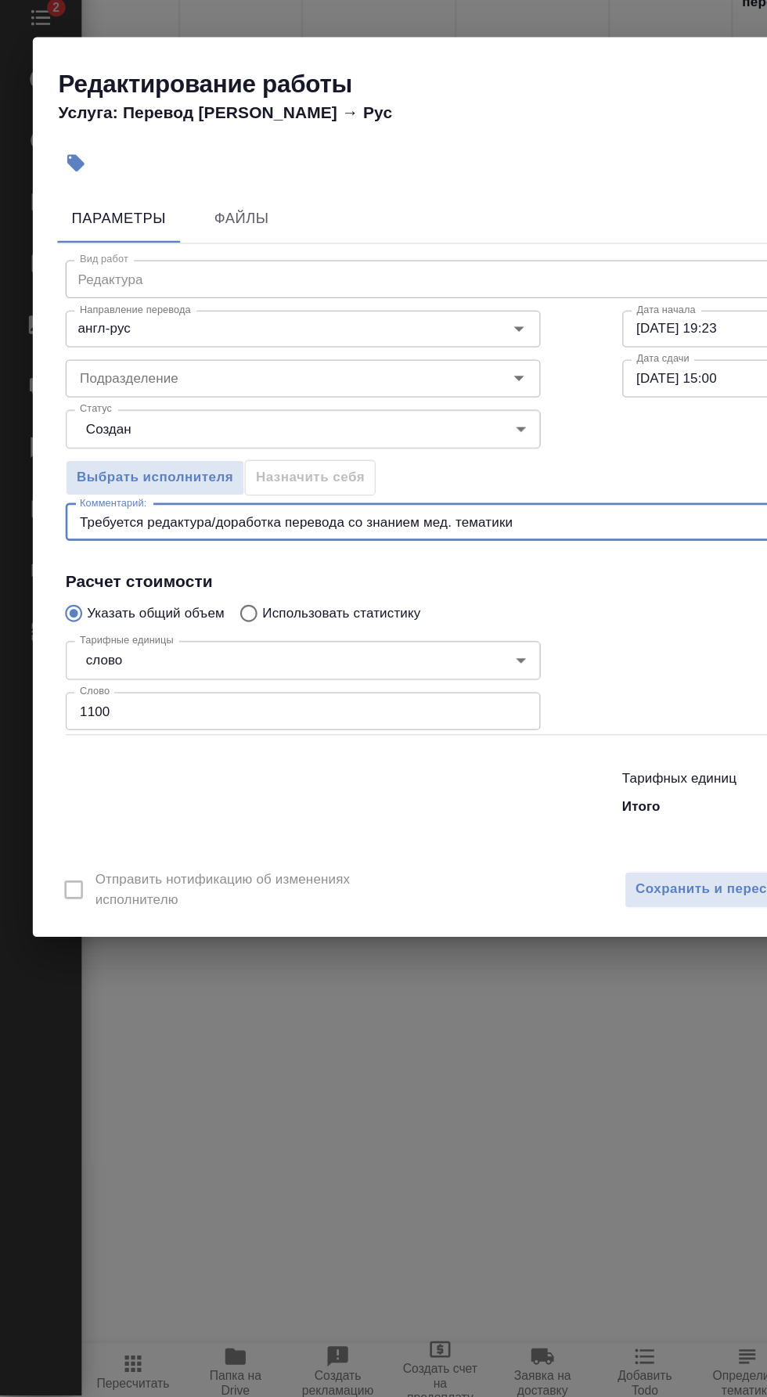
click at [451, 724] on textarea "Требуется редактура/доработка перевода со знанием мед. тематики" at bounding box center [383, 725] width 645 height 12
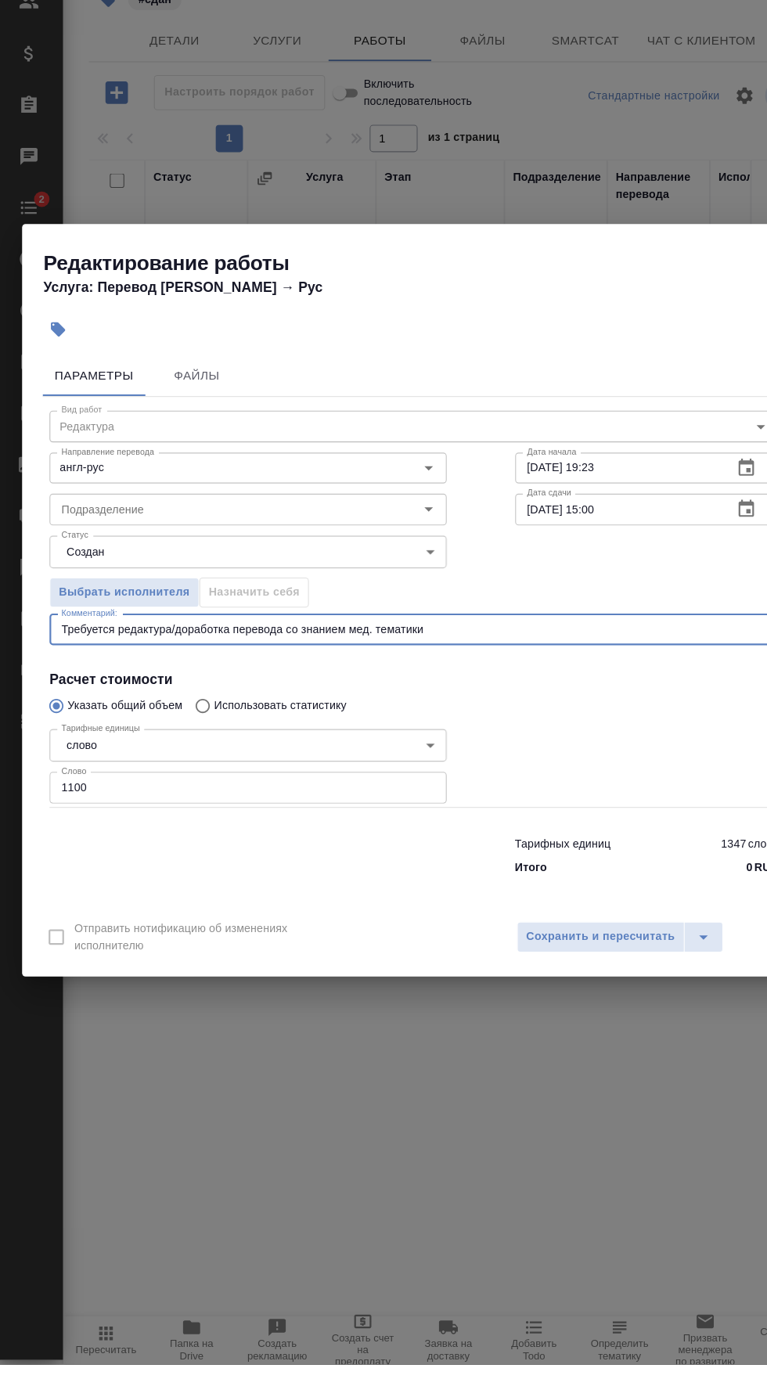
scroll to position [56, 0]
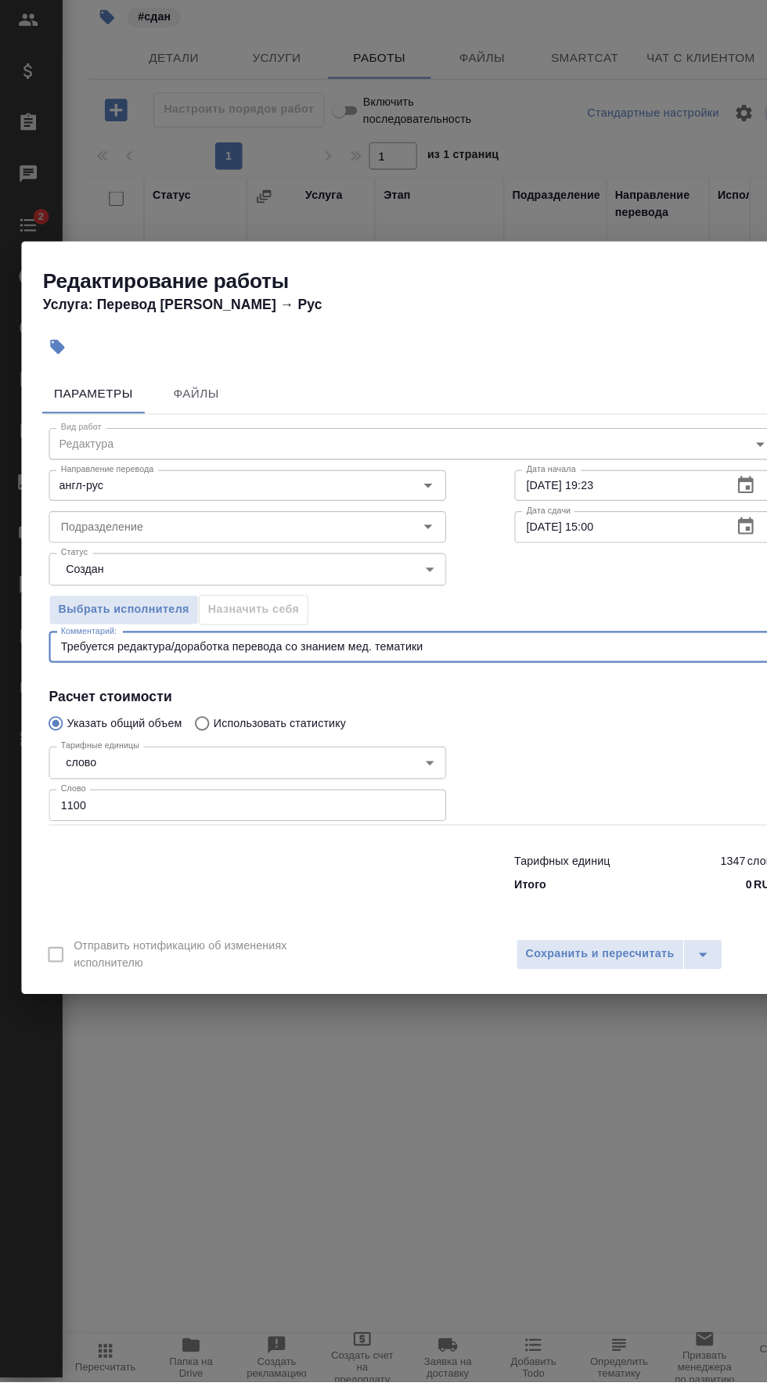
type textarea "Требуется редактура/доработка перевода со знанием мед. тематики"
click at [256, 617] on input "Подразделение" at bounding box center [205, 615] width 301 height 19
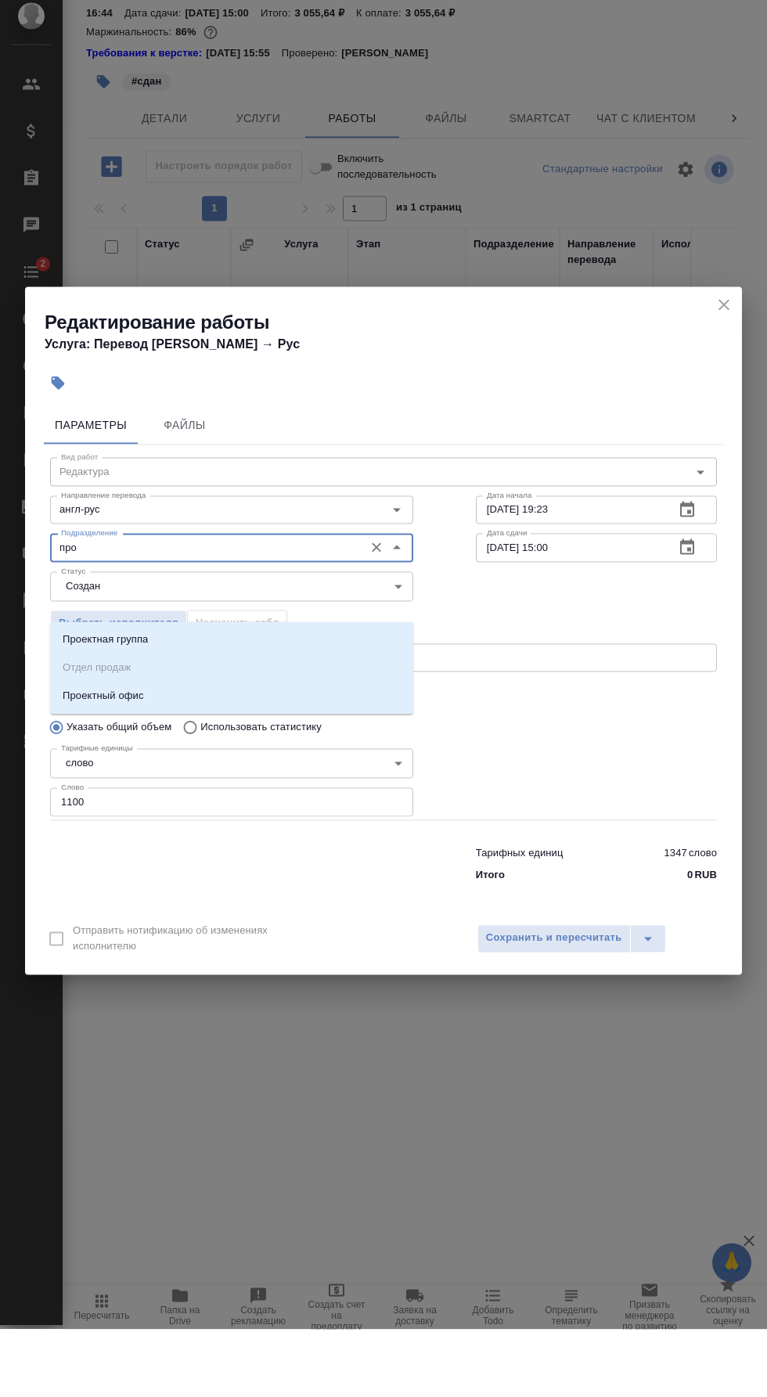
click at [279, 750] on li "Проектный офис" at bounding box center [231, 764] width 363 height 28
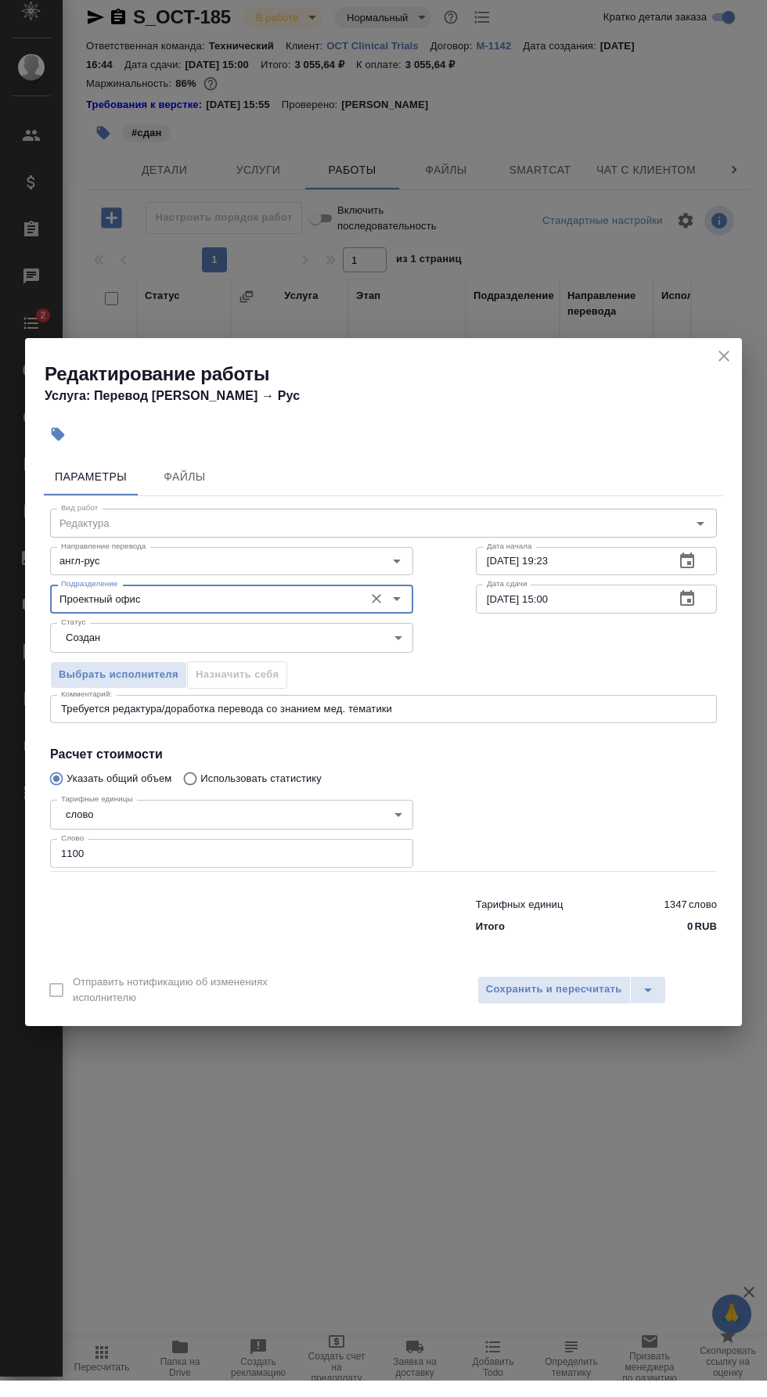
scroll to position [56, 0]
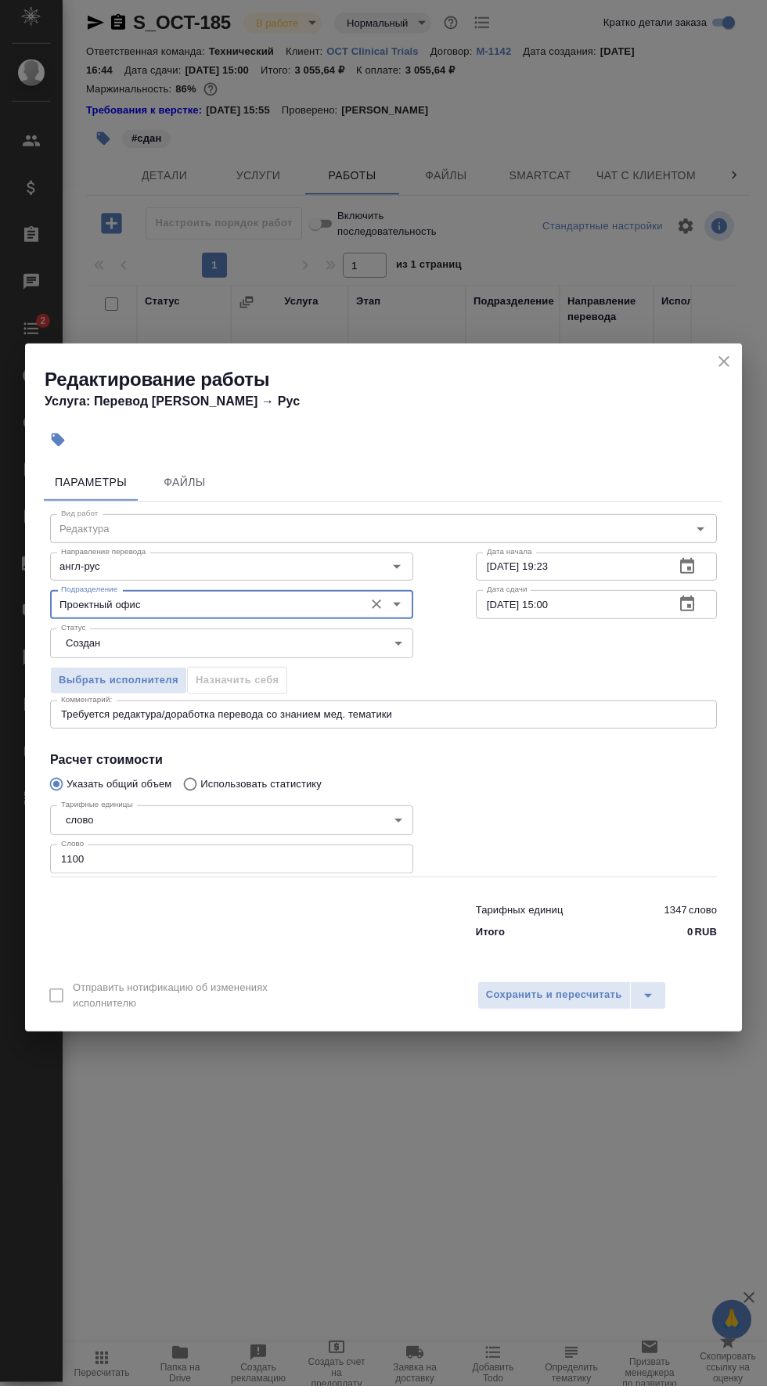
type input "Проектный офис"
click at [308, 664] on body "🙏 .cls-1 fill:#fff; AWATERA [PERSON_NAME] Спецификации Заказы 0 Чаты 2 Todo Про…" at bounding box center [383, 698] width 767 height 1397
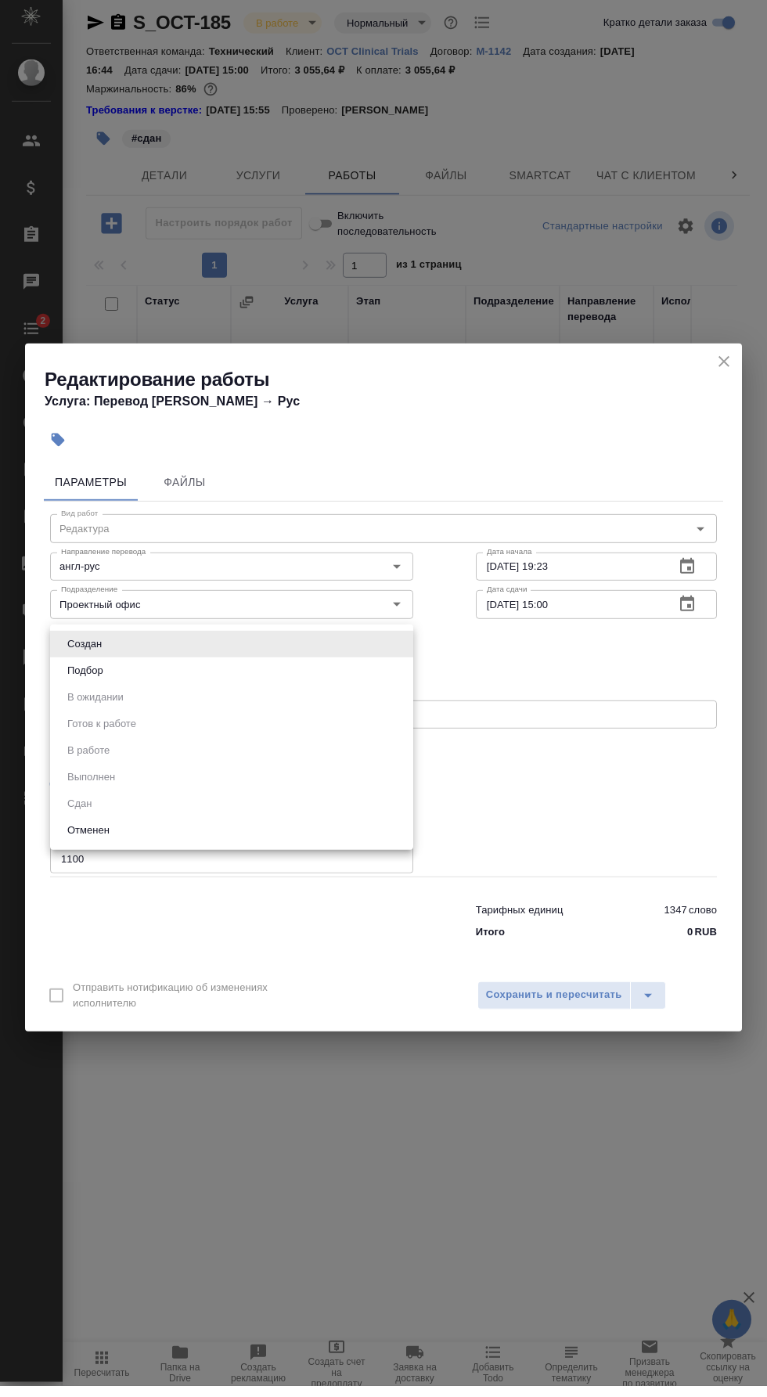
scroll to position [56, 0]
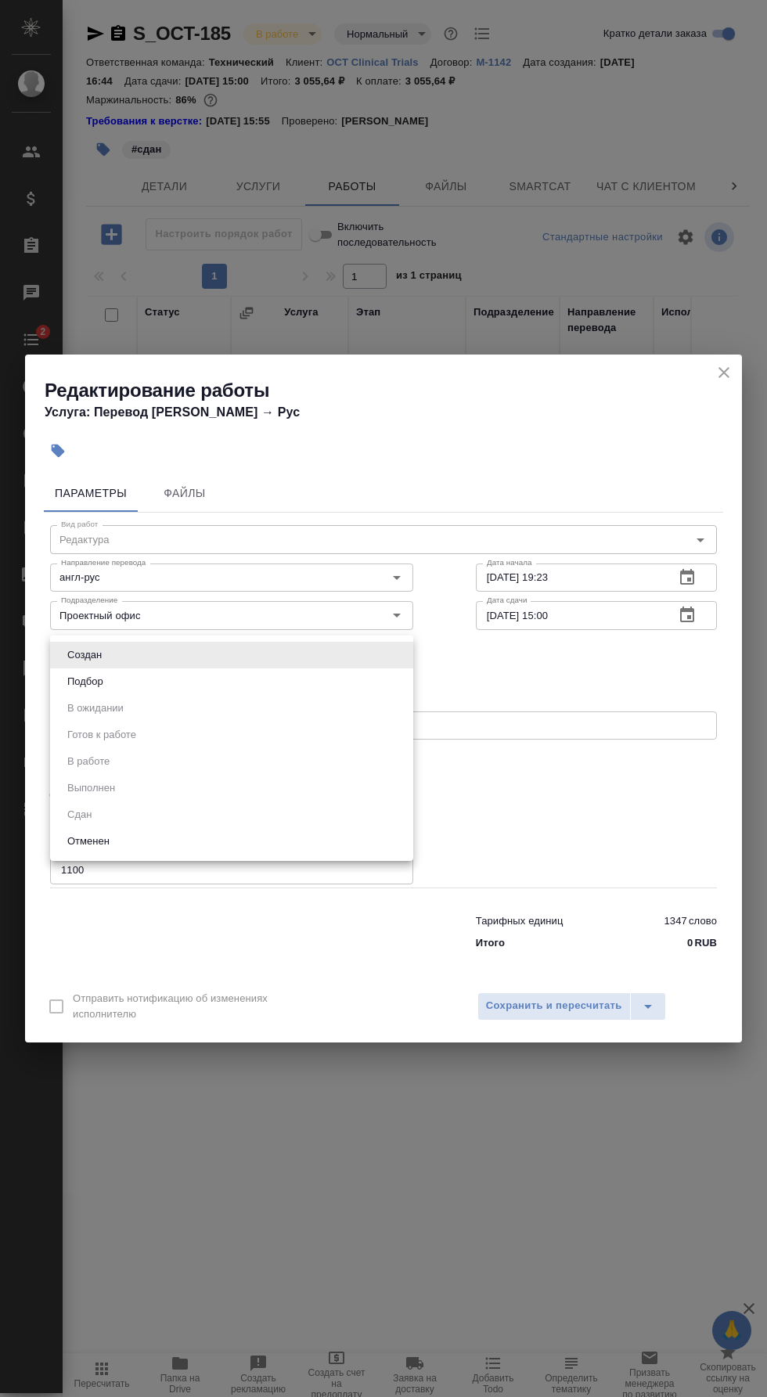
click at [289, 692] on li "Подбор" at bounding box center [231, 681] width 363 height 27
type input "recruiting"
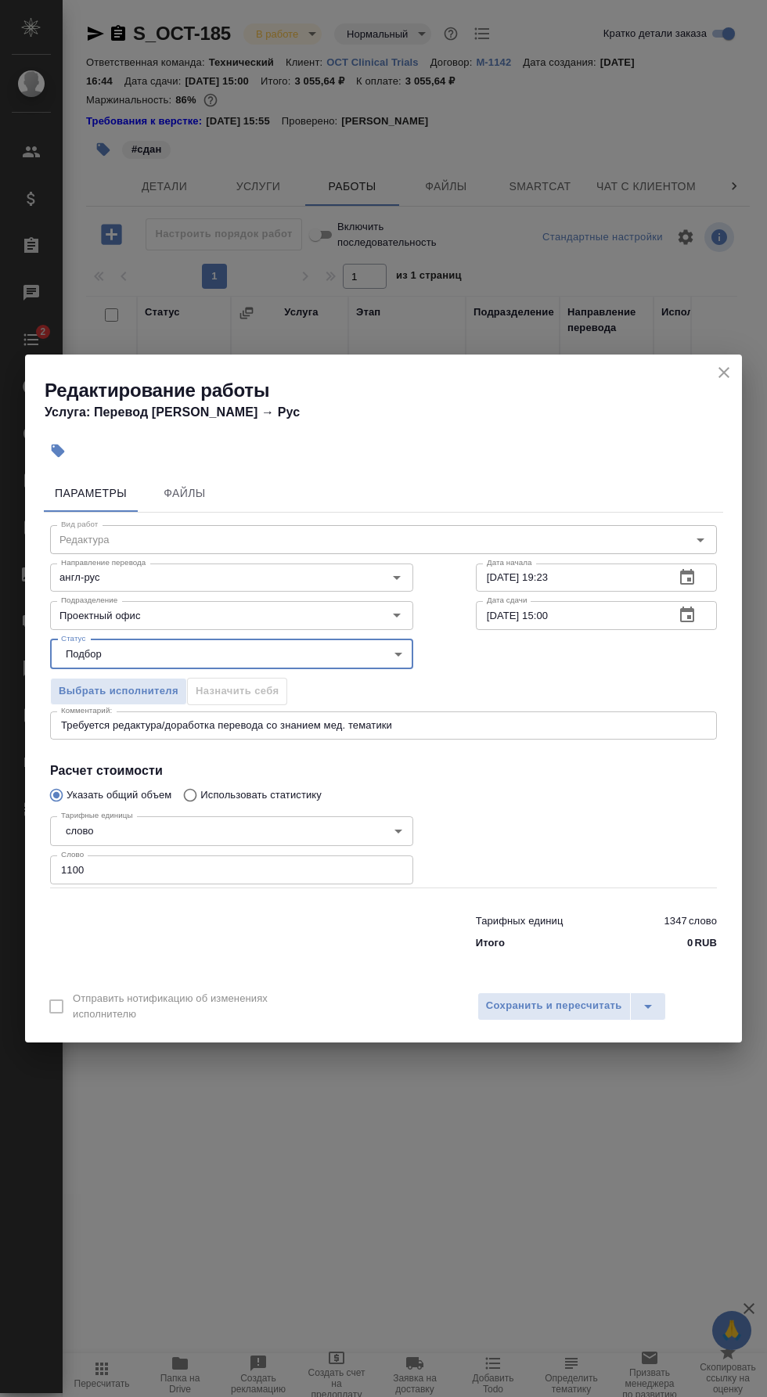
click at [473, 729] on textarea "Требуется редактура/доработка перевода со знанием мед. тематики" at bounding box center [383, 725] width 645 height 12
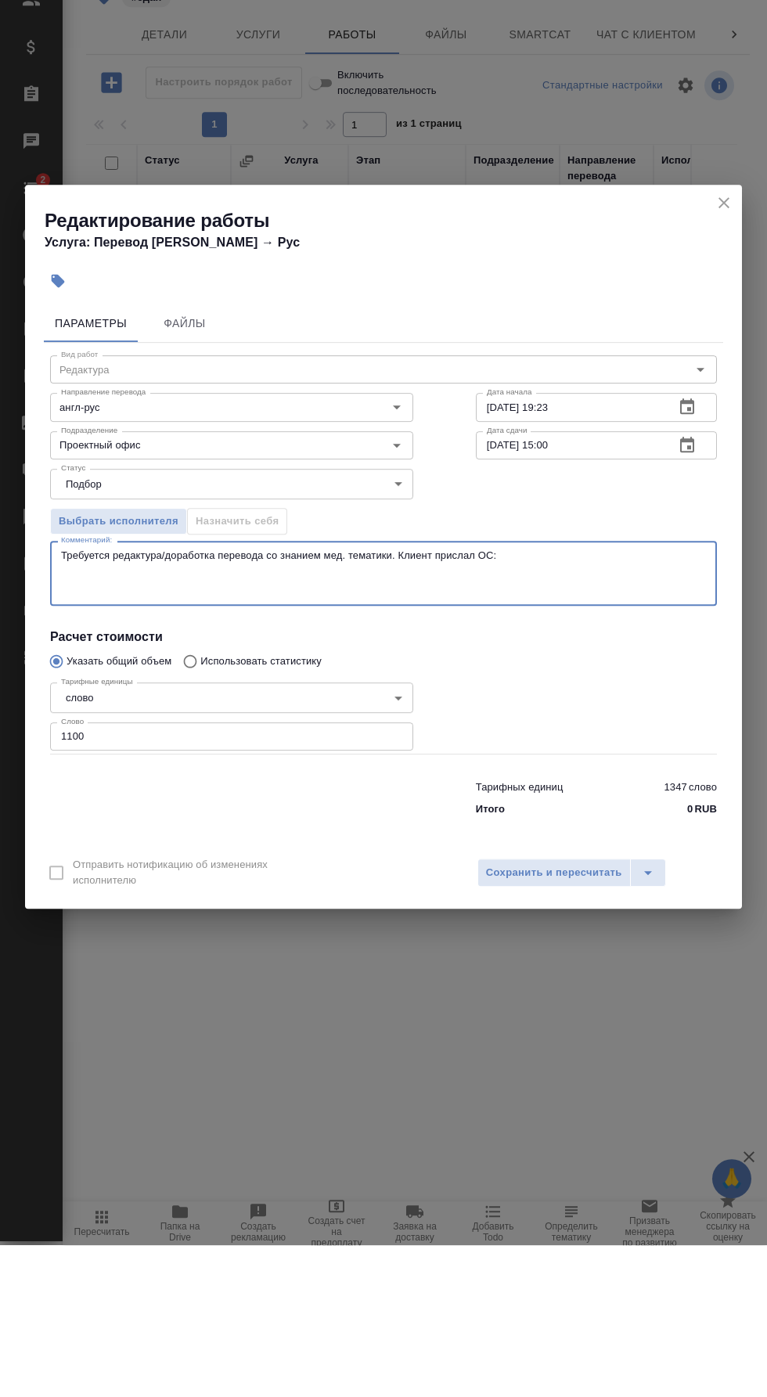
scroll to position [109, 0]
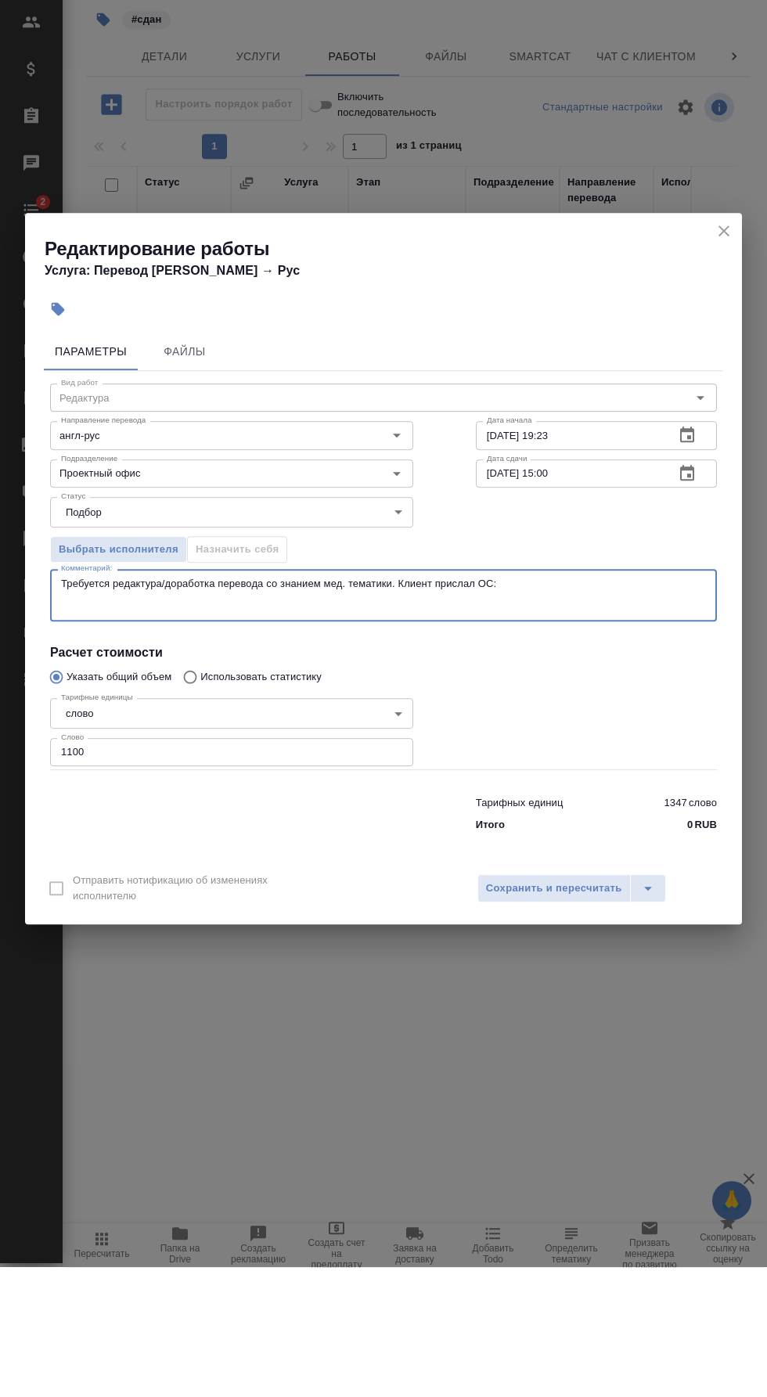
click at [401, 603] on icon "Open" at bounding box center [396, 603] width 19 height 19
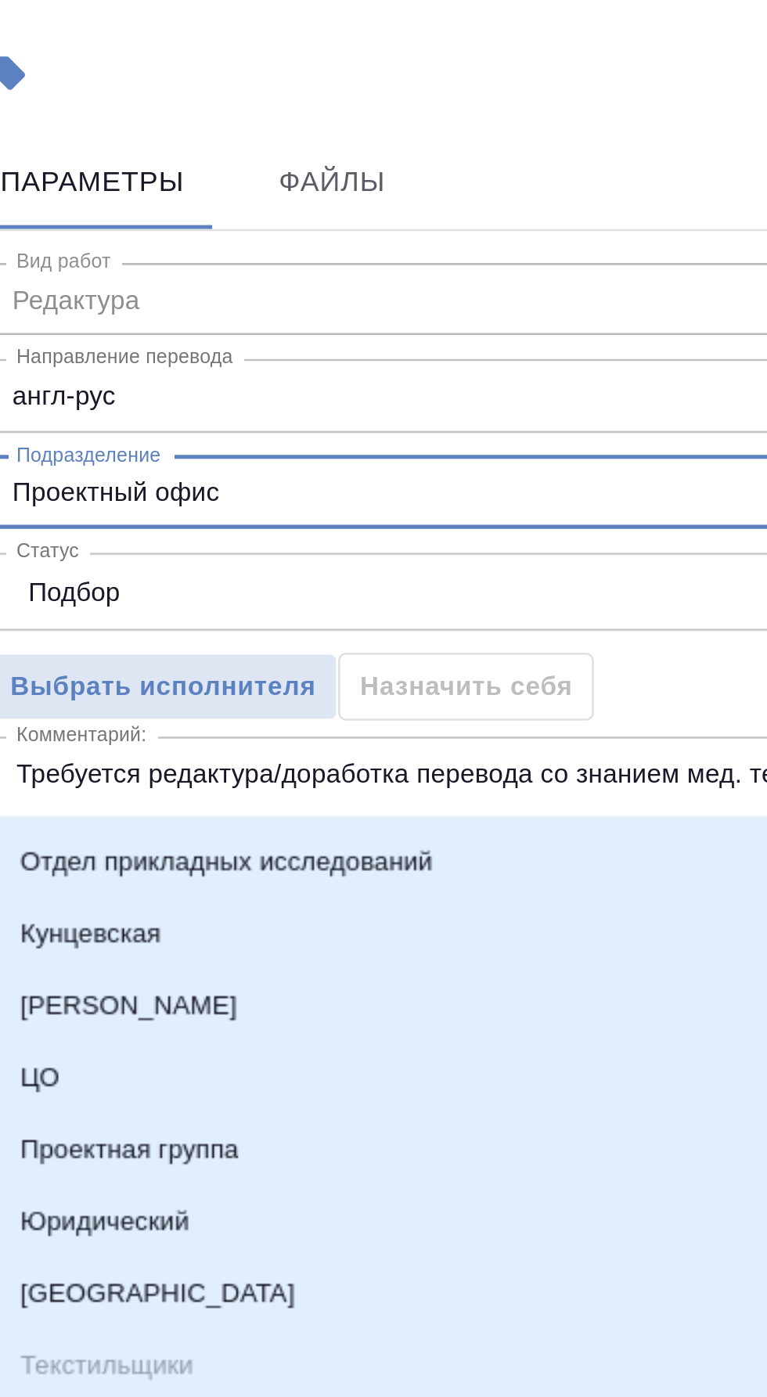
click at [289, 563] on input "англ-рус" at bounding box center [205, 565] width 301 height 19
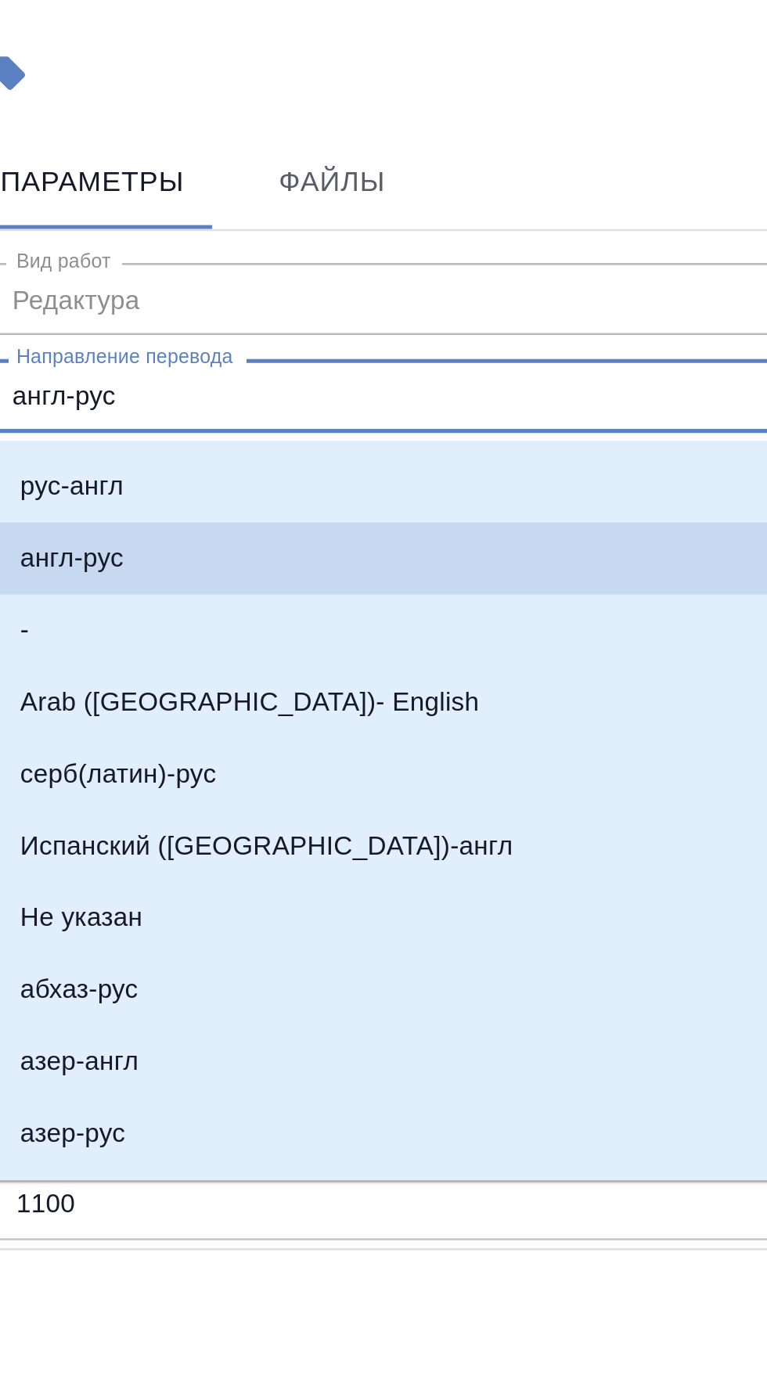
scroll to position [0, 0]
click at [286, 482] on div "Параметры Файлы" at bounding box center [383, 481] width 679 height 38
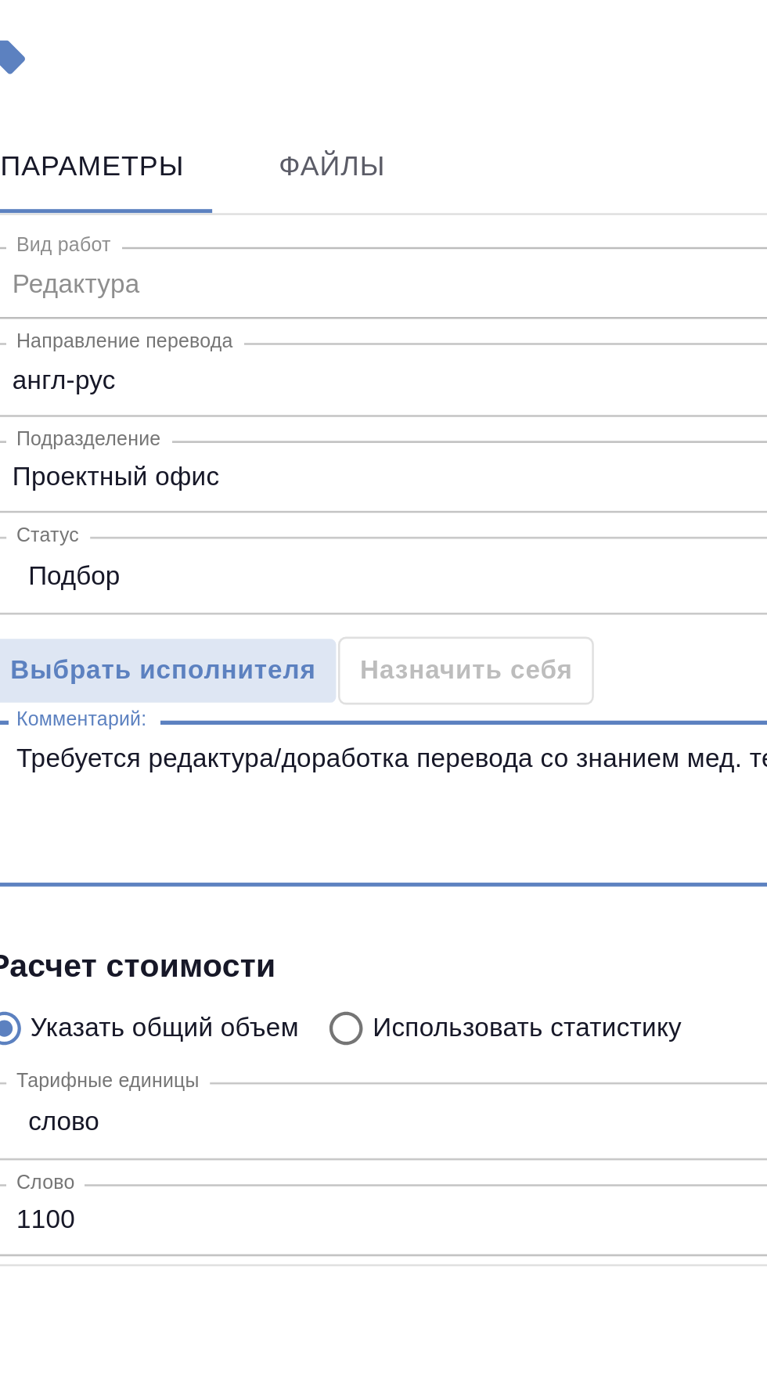
paste textarea "[DATE] [PERSON_NAME], 21:04: [PERSON_NAME] очень недовольны переводом, терминол…"
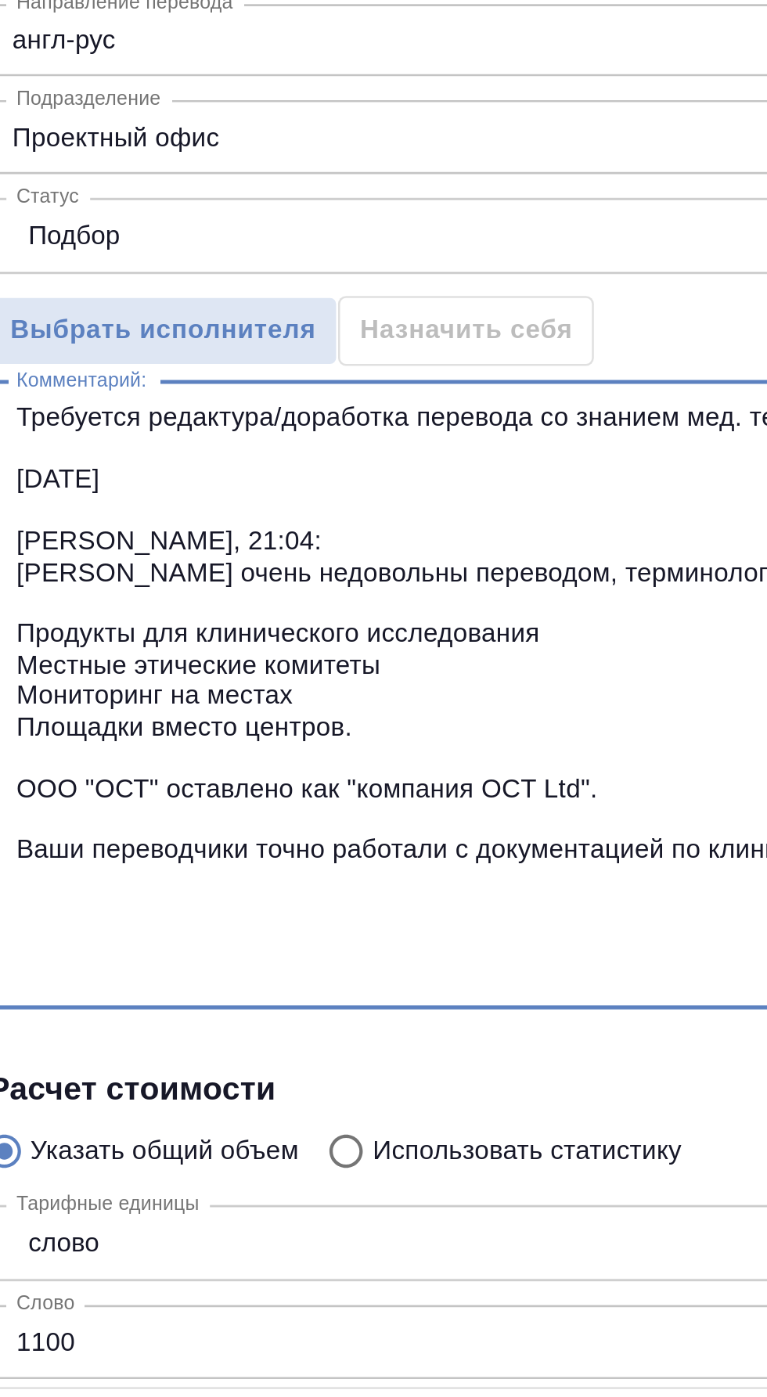
click at [210, 664] on textarea "Требуется редактура/доработка перевода со знанием мед. тематики. Клиент прислал…" at bounding box center [383, 724] width 645 height 229
click at [218, 678] on textarea "Требуется редактура/доработка перевода со знанием мед. тематики. Клиент прислал…" at bounding box center [383, 724] width 645 height 229
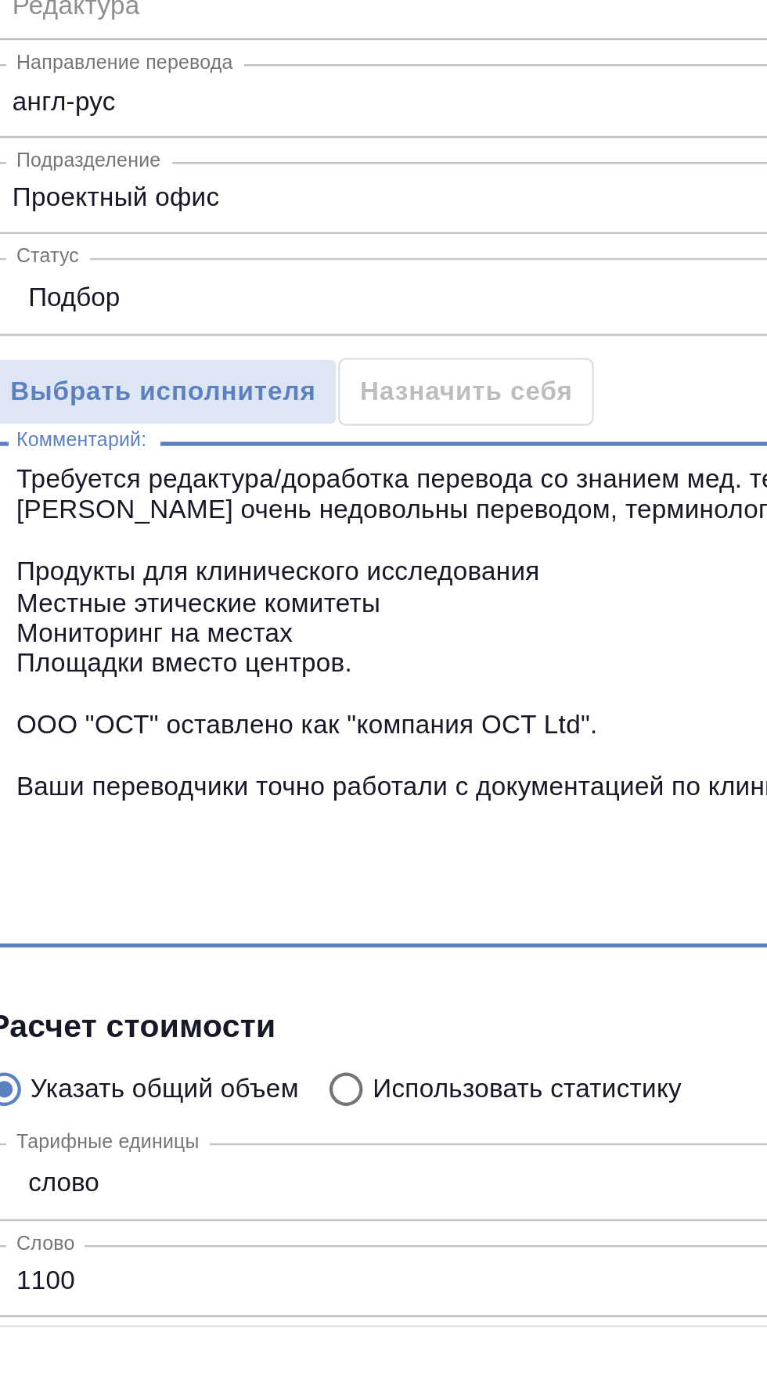
click at [205, 691] on textarea "Требуется редактура/доработка перевода со знанием мед. тематики. Клиент прислал…" at bounding box center [383, 726] width 645 height 182
click at [244, 696] on textarea "Требуется редактура/доработка перевода со знанием мед. тематики. Клиент прислал…" at bounding box center [383, 726] width 645 height 182
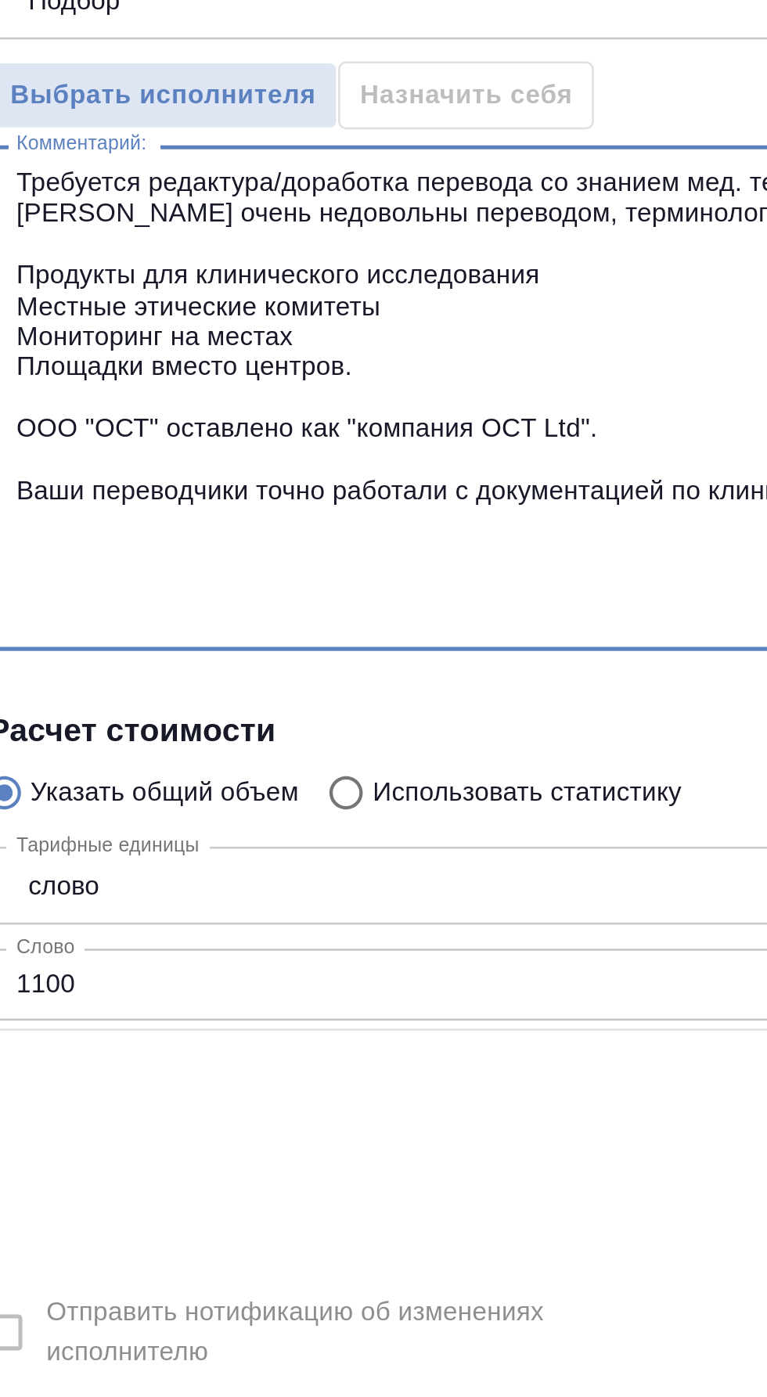
click at [263, 809] on textarea "Требуется редактура/доработка перевода со знанием мед. тематики. Клиент прислал…" at bounding box center [383, 726] width 645 height 182
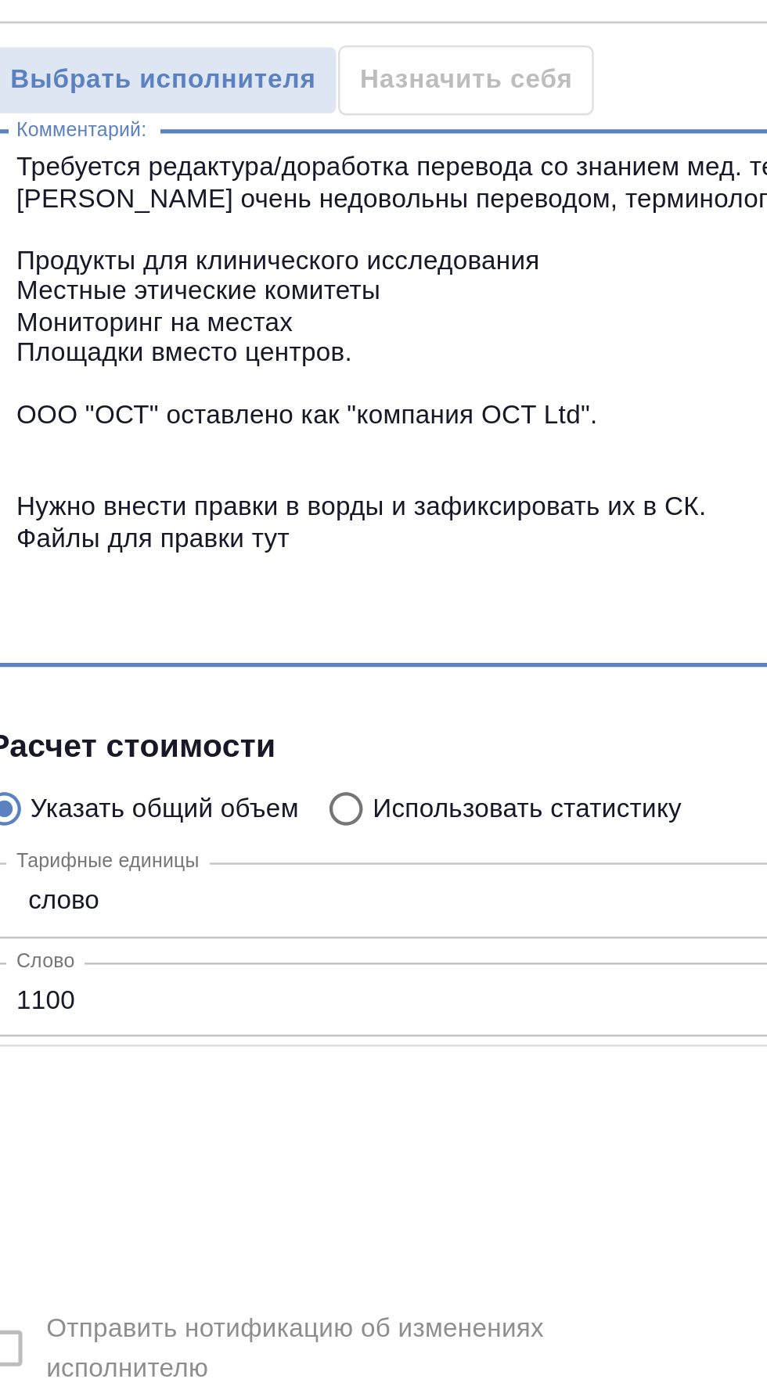
type textarea "Требуется редактура/доработка перевода со знанием мед. тематики. Клиент прислал…"
click at [223, 1135] on div "Редактирование работы Услуга: Перевод [PERSON_NAME] → [PERSON_NAME] Файлы Вид р…" at bounding box center [383, 698] width 767 height 1397
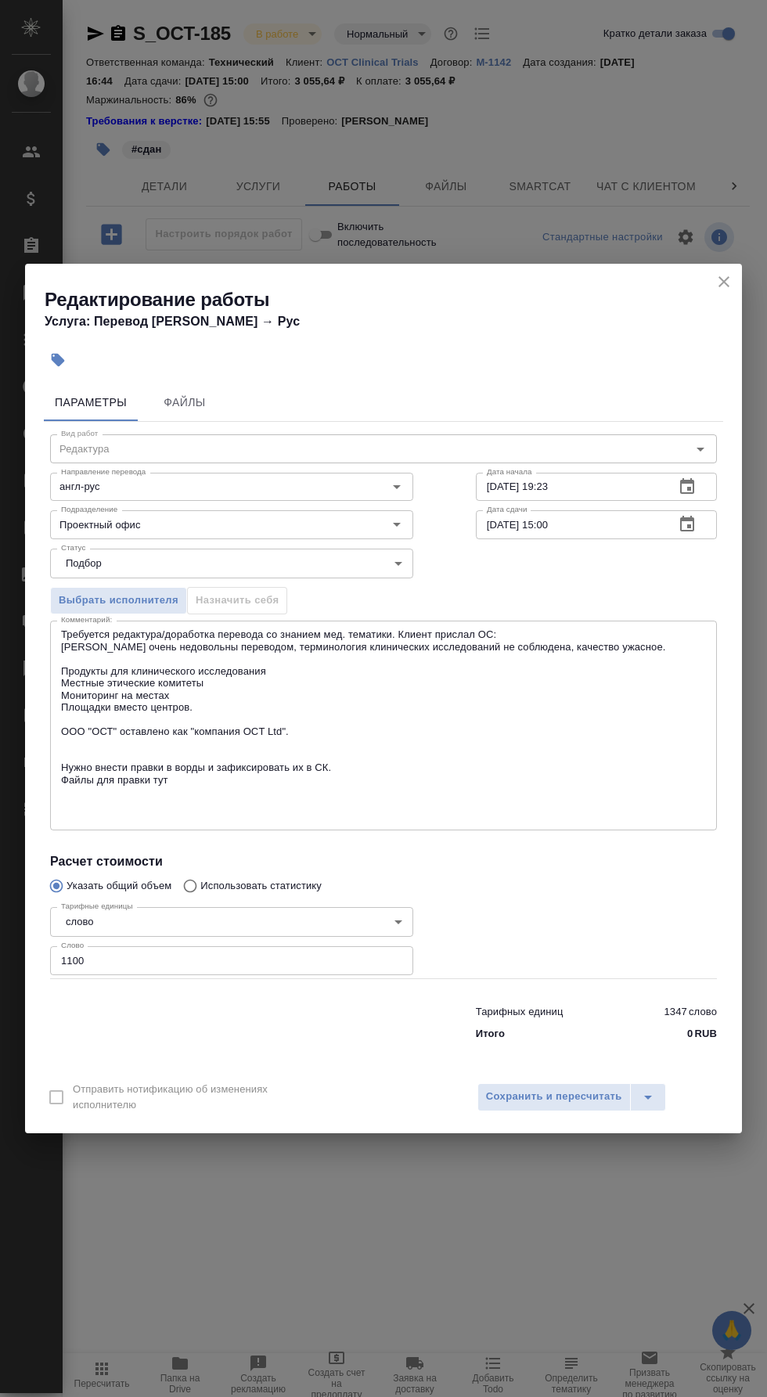
click at [587, 527] on input "[DATE] 15:00" at bounding box center [569, 524] width 186 height 28
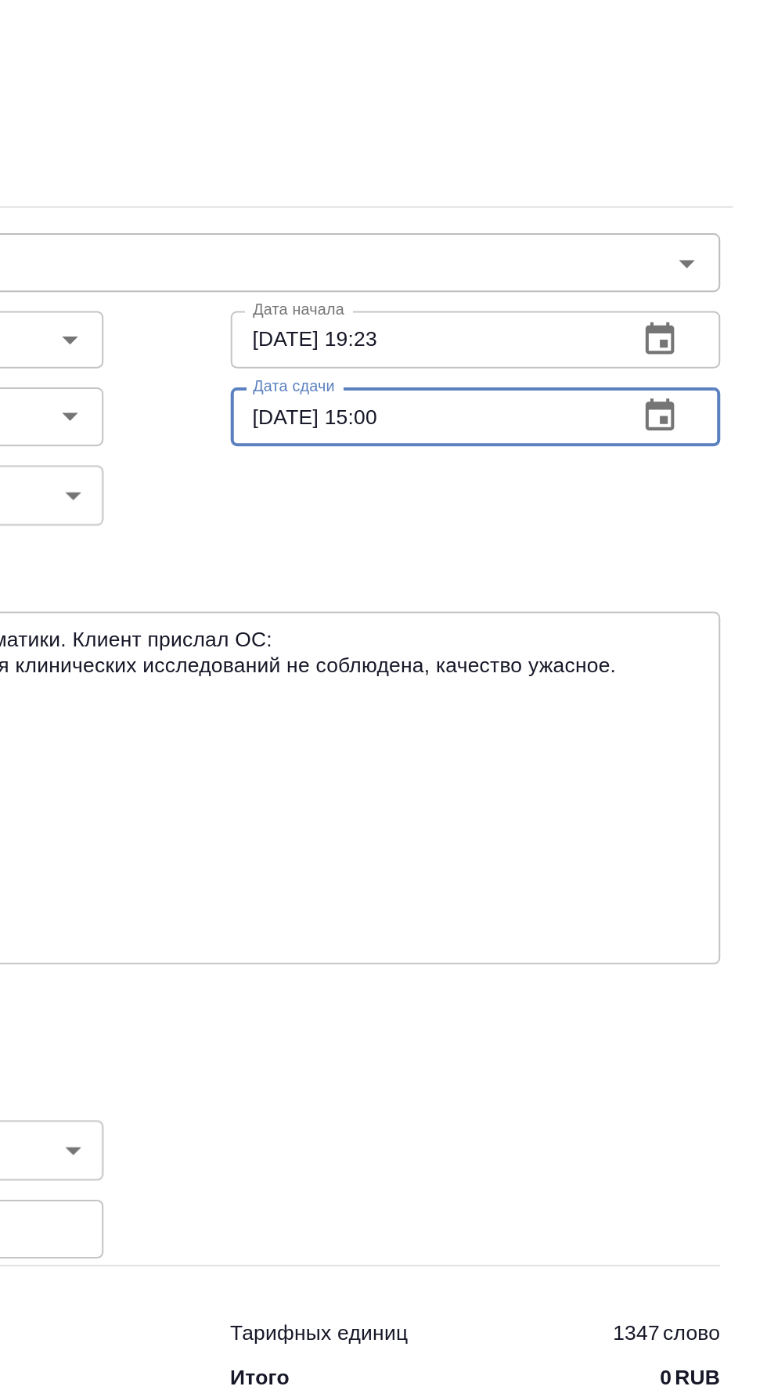
click at [548, 545] on input "[DATE] 15:00" at bounding box center [569, 542] width 186 height 28
click at [552, 541] on input "[DATE] 15:00" at bounding box center [569, 542] width 186 height 28
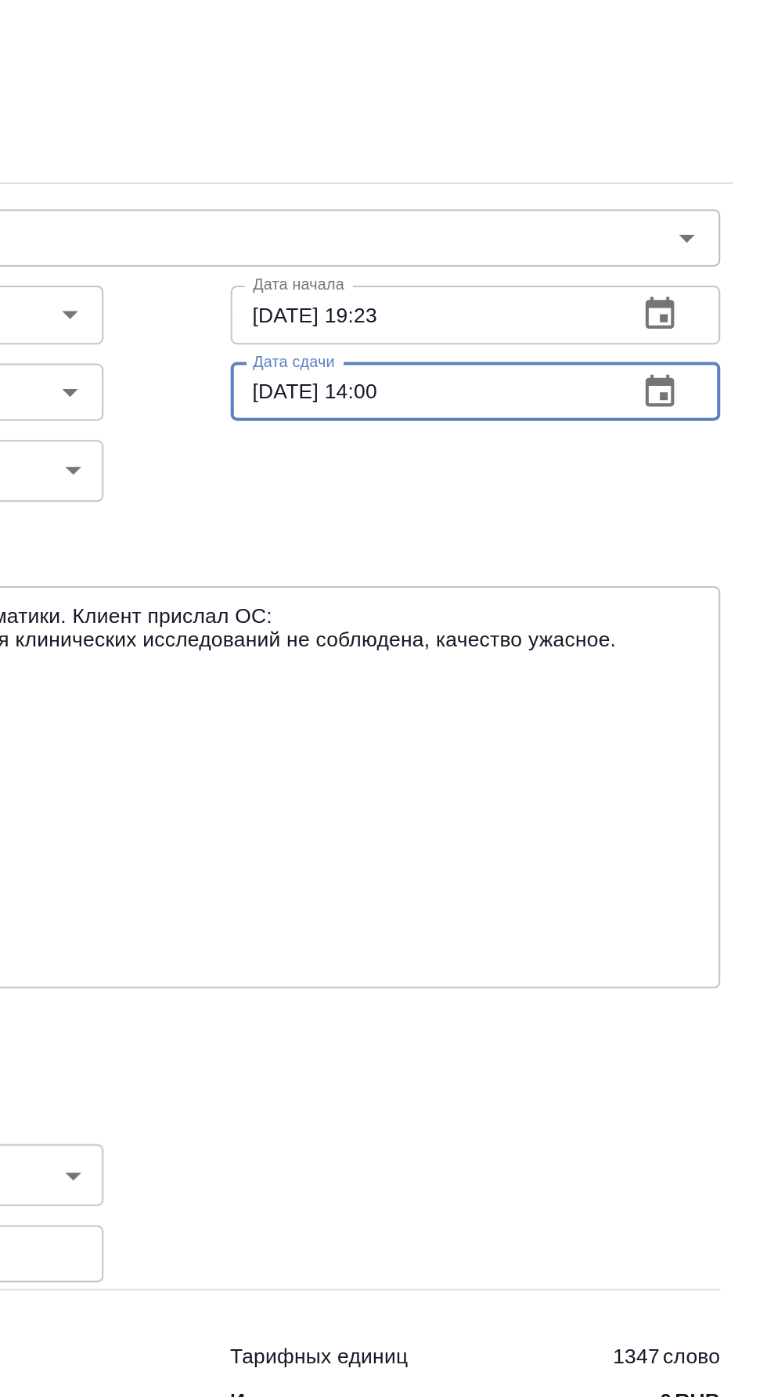
type input "[DATE] 14:00"
click at [558, 491] on input "[DATE] 19:23" at bounding box center [569, 492] width 186 height 28
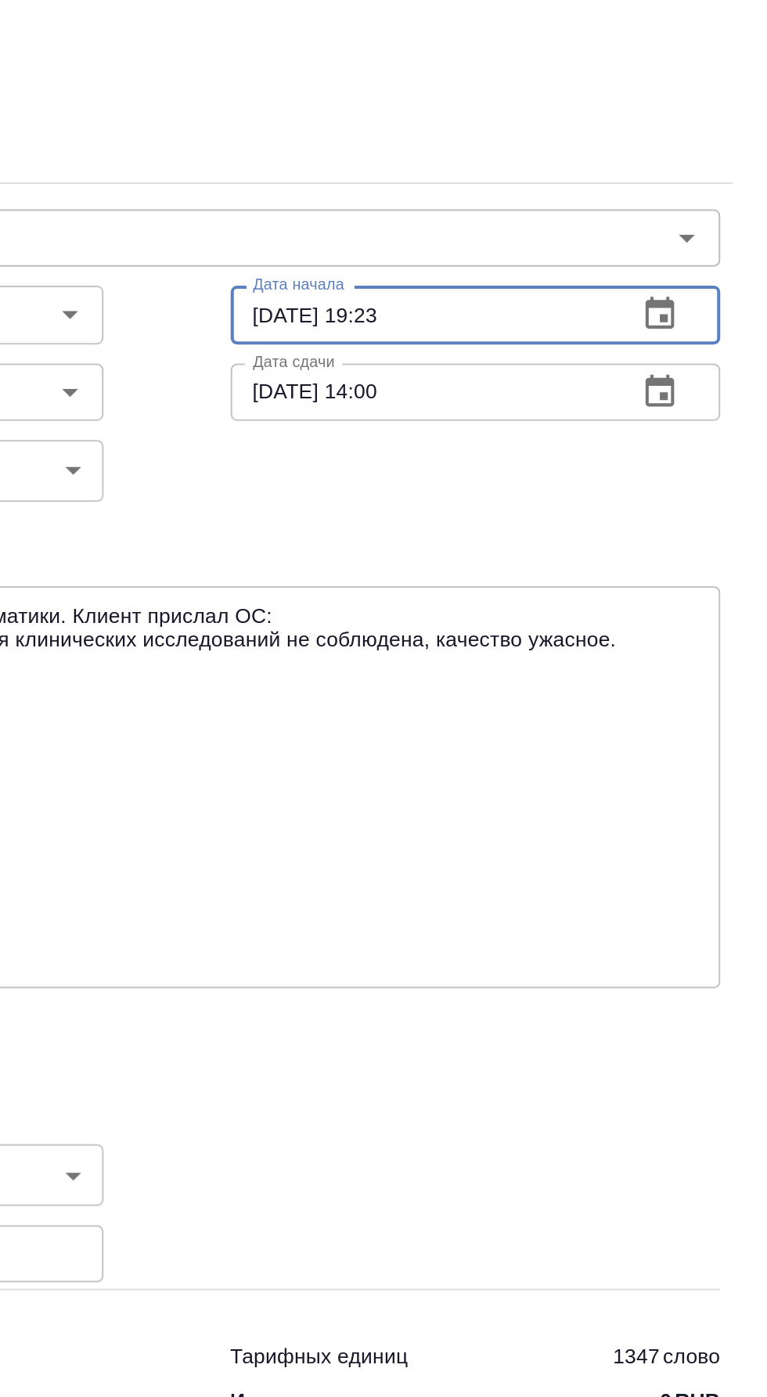
click at [559, 493] on input "[DATE] 19:23" at bounding box center [569, 492] width 186 height 28
click at [547, 495] on input "[DATE] 19:23" at bounding box center [569, 492] width 186 height 28
click at [558, 493] on input "[DATE] 19:23" at bounding box center [569, 492] width 186 height 28
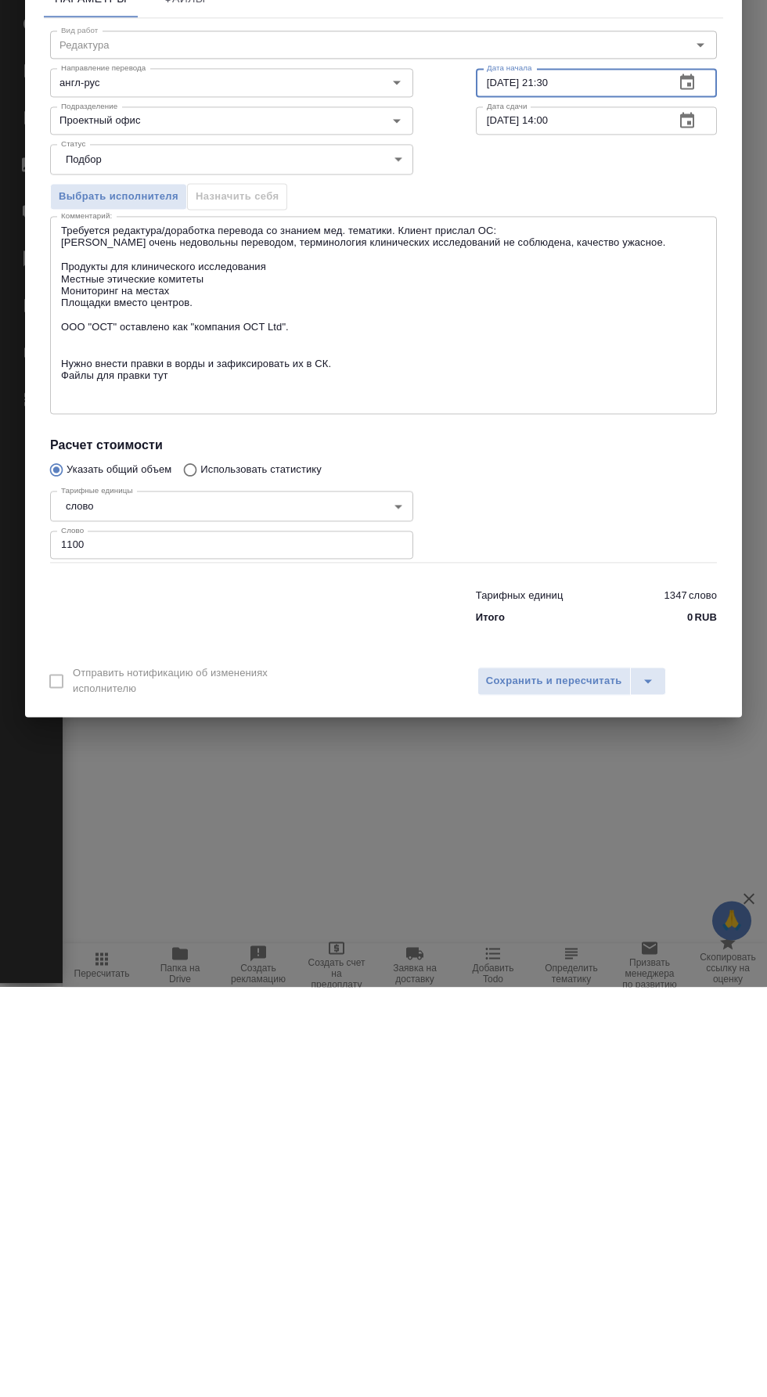
type input "[DATE] 21:30"
click at [560, 1090] on span "Сохранить и пересчитать" at bounding box center [554, 1091] width 136 height 18
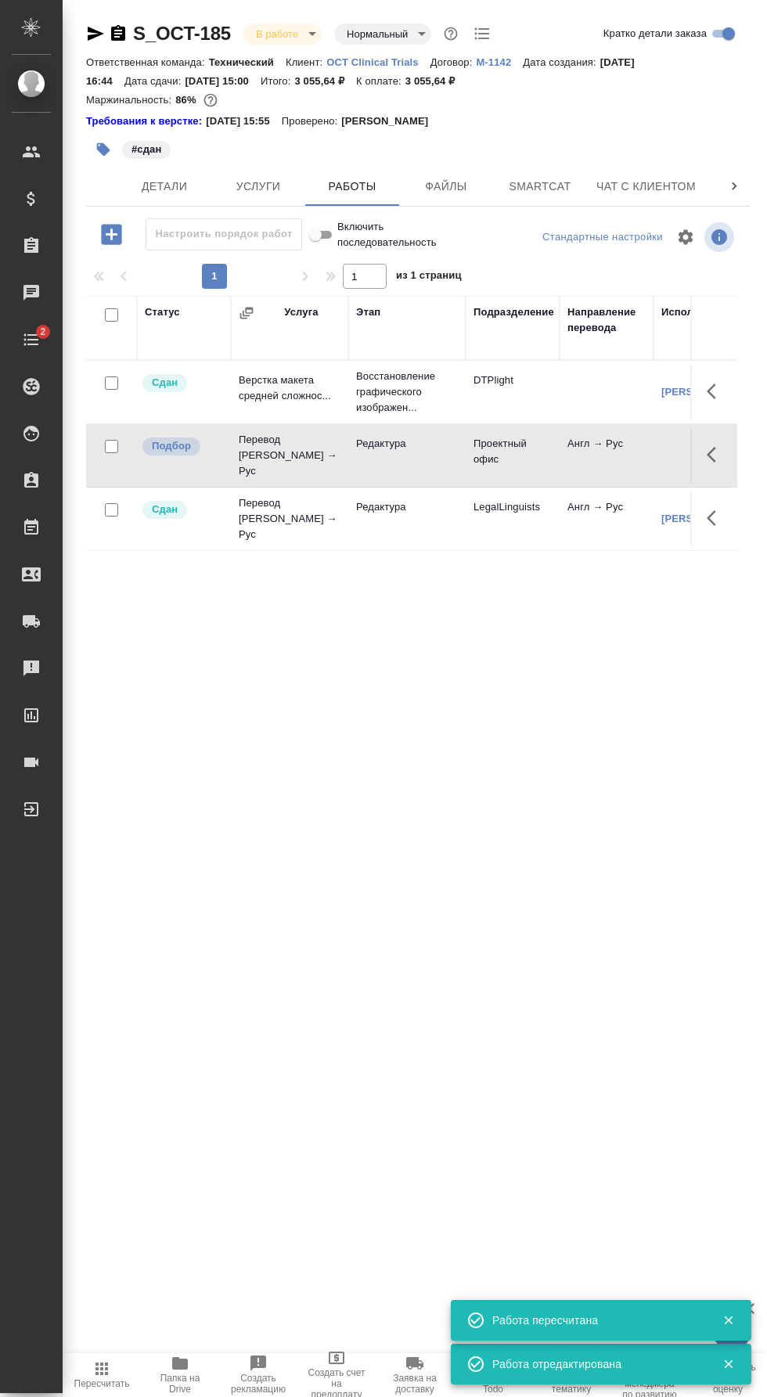
click at [182, 1378] on span "Папка на Drive" at bounding box center [179, 1383] width 59 height 22
click at [724, 445] on icon "button" at bounding box center [716, 454] width 19 height 19
click at [604, 457] on icon "button" at bounding box center [601, 454] width 19 height 19
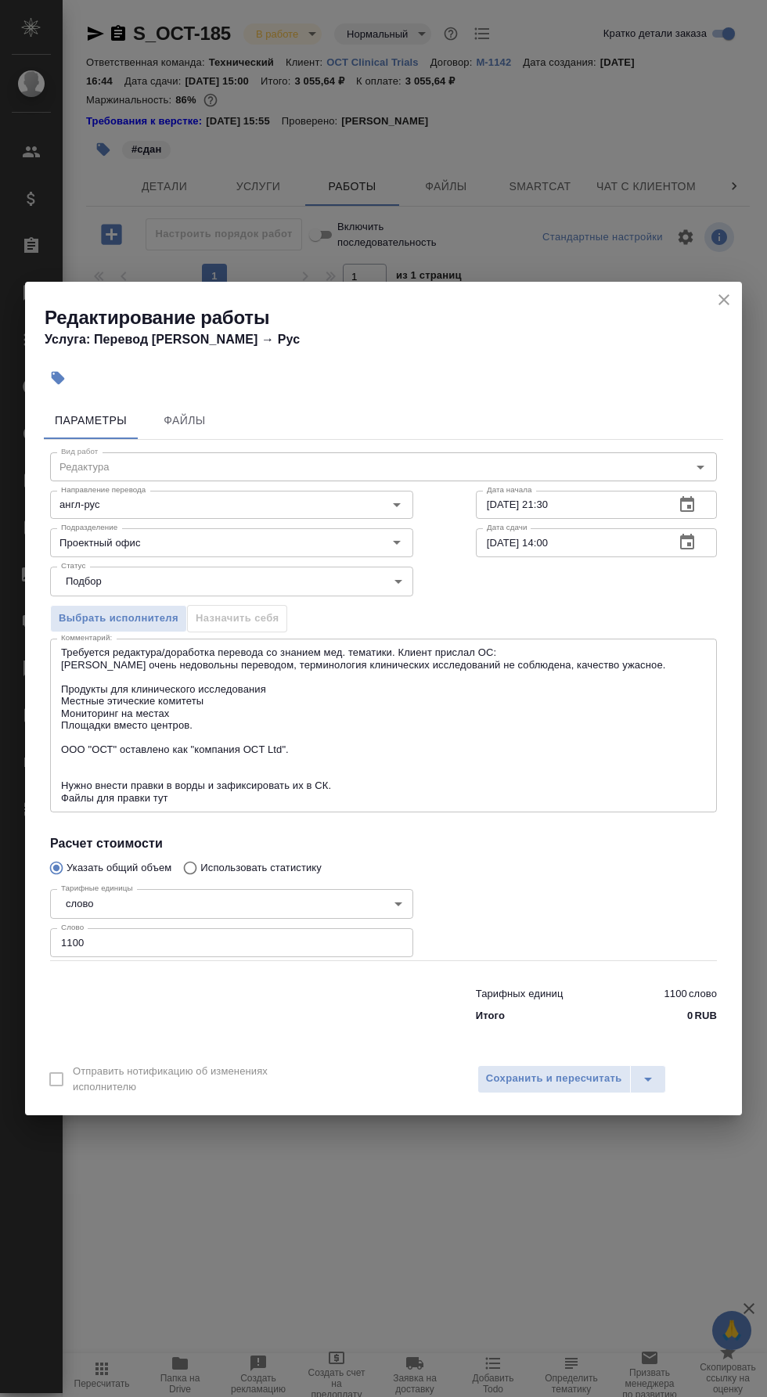
click at [324, 795] on textarea "Требуется редактура/доработка перевода со знанием мед. тематики. Клиент прислал…" at bounding box center [383, 724] width 645 height 157
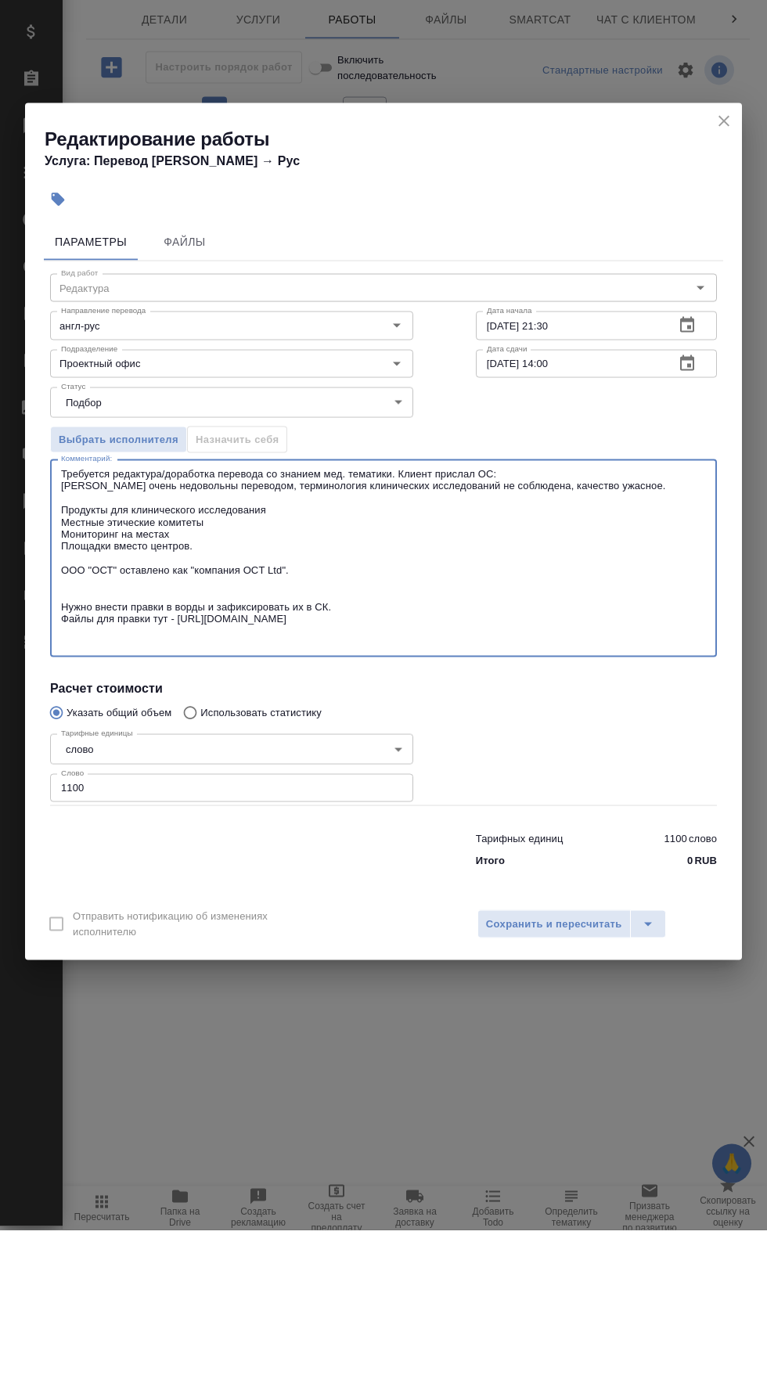
type textarea "Требуется редактура/доработка перевода со знанием мед. тематики. Клиент прислал…"
click at [294, 536] on input "Проектный офис" at bounding box center [205, 530] width 301 height 19
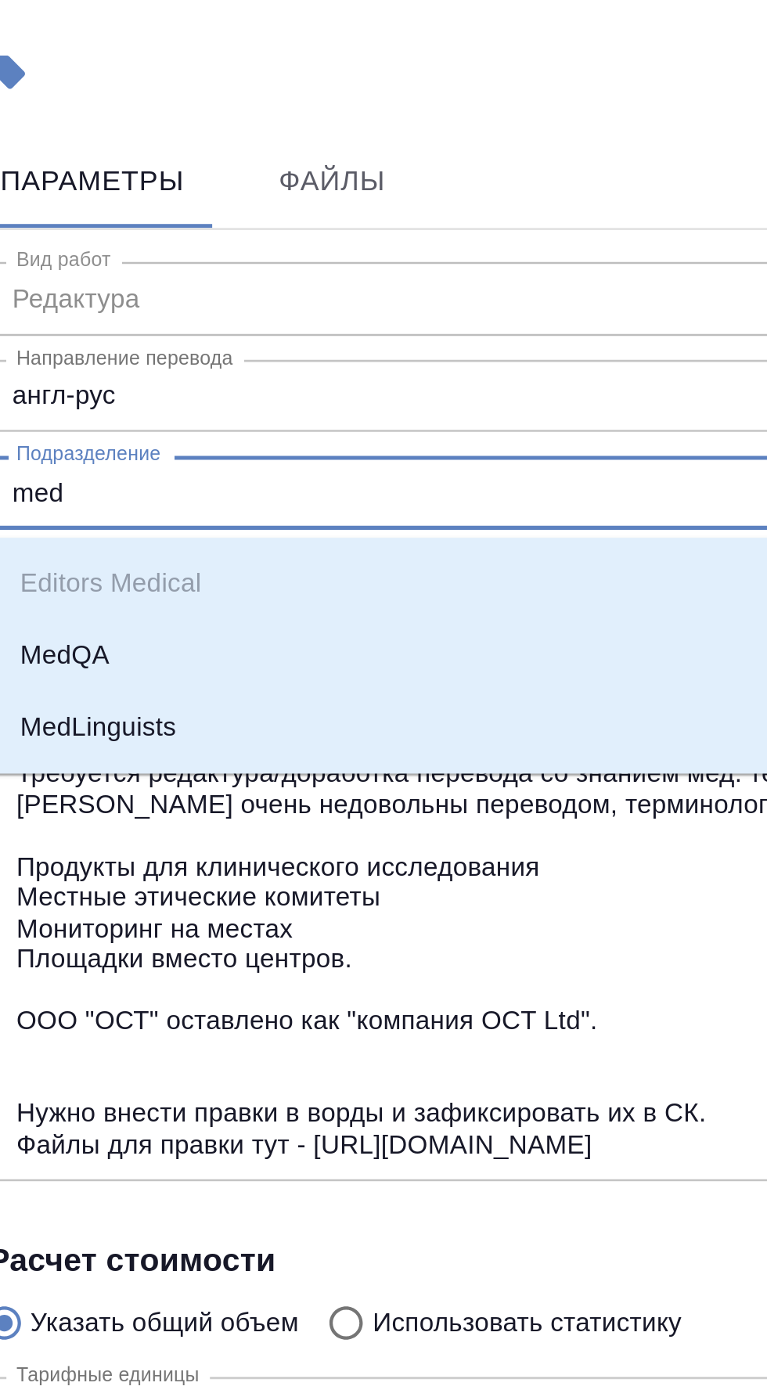
click at [210, 638] on li "MedLinguists" at bounding box center [231, 634] width 363 height 28
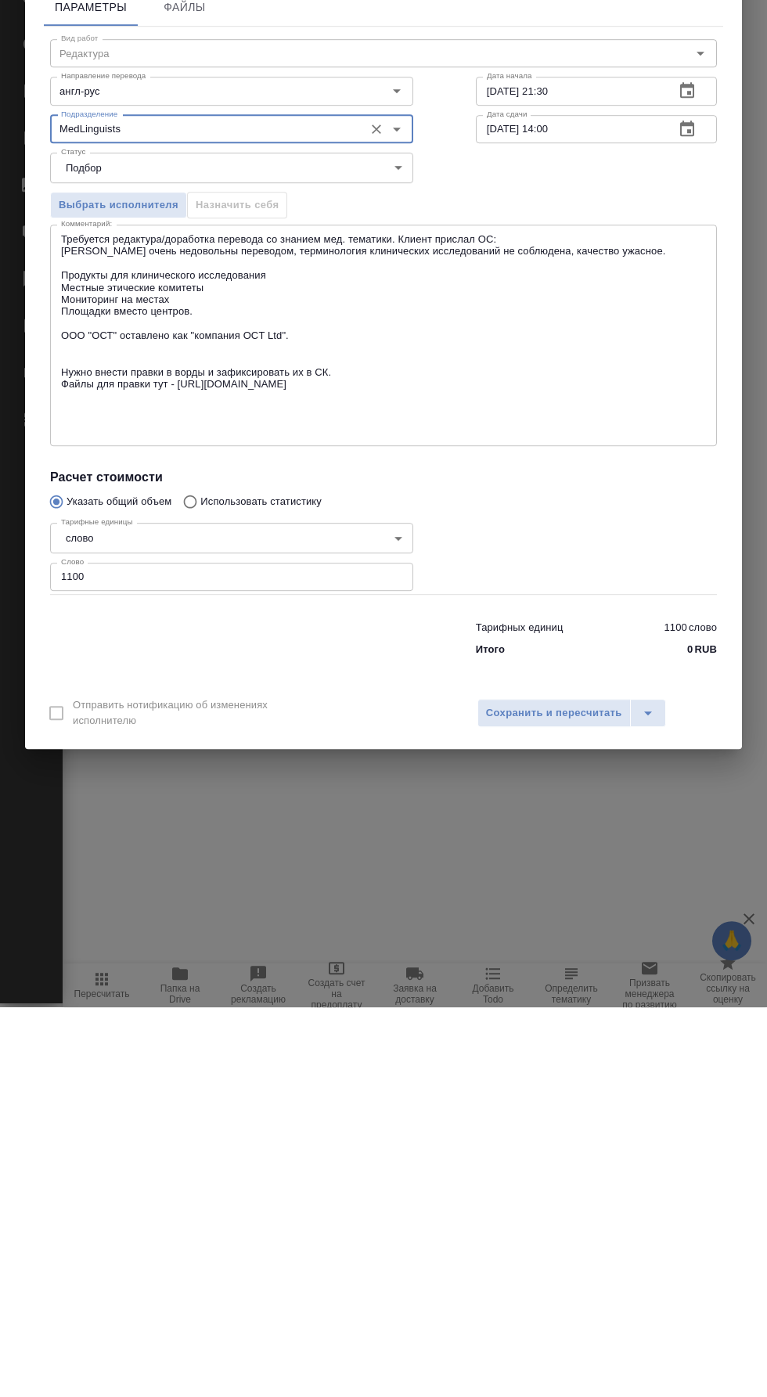
type input "MedLinguists"
click at [568, 1102] on span "Сохранить и пересчитать" at bounding box center [554, 1103] width 136 height 18
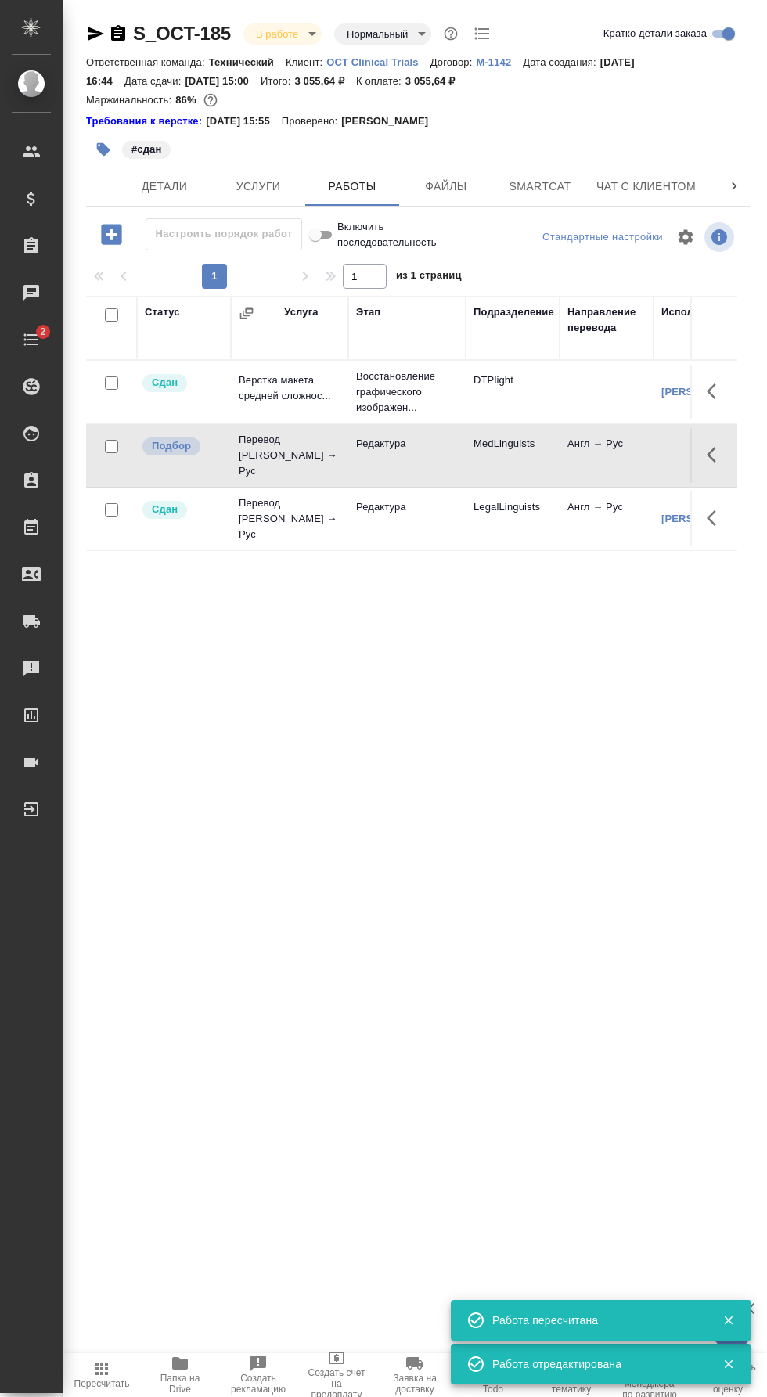
click at [712, 455] on icon "button" at bounding box center [711, 455] width 9 height 16
click at [574, 449] on icon "button" at bounding box center [574, 454] width 19 height 19
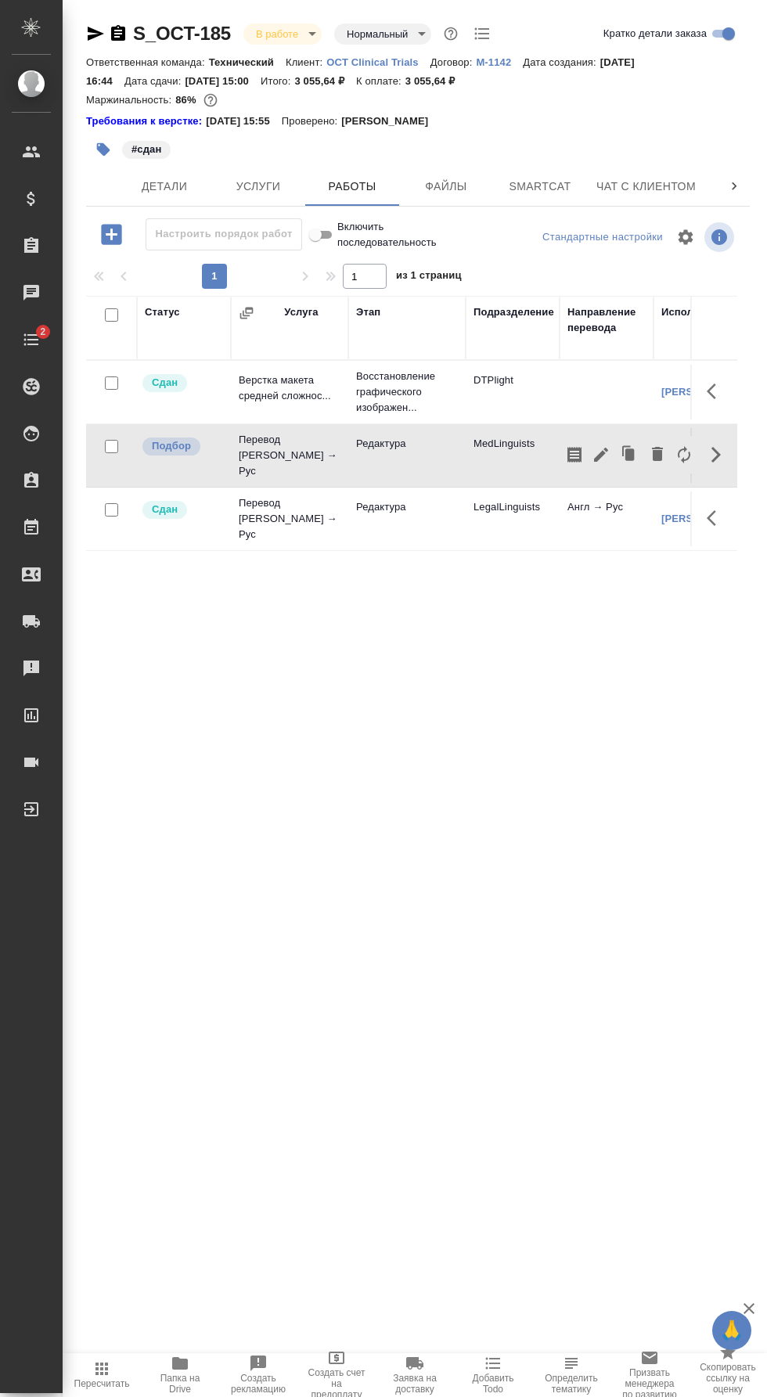
click at [103, 149] on icon "button" at bounding box center [103, 149] width 13 height 13
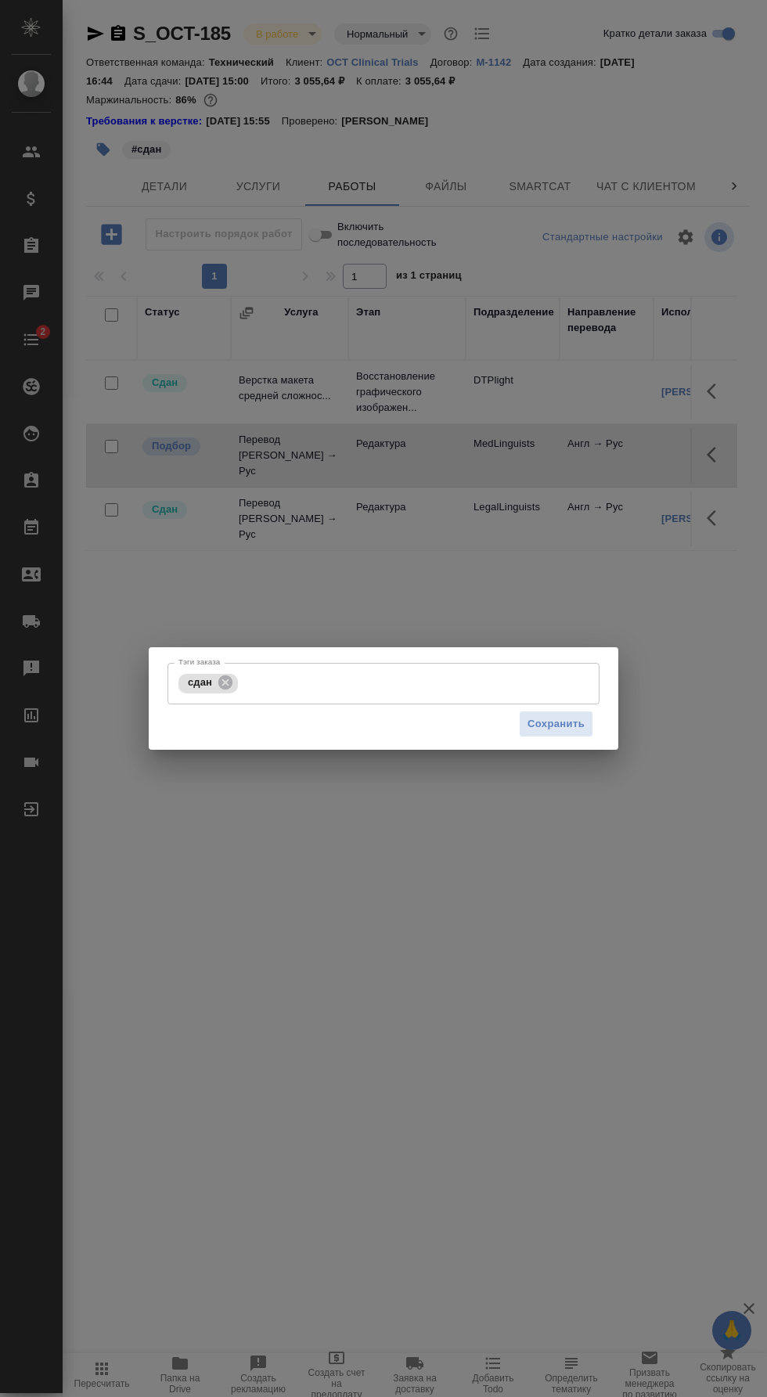
click at [405, 685] on input "Тэги заказа" at bounding box center [402, 683] width 321 height 27
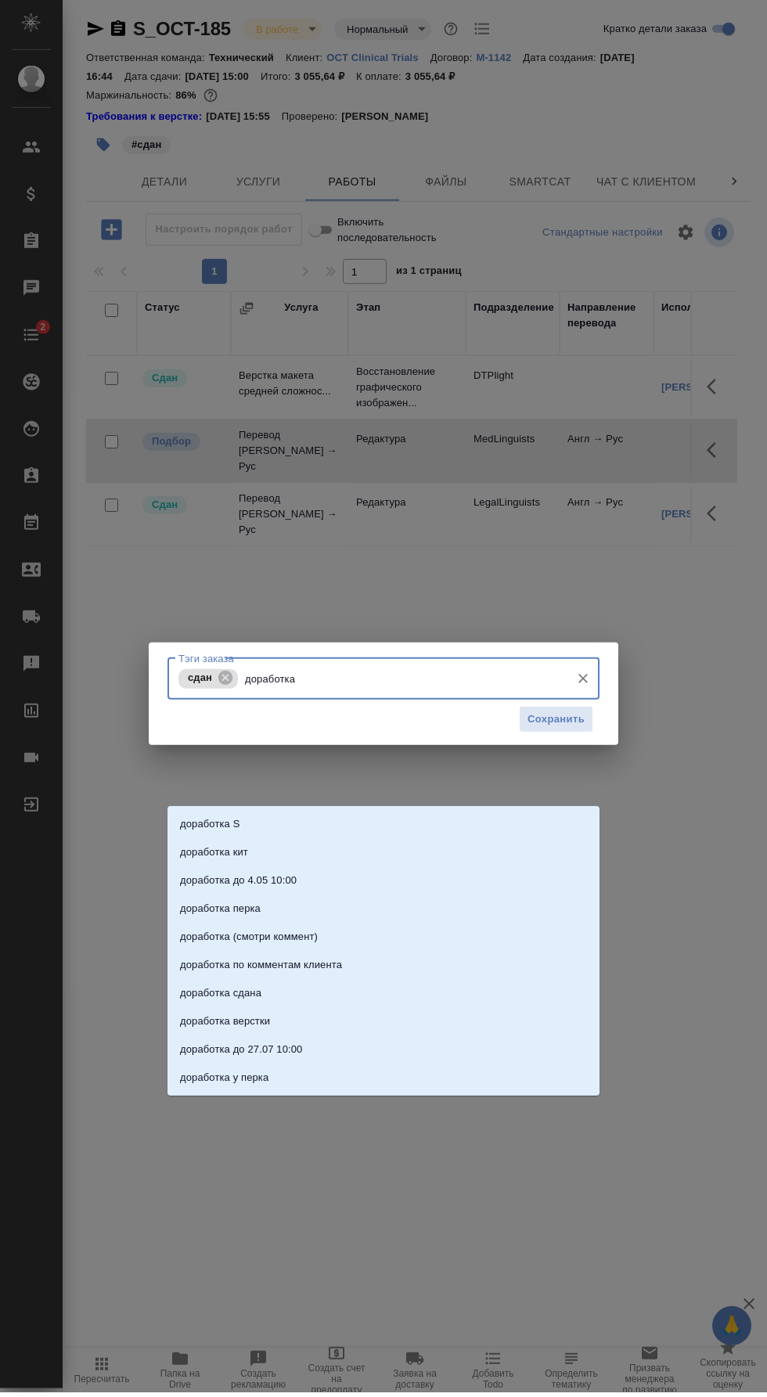
scroll to position [102, 0]
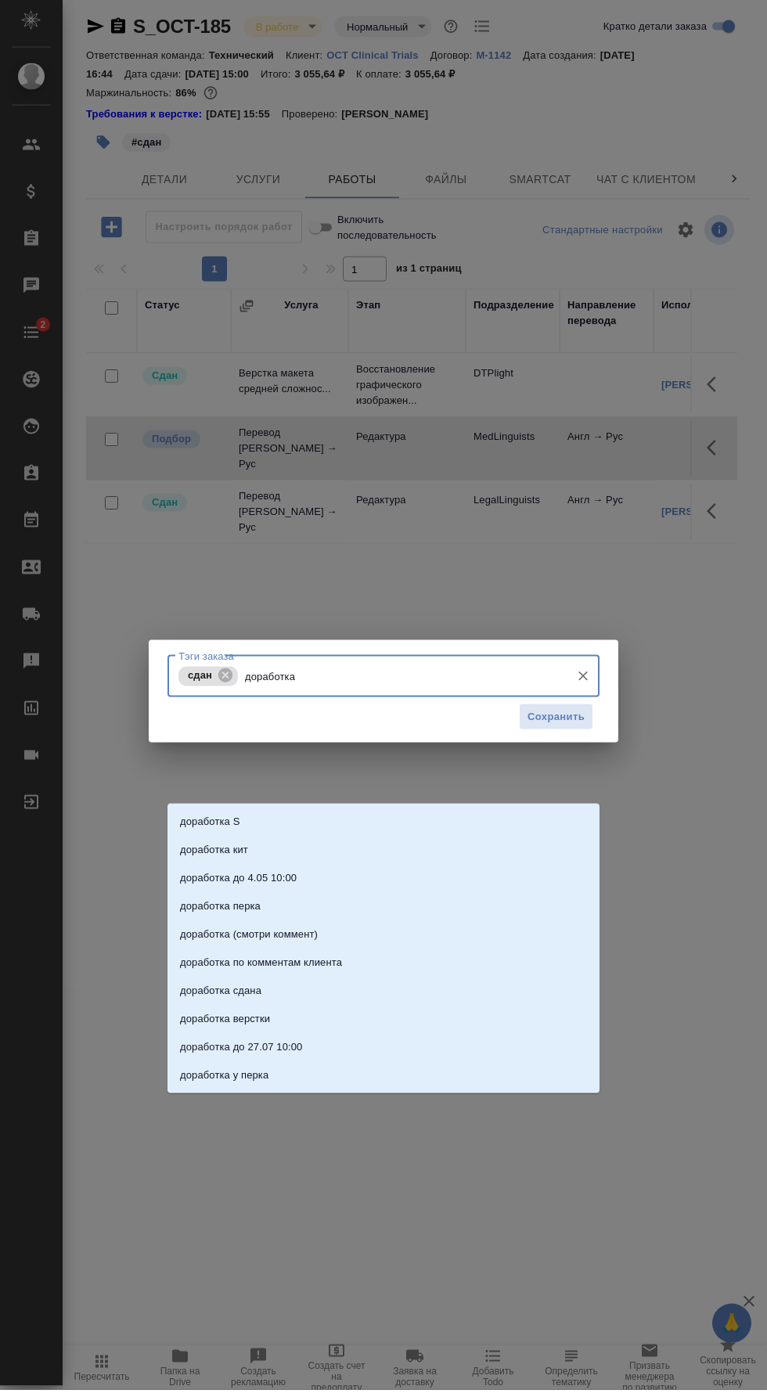
type input "доработка"
click at [382, 814] on li "доработка" at bounding box center [383, 828] width 432 height 28
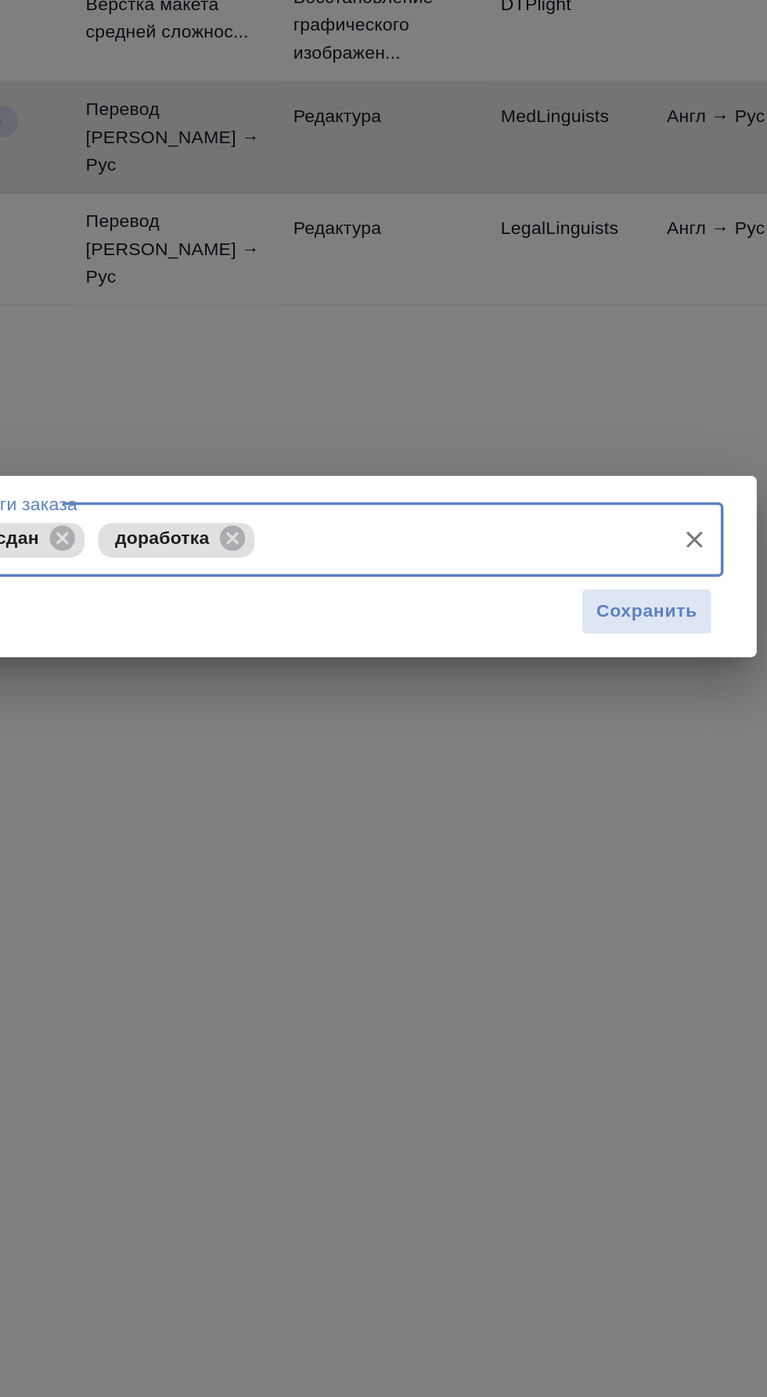
scroll to position [109, 0]
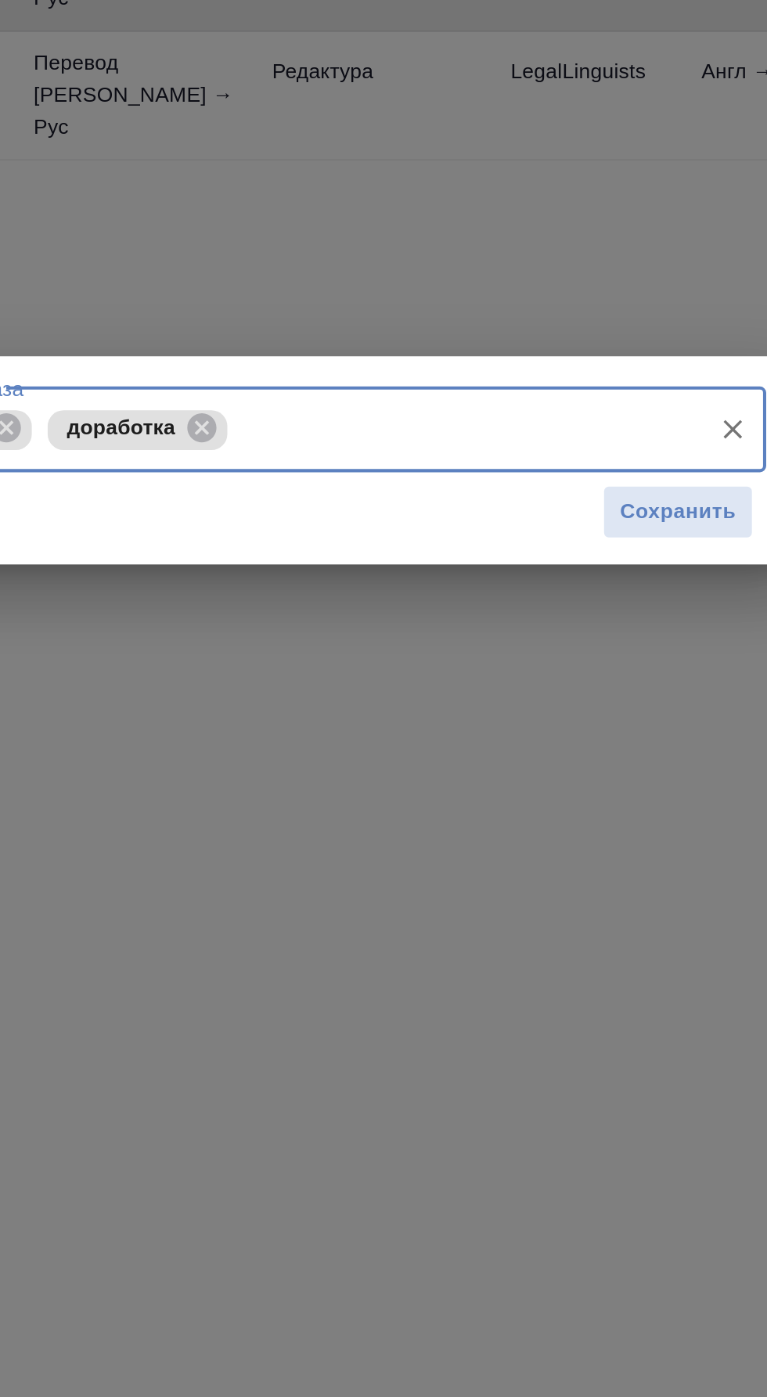
click at [556, 723] on span "Сохранить" at bounding box center [555, 724] width 57 height 18
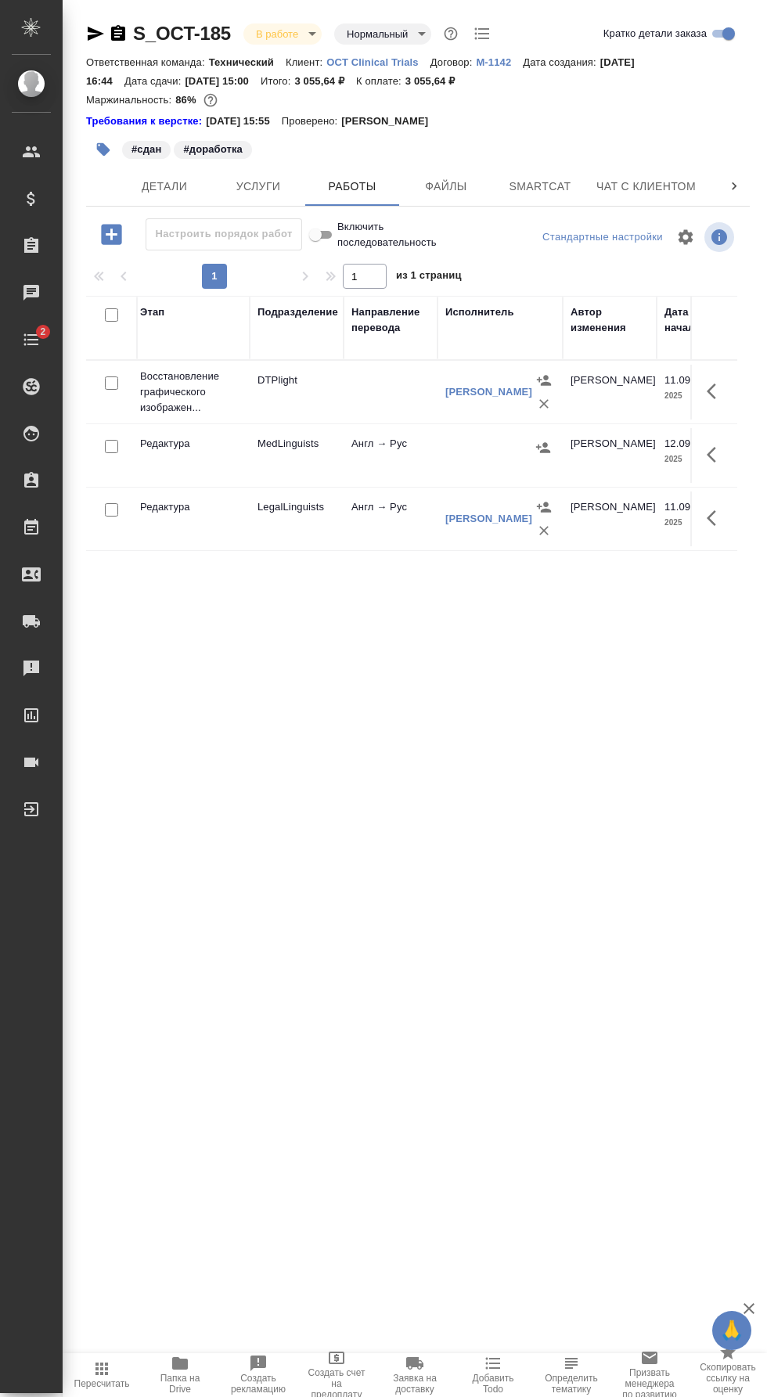
scroll to position [0, 218]
click at [722, 452] on icon "button" at bounding box center [716, 454] width 19 height 19
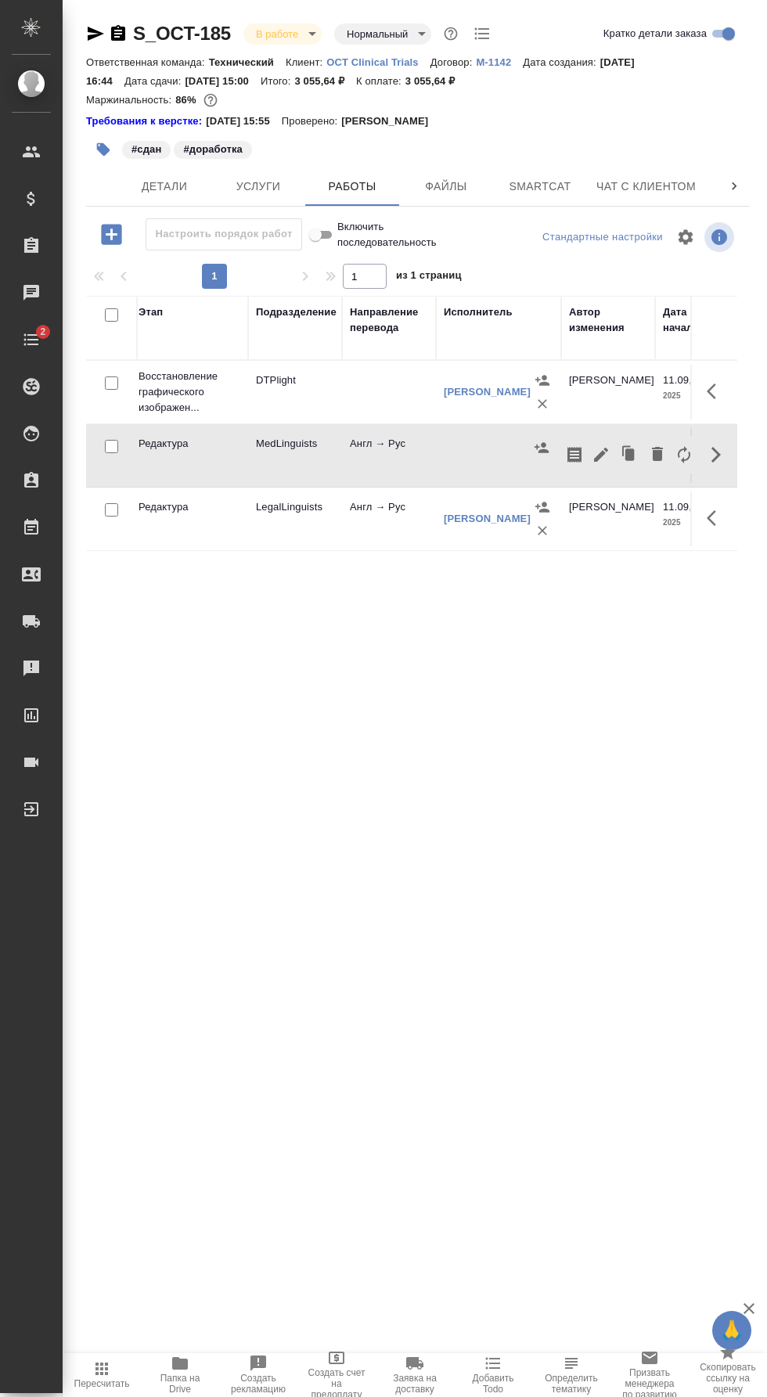
click at [595, 450] on icon "button" at bounding box center [601, 454] width 19 height 19
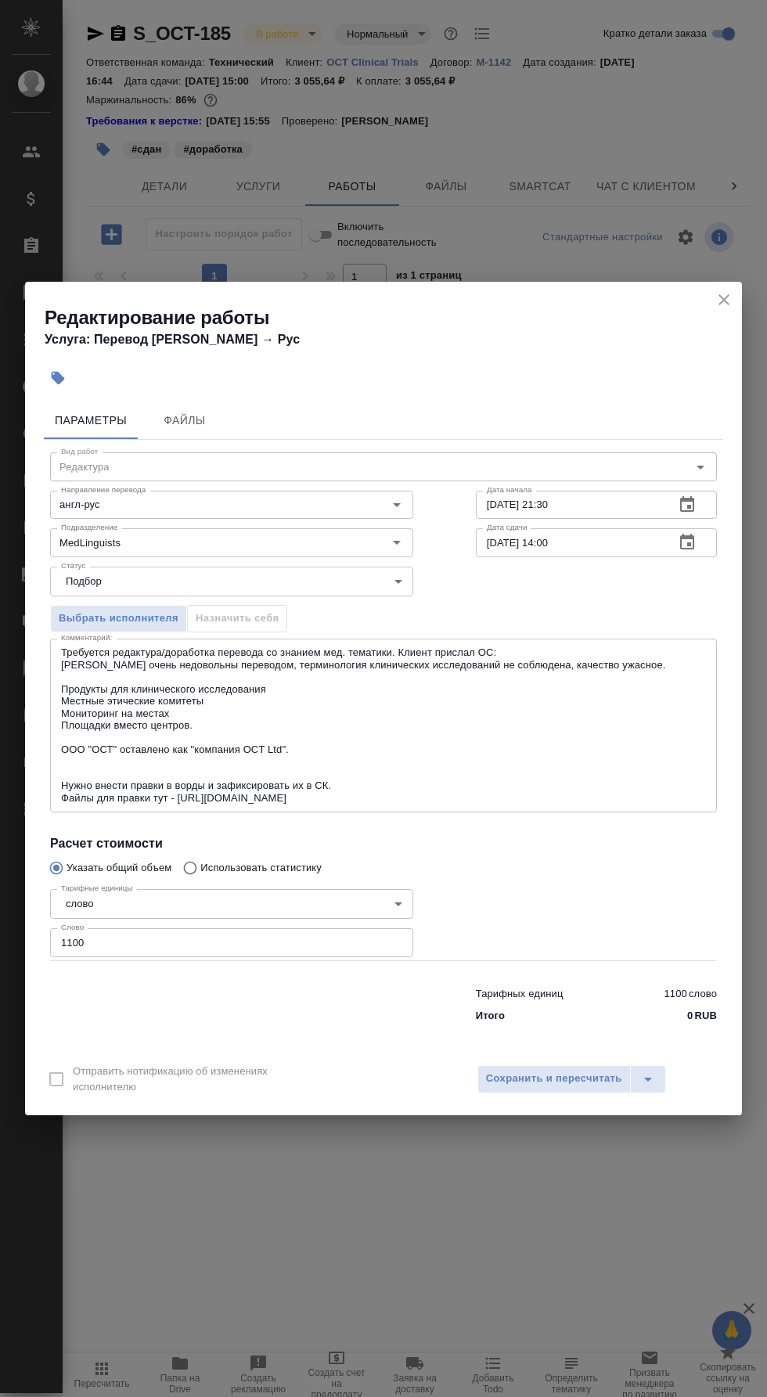
click at [552, 544] on input "[DATE] 14:00" at bounding box center [569, 542] width 186 height 28
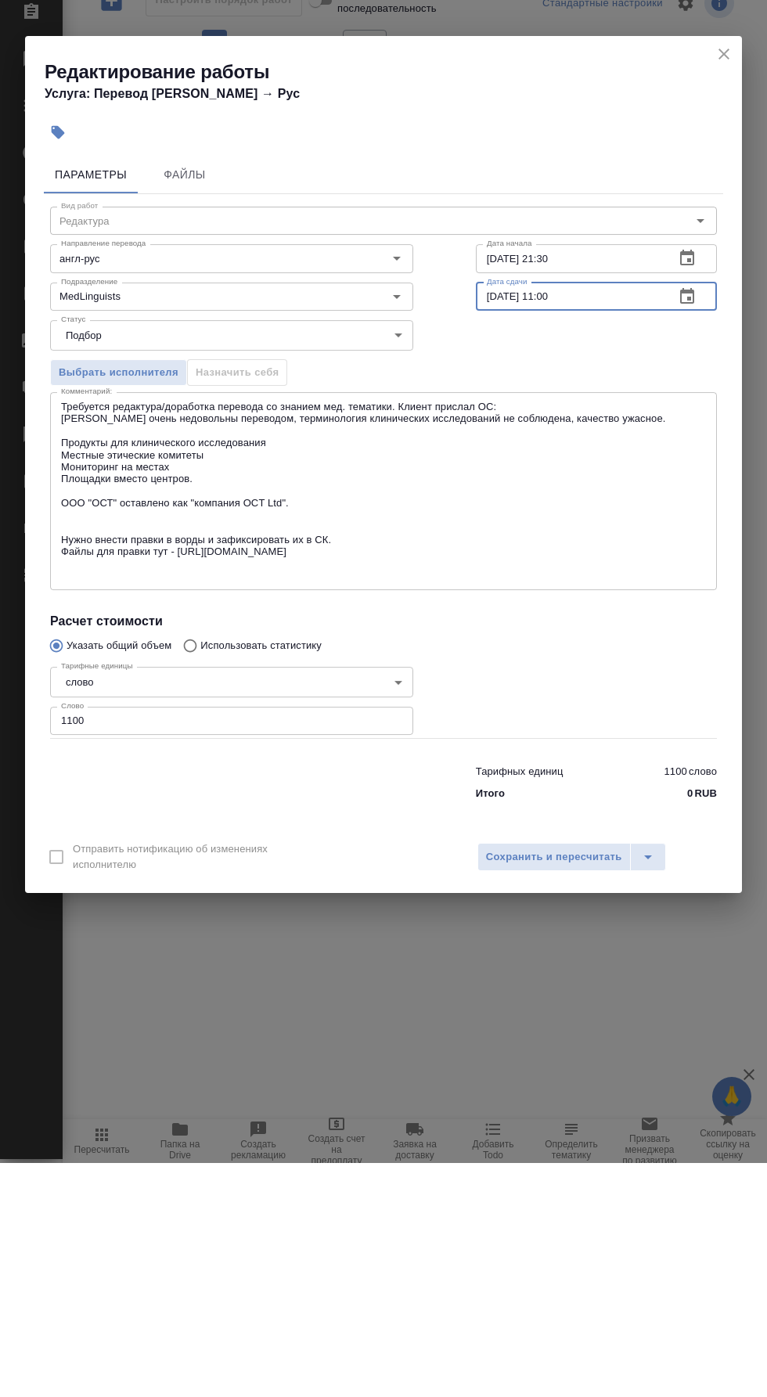
scroll to position [109, 0]
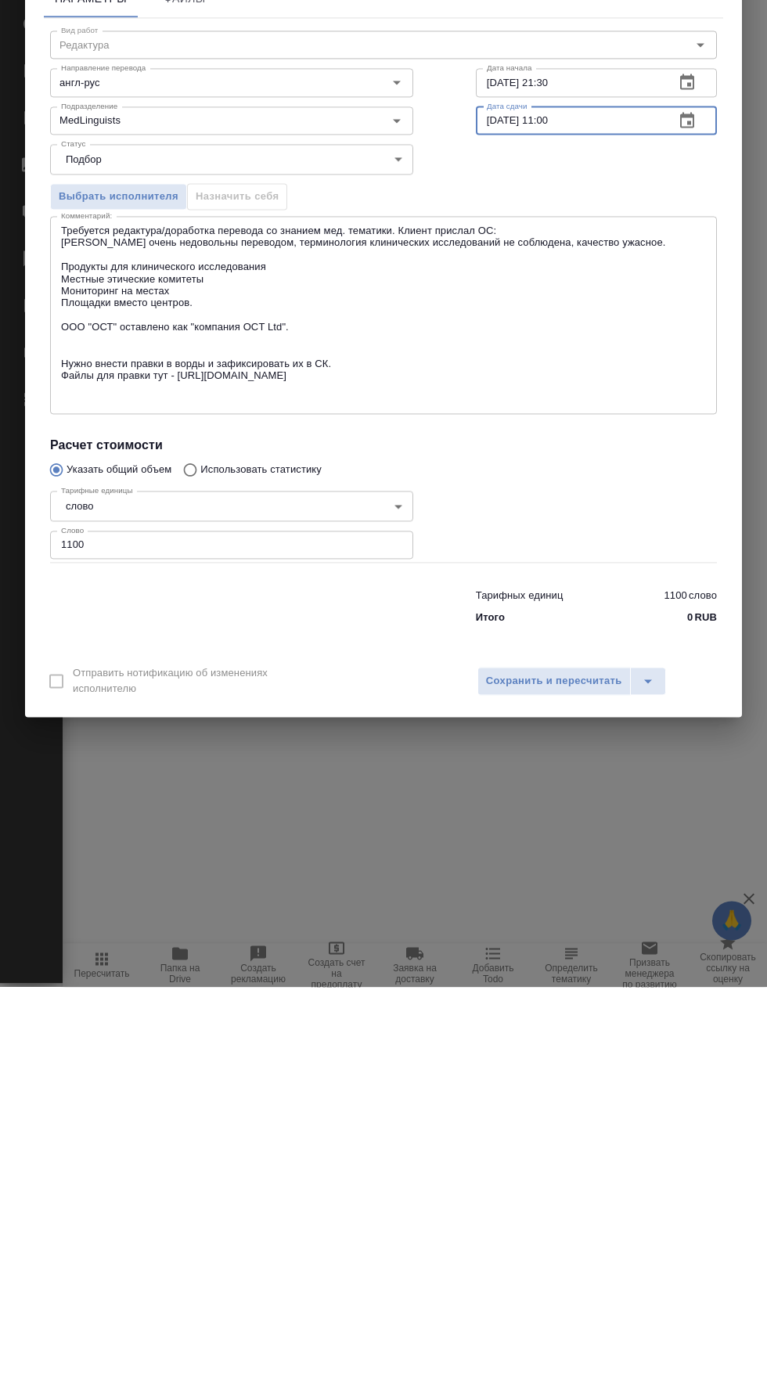
type input "[DATE] 11:00"
click at [564, 1085] on span "Сохранить и пересчитать" at bounding box center [554, 1091] width 136 height 18
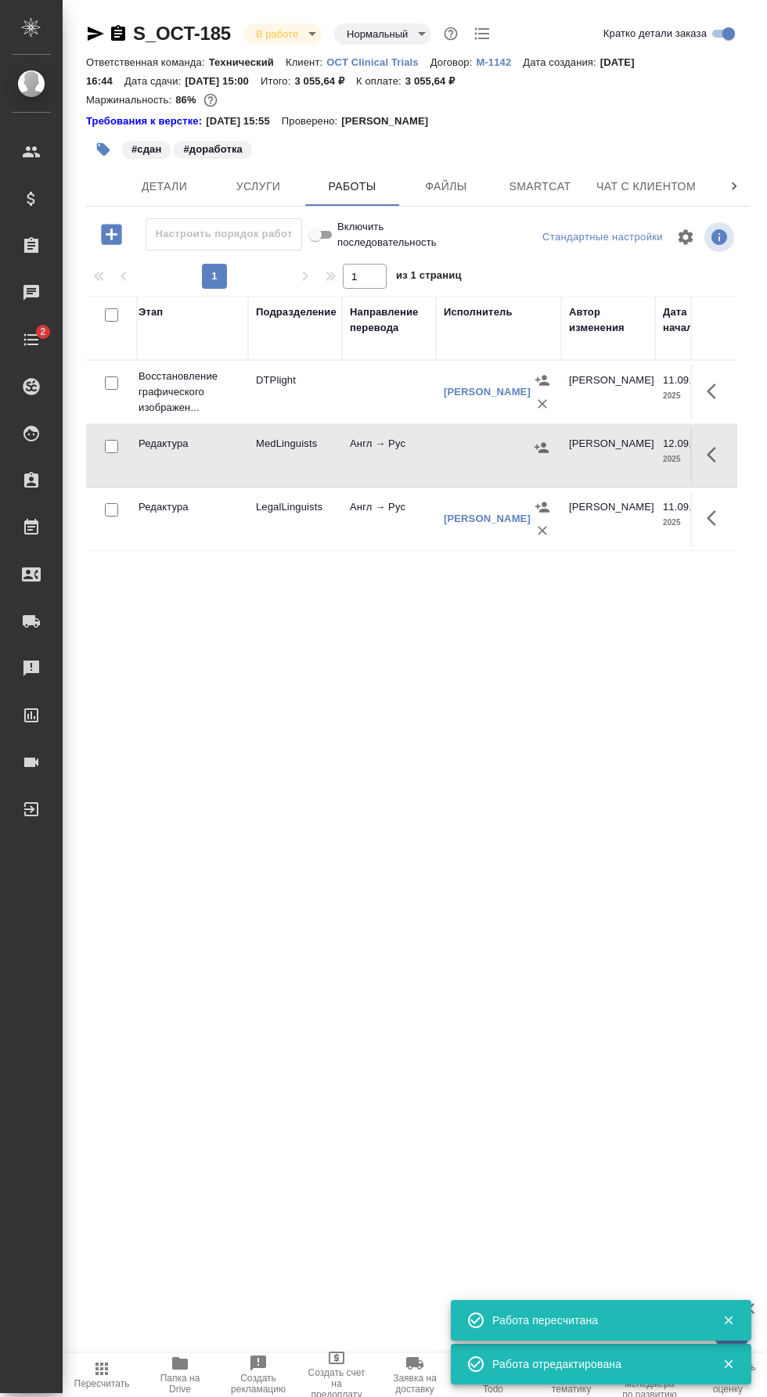
scroll to position [0, 0]
